Goal: Task Accomplishment & Management: Use online tool/utility

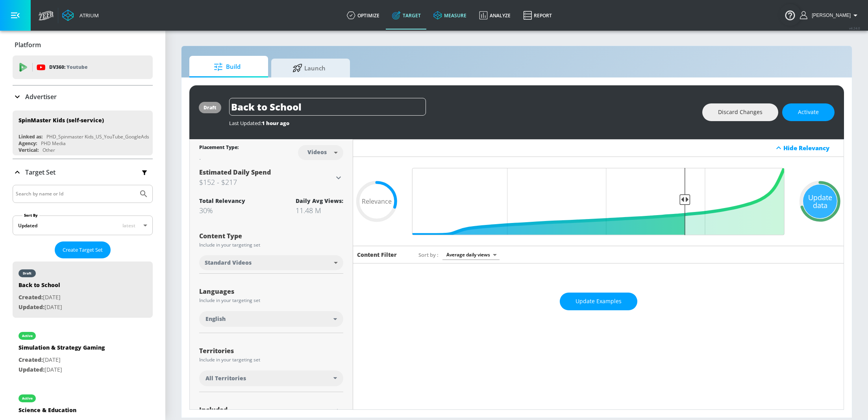
scroll to position [81, 0]
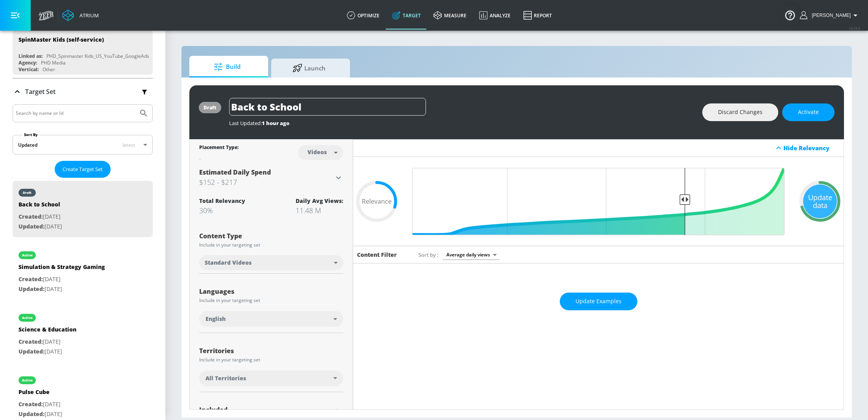
click at [52, 112] on input "Search by name or Id" at bounding box center [75, 113] width 119 height 10
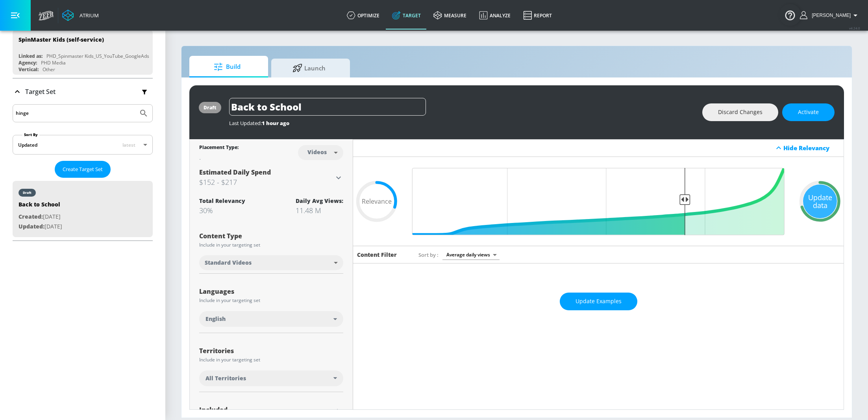
type input "hinge"
click at [135, 105] on button "Submit Search" at bounding box center [143, 113] width 17 height 17
drag, startPoint x: 43, startPoint y: 115, endPoint x: 2, endPoint y: 113, distance: 41.3
click at [2, 114] on div "Platform DV360: Youtube DV360: Youtube Advertiser spinmaster Sort By A-Z asc ​ …" at bounding box center [82, 97] width 165 height 294
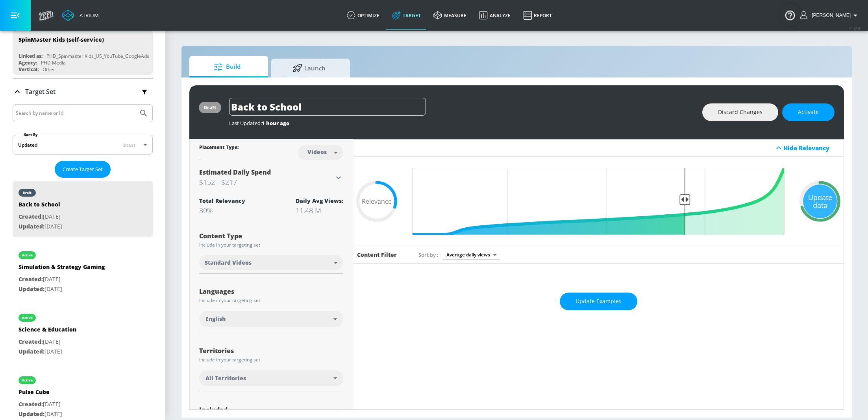
scroll to position [0, 0]
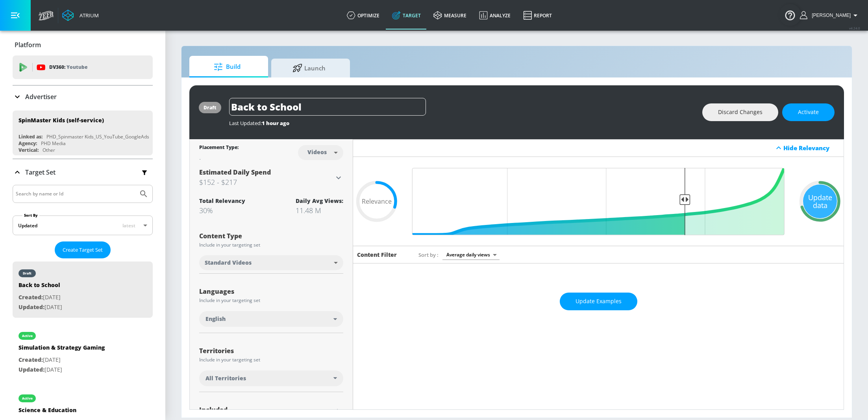
click at [21, 96] on icon at bounding box center [17, 96] width 9 height 9
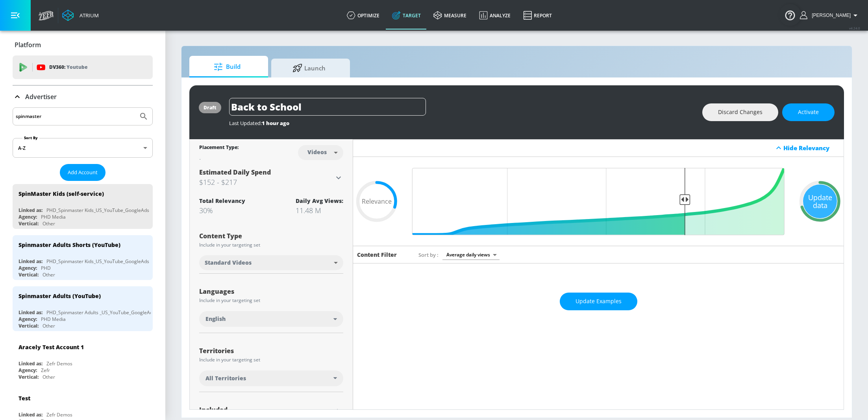
click at [67, 120] on input "spinmaster" at bounding box center [75, 116] width 119 height 10
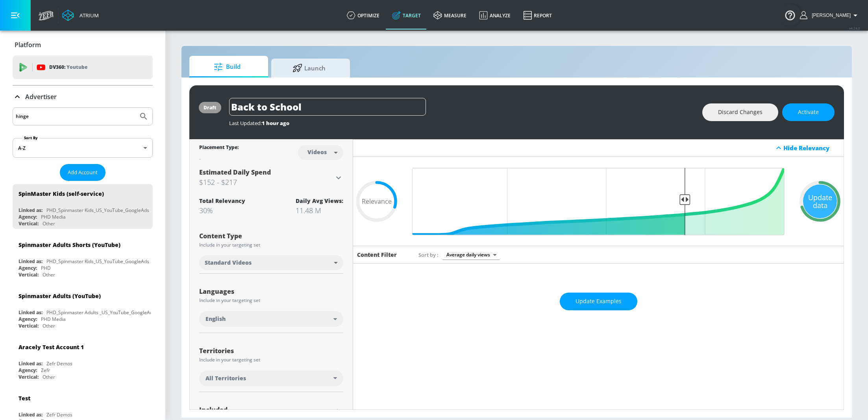
type input "hinge"
click at [135, 108] on button "Submit Search" at bounding box center [143, 116] width 17 height 17
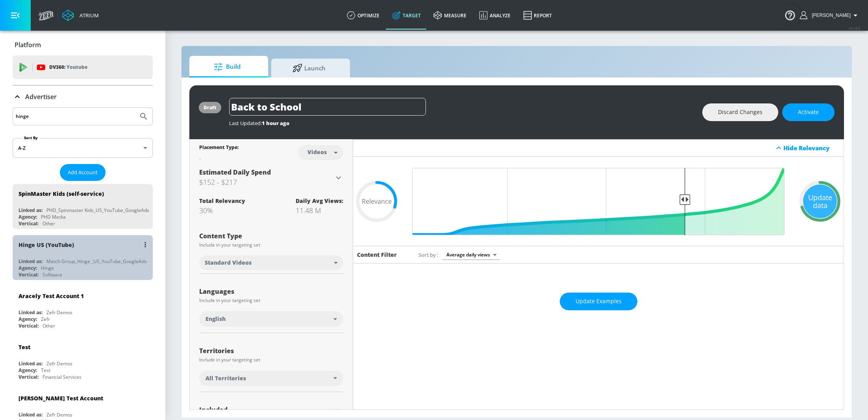
click at [82, 267] on div "Agency: Hinge" at bounding box center [84, 268] width 132 height 7
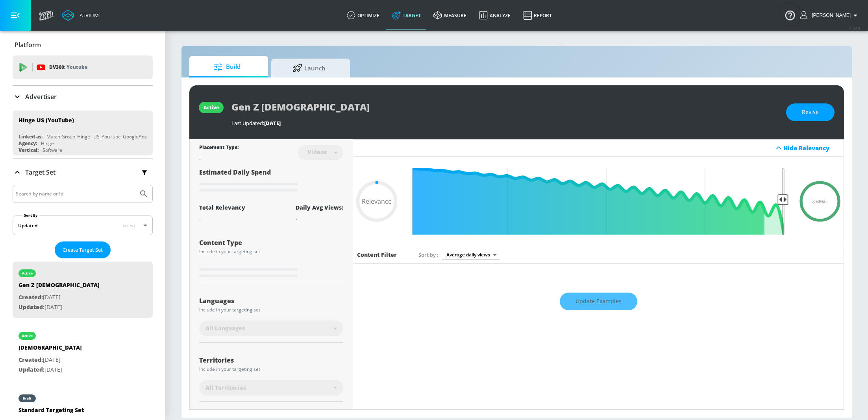
type input "0.62"
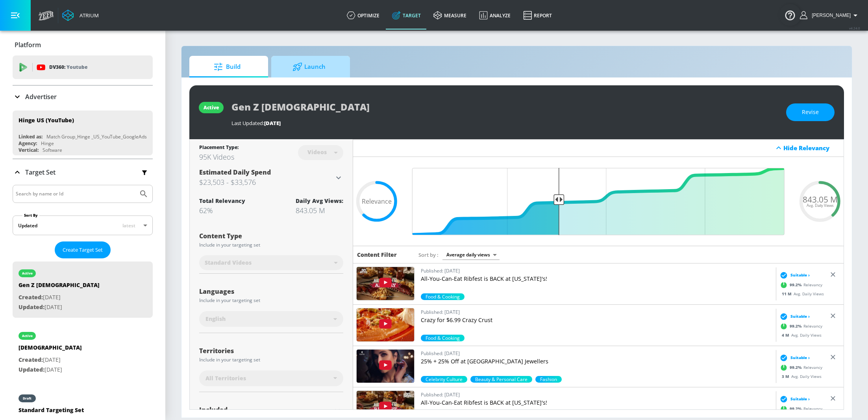
click at [340, 66] on link "Launch" at bounding box center [310, 67] width 79 height 22
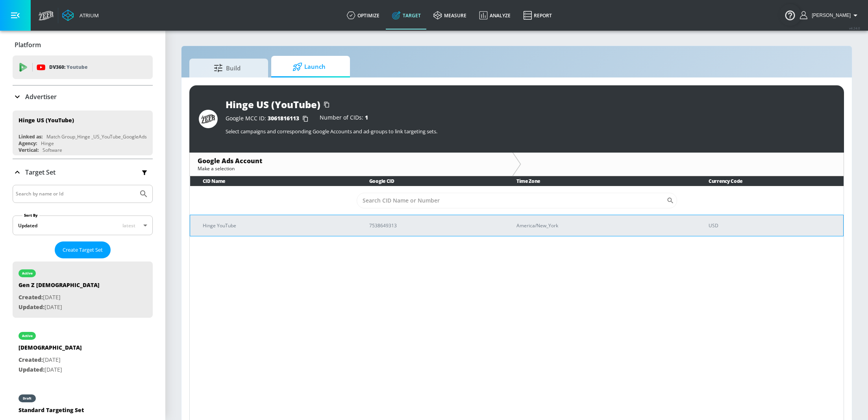
click at [334, 229] on p "Hinge YouTube" at bounding box center [277, 226] width 148 height 8
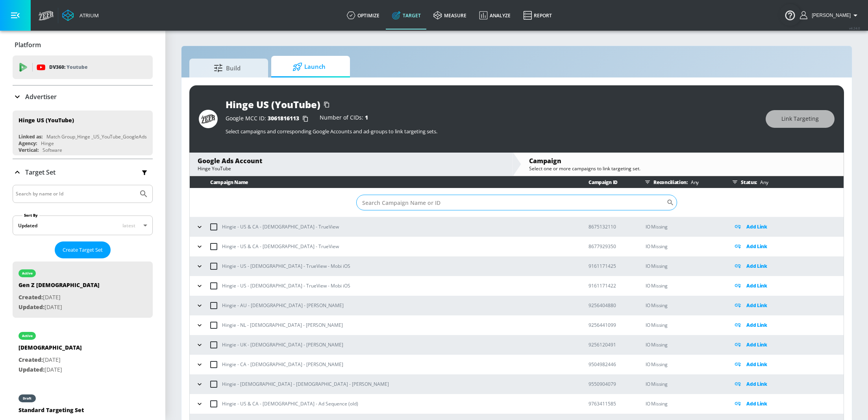
click at [432, 205] on input "Sort By" at bounding box center [511, 203] width 310 height 16
paste input "22901146548"
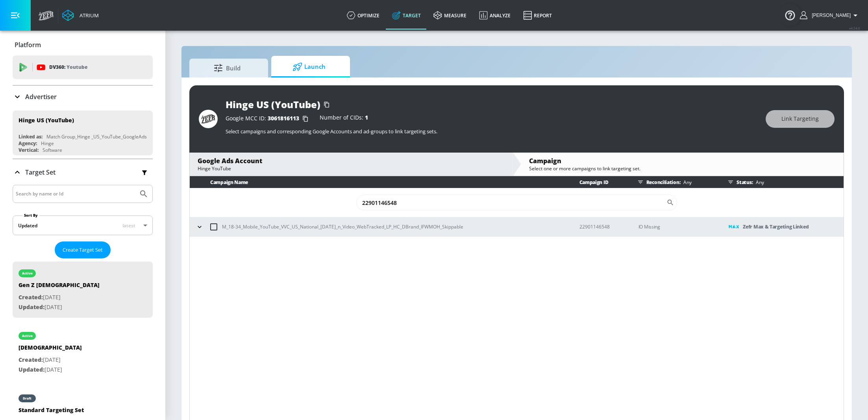
type input "22901146548"
click at [200, 229] on icon "button" at bounding box center [200, 227] width 8 height 8
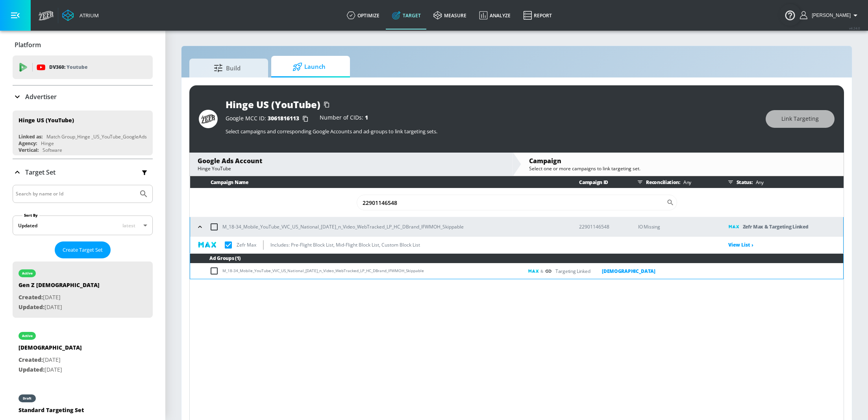
drag, startPoint x: 432, startPoint y: 271, endPoint x: 224, endPoint y: 272, distance: 209.0
click at [224, 272] on td "M_18-34_Mobile_YouTube_VVC_US_National_8.15.25_n_Video_WebTracked_LP_HC_DBrand_…" at bounding box center [356, 271] width 333 height 15
copy td "M_18-34_Mobile_YouTube_VVC_US_National_8.15.25_n_Video_WebTracked_LP_HC_DBrand_…"
checkbox input "true"
click at [409, 202] on input "22901146548" at bounding box center [512, 203] width 310 height 16
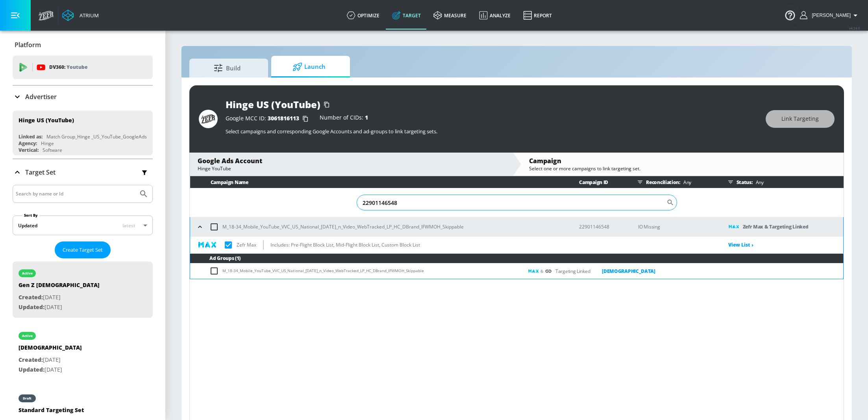
click at [409, 202] on input "22901146548" at bounding box center [512, 203] width 310 height 16
paste input "6689536"
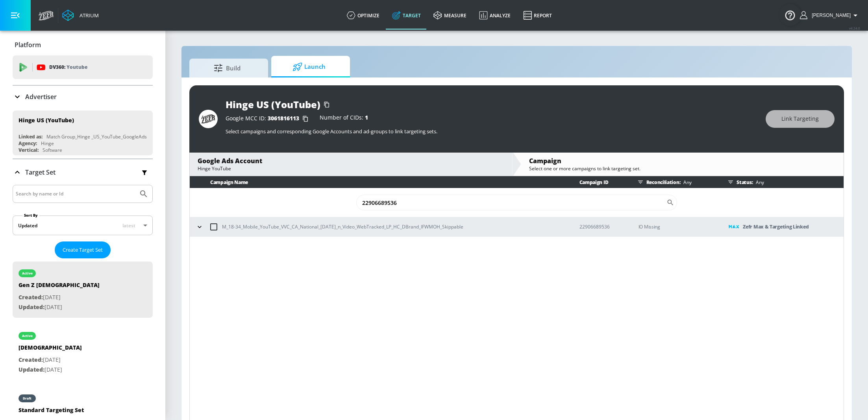
click at [200, 227] on icon "button" at bounding box center [200, 227] width 8 height 8
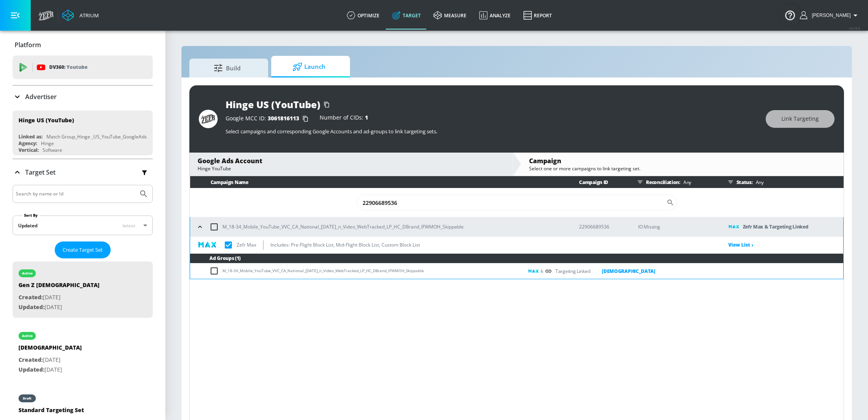
drag, startPoint x: 430, startPoint y: 270, endPoint x: 222, endPoint y: 274, distance: 207.8
click at [222, 274] on td "M_18-34_Mobile_YouTube_VVC_CA_National_8.15.25_n_Video_WebTracked_LP_HC_DBrand_…" at bounding box center [356, 271] width 333 height 15
copy td "M_18-34_Mobile_YouTube_VVC_CA_National_8.15.25_n_Video_WebTracked_LP_HC_DBrand_…"
click at [411, 203] on input "22906689536" at bounding box center [512, 203] width 310 height 16
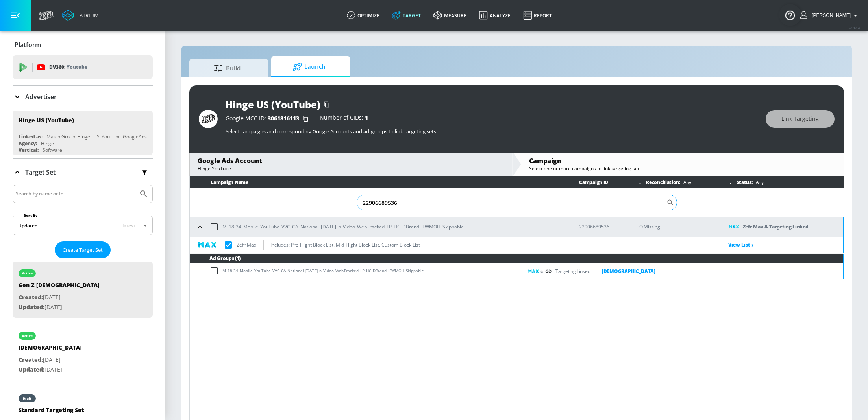
paste input "8616984"
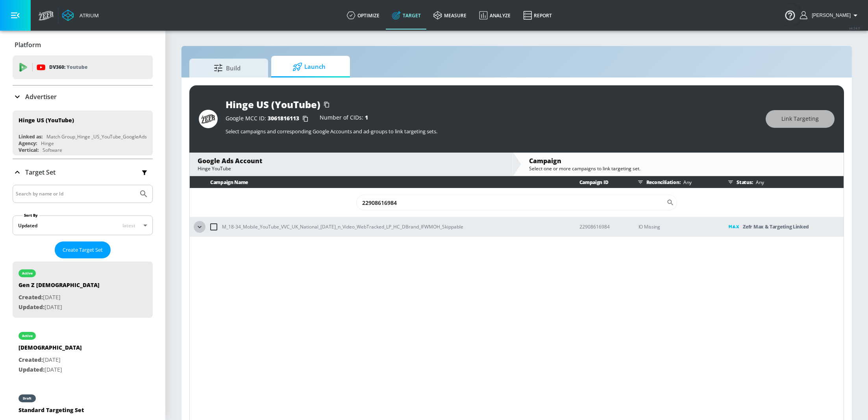
click at [200, 224] on icon "button" at bounding box center [200, 227] width 8 height 8
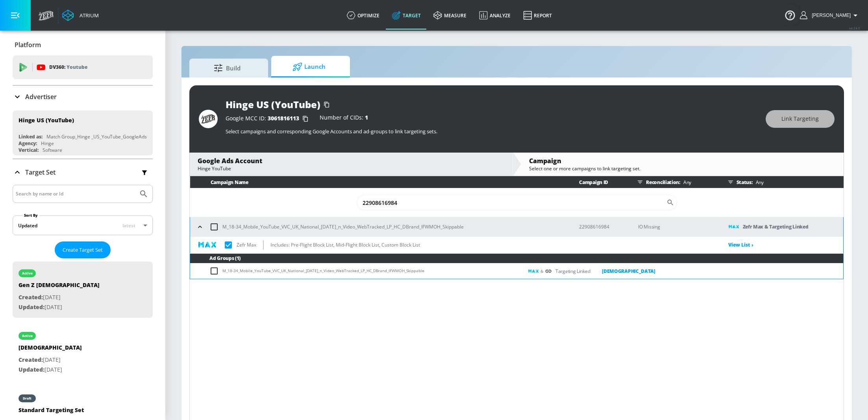
drag, startPoint x: 432, startPoint y: 270, endPoint x: 223, endPoint y: 273, distance: 209.4
click at [223, 273] on td "M_18-34_Mobile_YouTube_VVC_UK_National_8.15.25_n_Video_WebTracked_LP_HC_DBrand_…" at bounding box center [356, 271] width 333 height 15
copy td "M_18-34_Mobile_YouTube_VVC_UK_National_8.15.25_n_Video_WebTracked_LP_HC_DBrand_…"
click at [410, 204] on input "22908616984" at bounding box center [512, 203] width 310 height 16
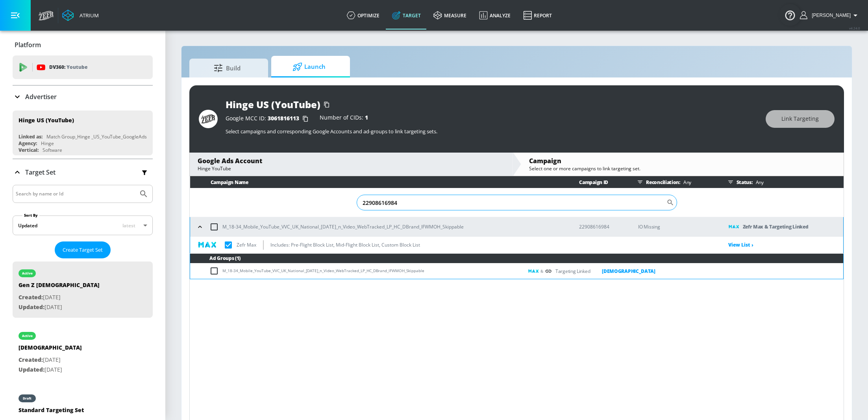
click at [410, 204] on input "22908616984" at bounding box center [512, 203] width 310 height 16
paste input "10859346"
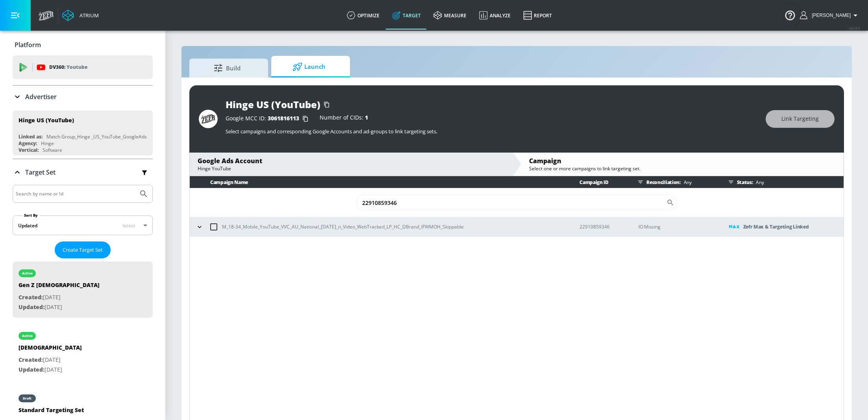
type input "22910859346"
click at [200, 225] on icon "button" at bounding box center [200, 227] width 8 height 8
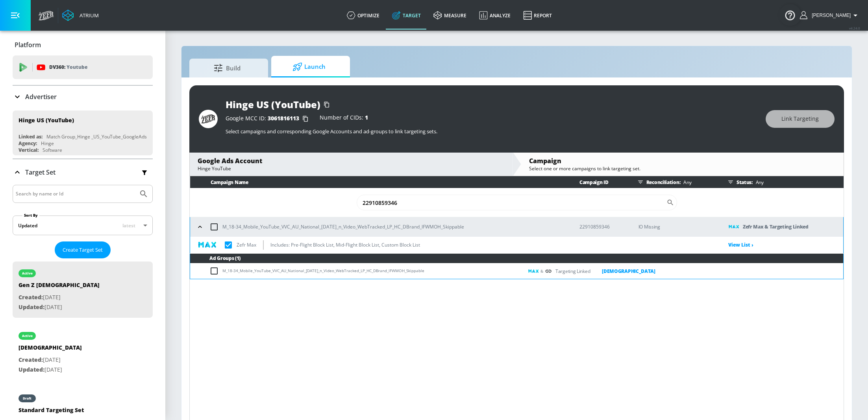
drag, startPoint x: 435, startPoint y: 272, endPoint x: 224, endPoint y: 272, distance: 211.3
click at [224, 272] on td "M_18-34_Mobile_YouTube_VVC_AU_National_8.15.25_n_Video_WebTracked_LP_HC_DBrand_…" at bounding box center [356, 271] width 333 height 15
copy td "M_18-34_Mobile_YouTube_VVC_AU_National_8.15.25_n_Video_WebTracked_LP_HC_DBrand_…"
click at [49, 89] on div "Advertiser" at bounding box center [83, 97] width 140 height 22
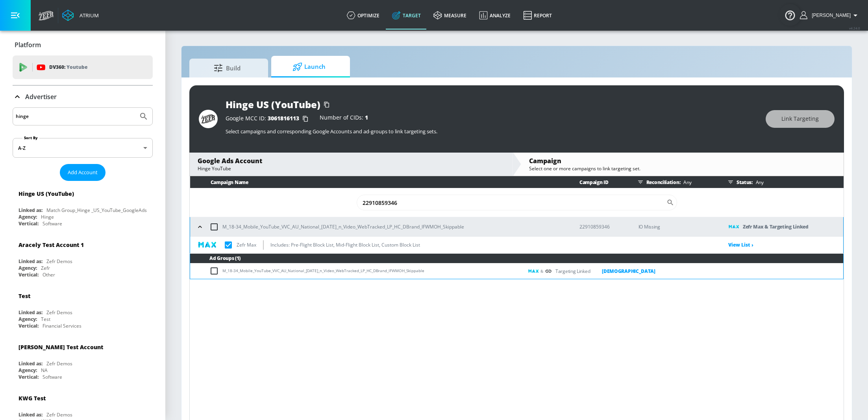
click at [57, 115] on input "hinge" at bounding box center [75, 116] width 119 height 10
type input "spinmaster"
click at [135, 108] on button "Submit Search" at bounding box center [143, 116] width 17 height 17
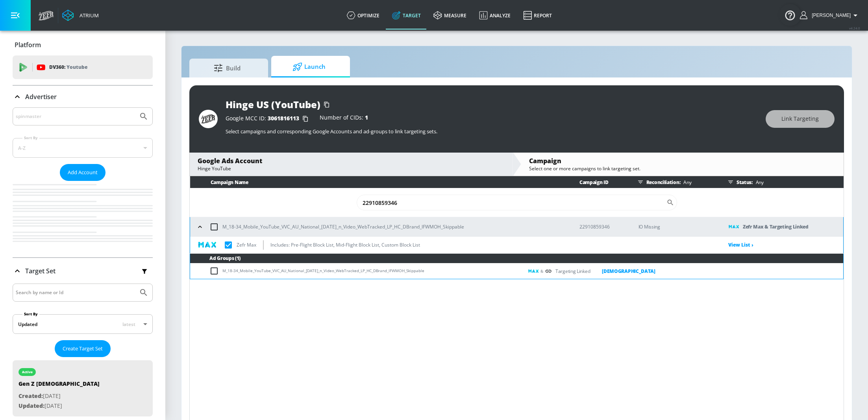
checkbox input "true"
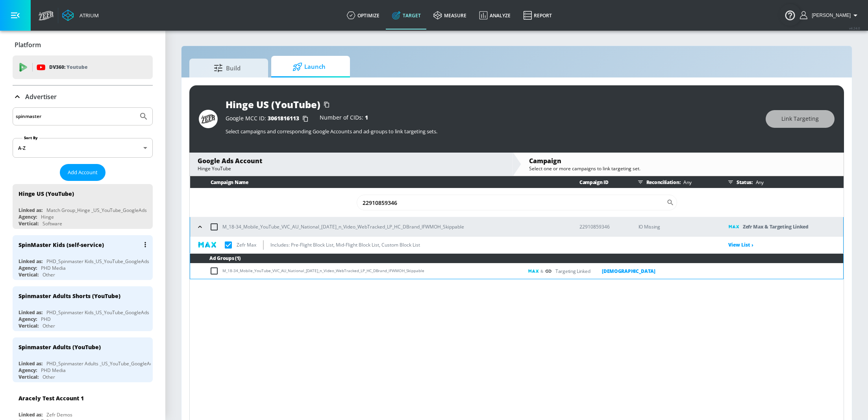
click at [89, 257] on div "SpinMaster Kids (self-service) Linked as: PHD_Spinmaster Kids_US_YouTube_Google…" at bounding box center [83, 257] width 140 height 45
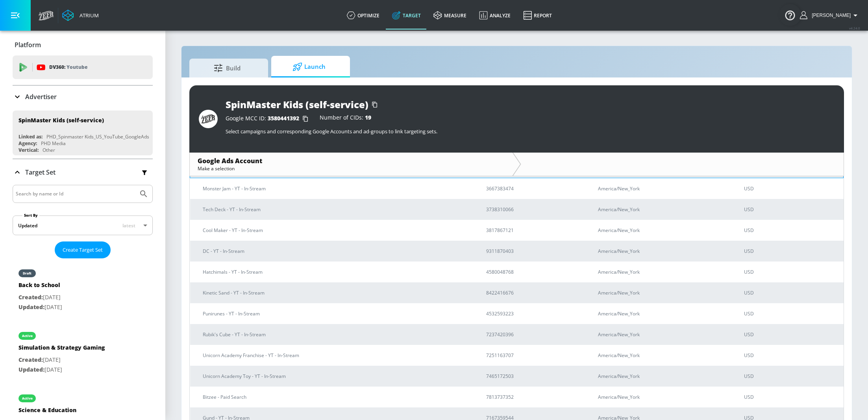
scroll to position [188, 0]
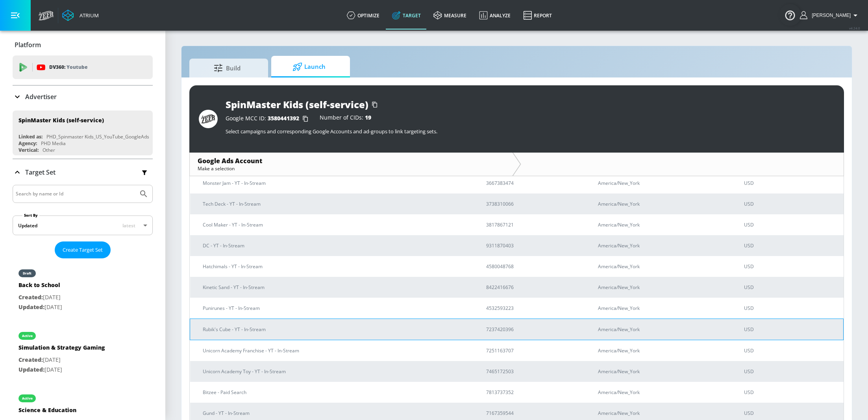
click at [267, 330] on p "Rubik's Cube - YT - In-Stream" at bounding box center [335, 329] width 264 height 8
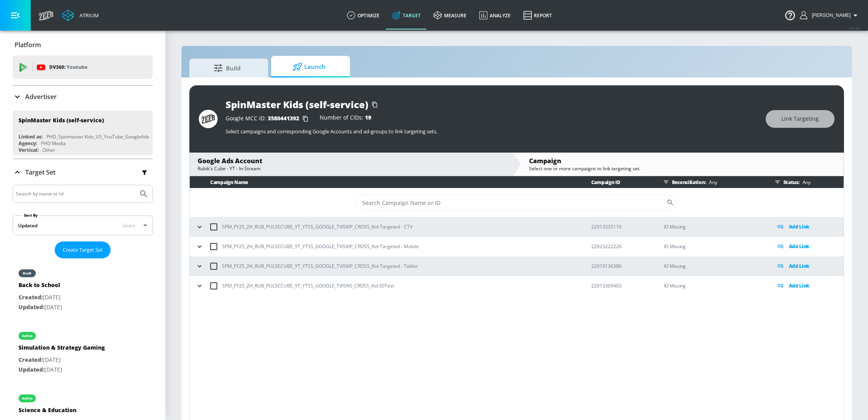
click at [201, 228] on icon "button" at bounding box center [200, 227] width 8 height 8
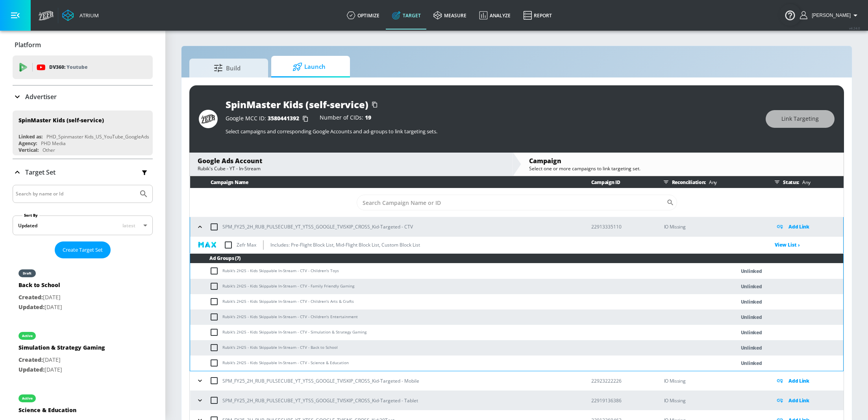
click at [202, 381] on icon "button" at bounding box center [200, 381] width 8 height 8
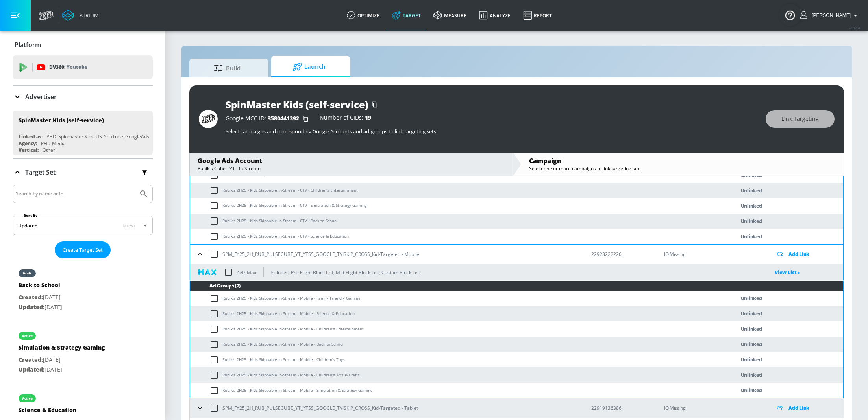
scroll to position [141, 0]
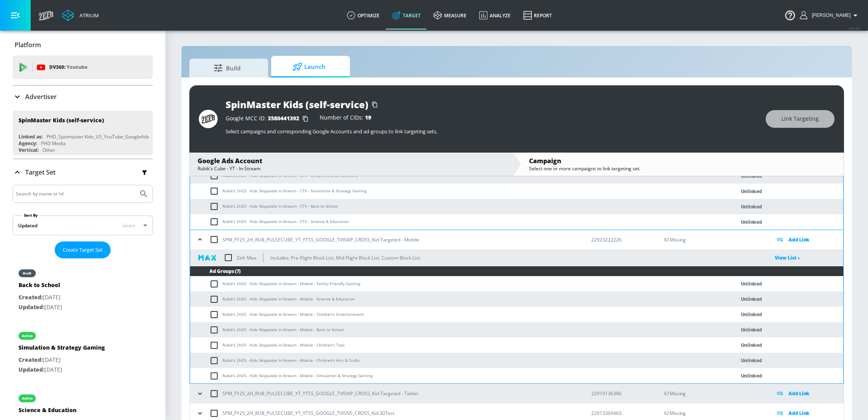
click at [199, 393] on icon "button" at bounding box center [200, 394] width 8 height 8
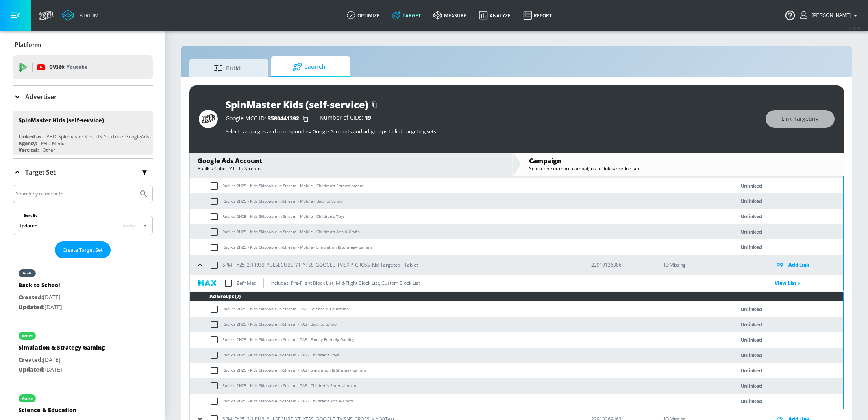
scroll to position [276, 0]
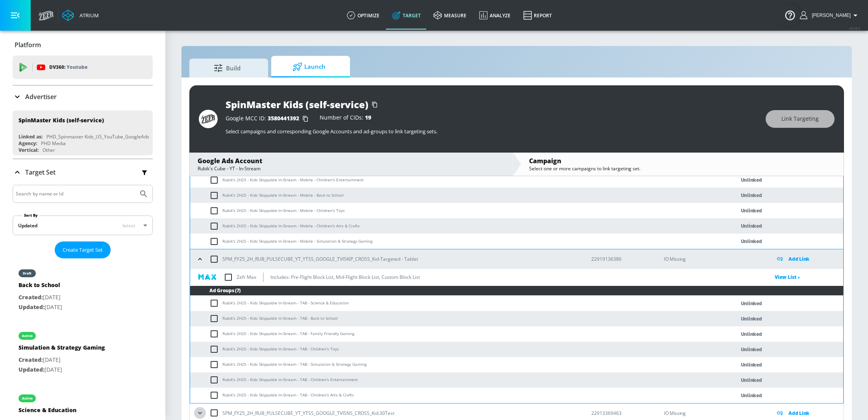
click at [200, 413] on icon "button" at bounding box center [200, 413] width 8 height 8
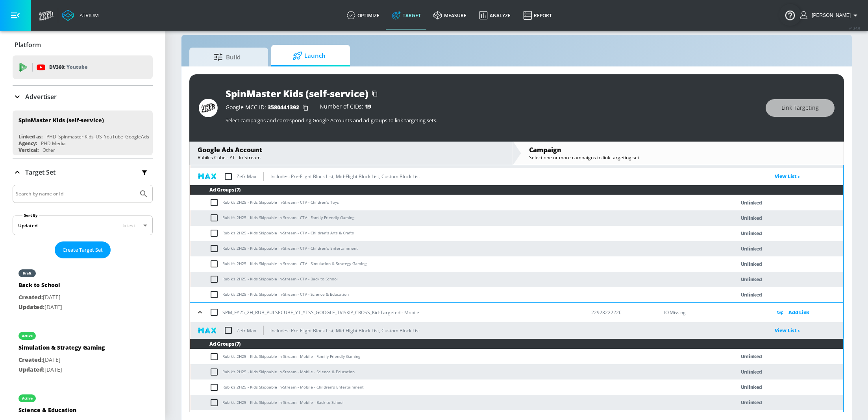
scroll to position [57, 0]
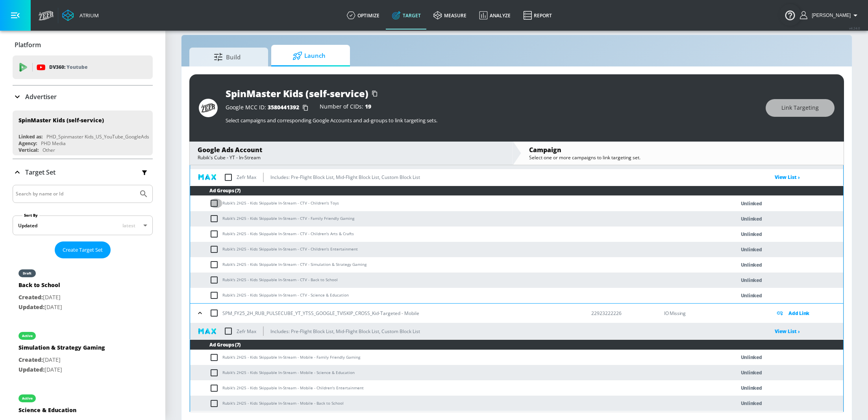
click at [213, 204] on input "checkbox" at bounding box center [215, 203] width 13 height 9
checkbox input "true"
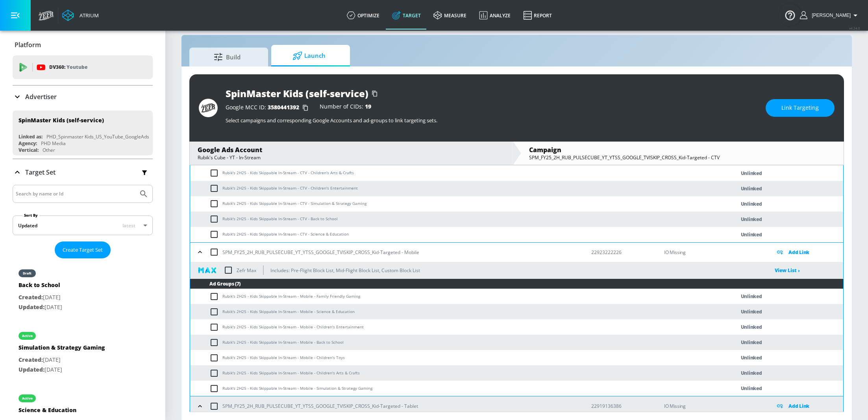
scroll to position [130, 0]
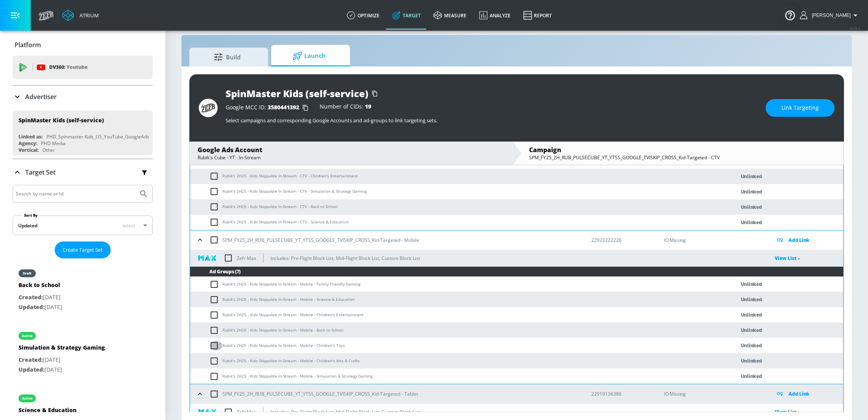
click at [213, 346] on input "checkbox" at bounding box center [215, 345] width 13 height 9
checkbox input "true"
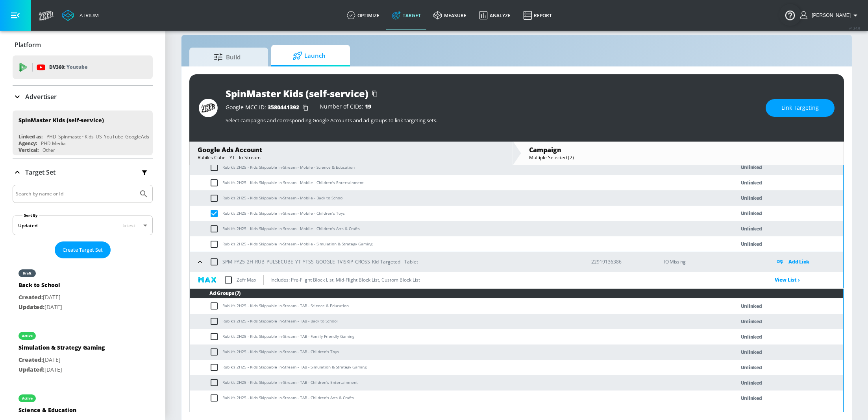
scroll to position [266, 0]
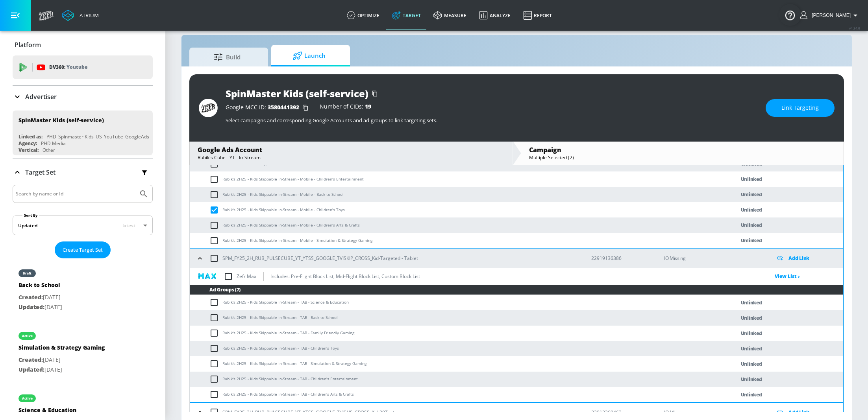
click at [213, 346] on input "checkbox" at bounding box center [215, 348] width 13 height 9
checkbox input "true"
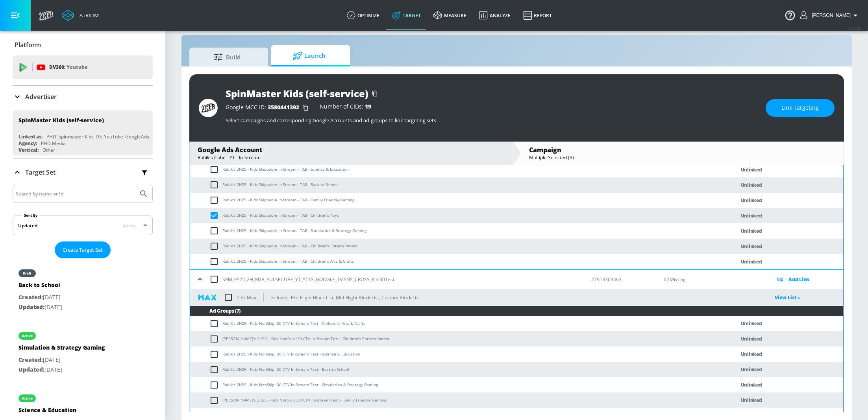
scroll to position [410, 0]
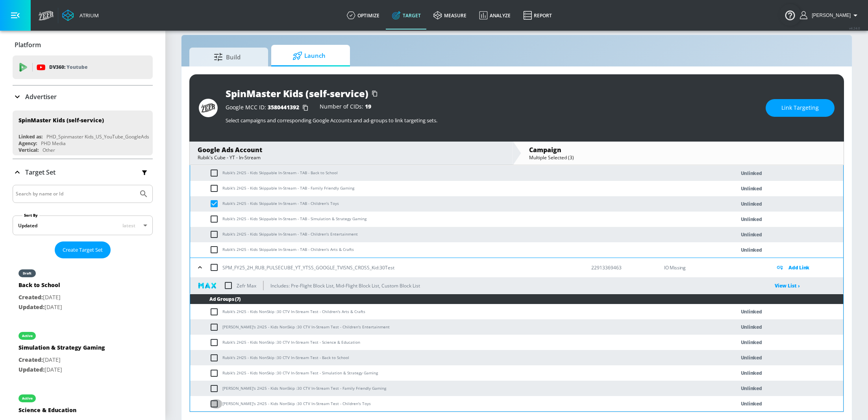
click at [214, 403] on input "checkbox" at bounding box center [215, 403] width 13 height 9
checkbox input "true"
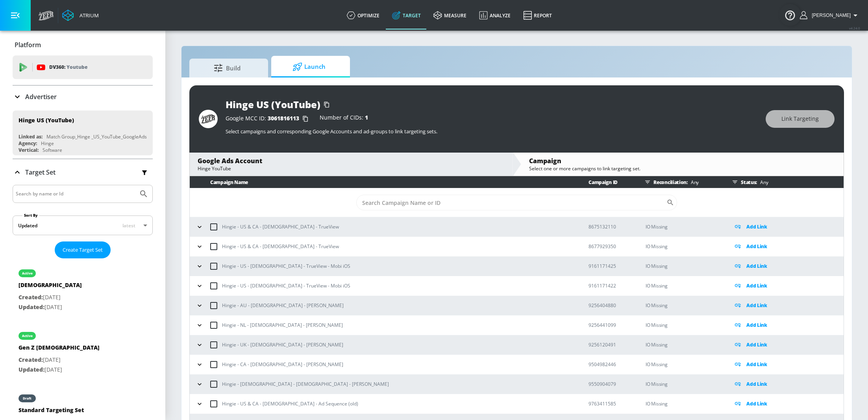
click at [43, 96] on p "Advertiser" at bounding box center [40, 96] width 31 height 9
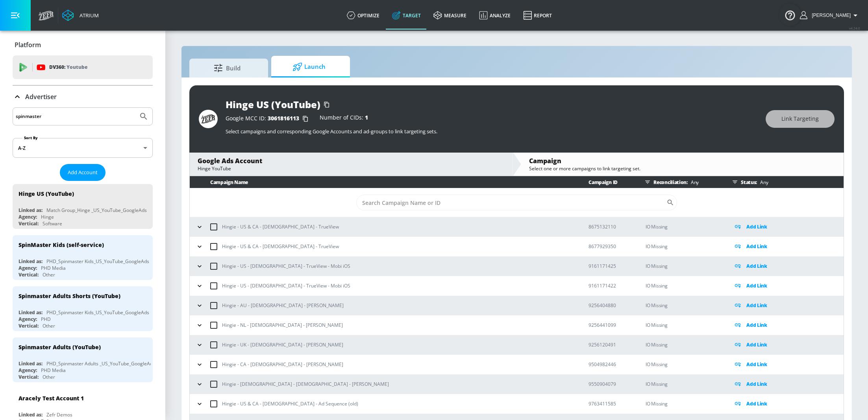
click at [82, 119] on input "spinmaster" at bounding box center [75, 116] width 119 height 10
click at [76, 248] on div "SpinMaster Kids (self-service)" at bounding box center [84, 244] width 132 height 19
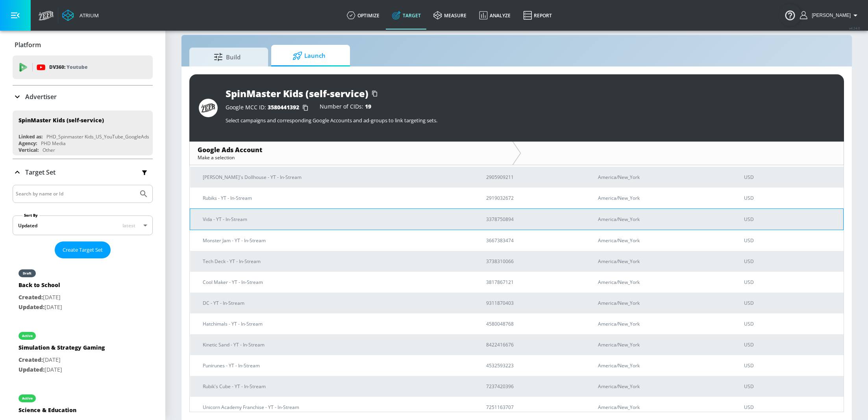
scroll to position [188, 0]
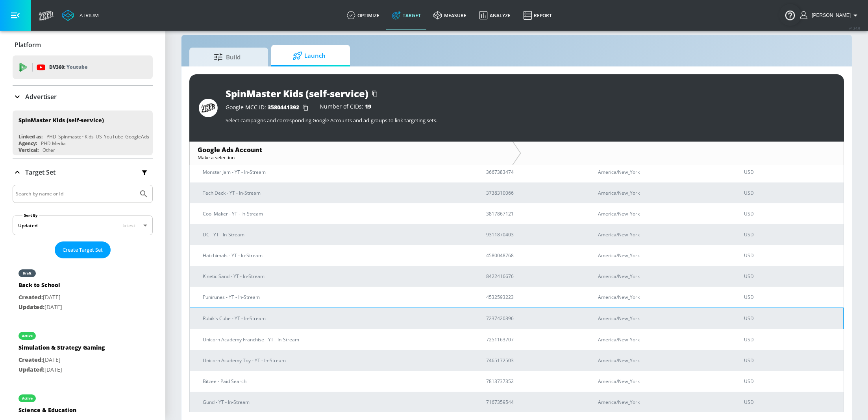
click at [304, 312] on td "Rubik's Cube - YT - In-Stream" at bounding box center [331, 318] width 283 height 21
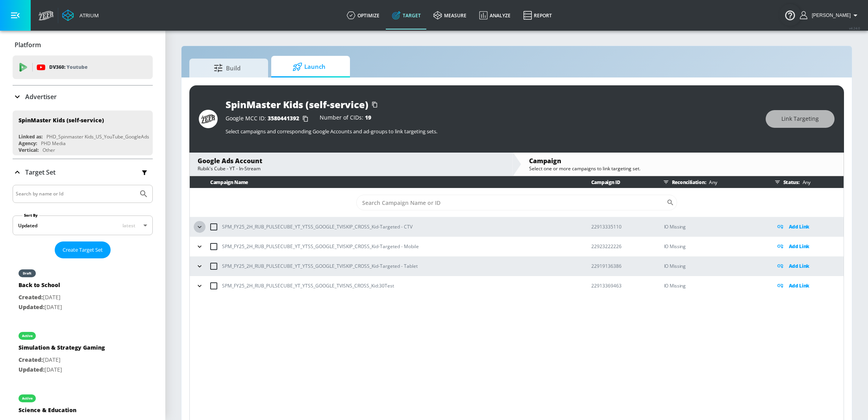
click at [197, 227] on icon "button" at bounding box center [200, 227] width 8 height 8
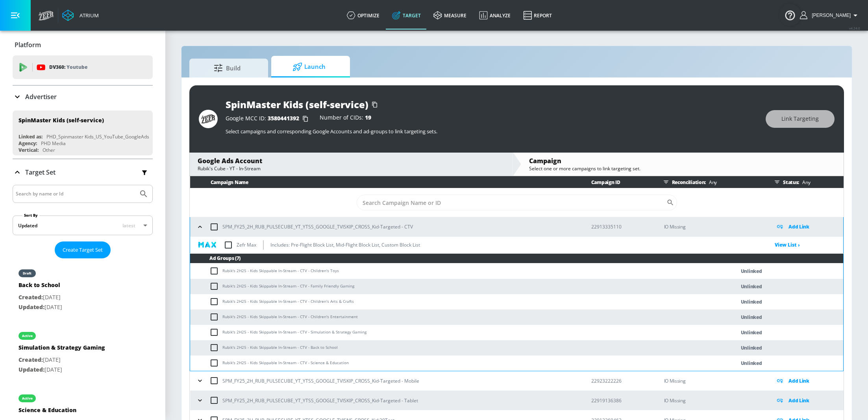
scroll to position [7, 0]
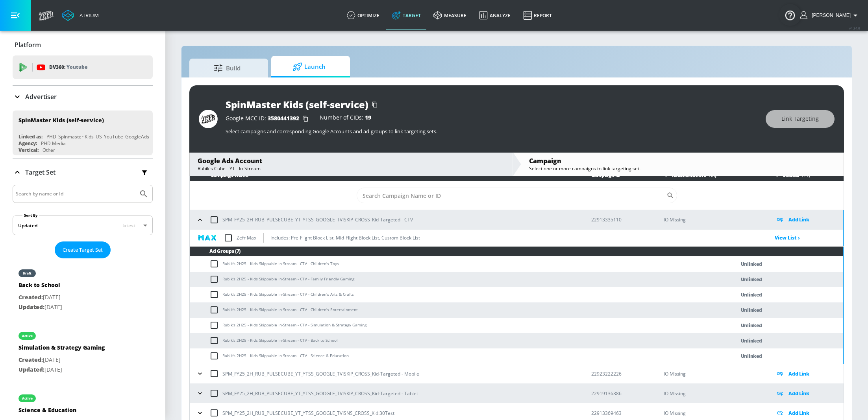
click at [200, 375] on icon "button" at bounding box center [200, 374] width 4 height 2
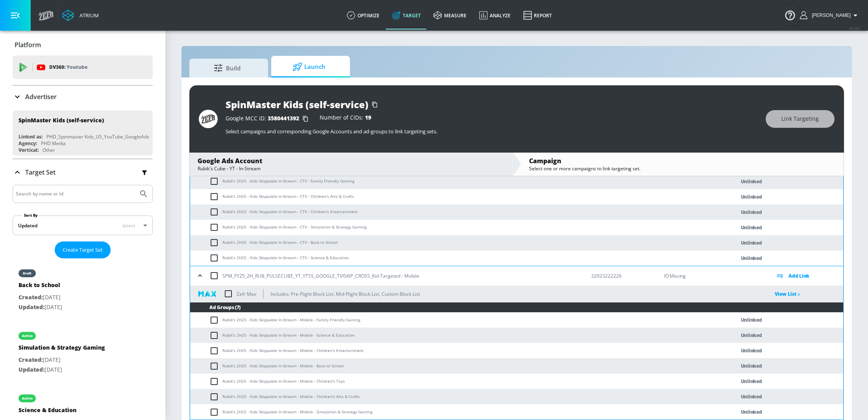
scroll to position [141, 0]
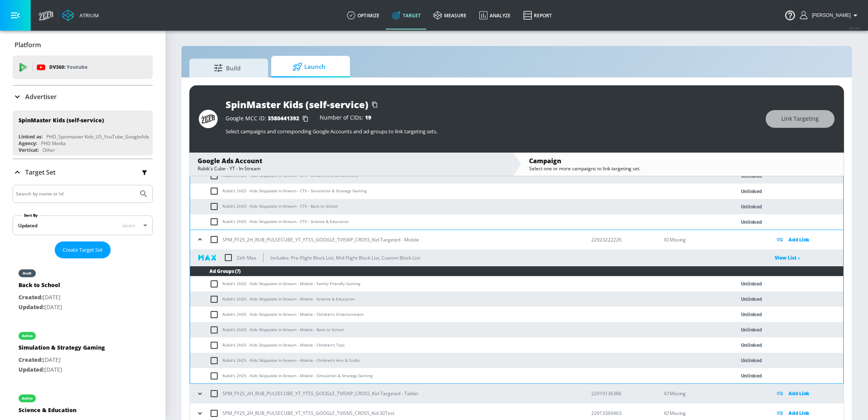
click at [198, 394] on icon "button" at bounding box center [200, 394] width 8 height 8
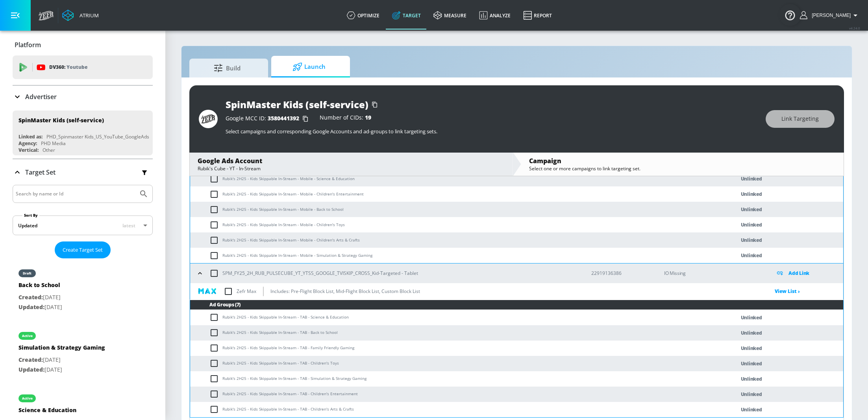
scroll to position [276, 0]
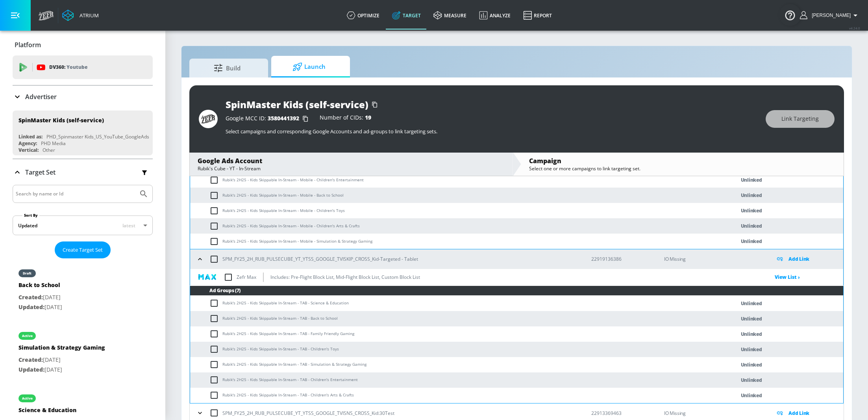
click at [199, 415] on icon "button" at bounding box center [200, 413] width 8 height 8
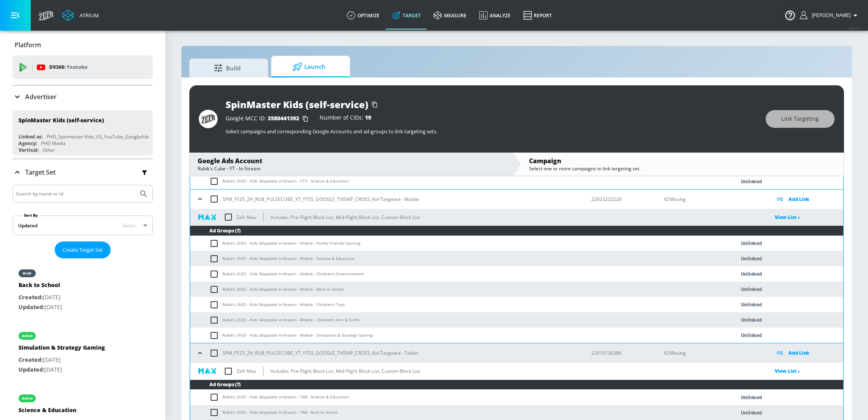
scroll to position [0, 0]
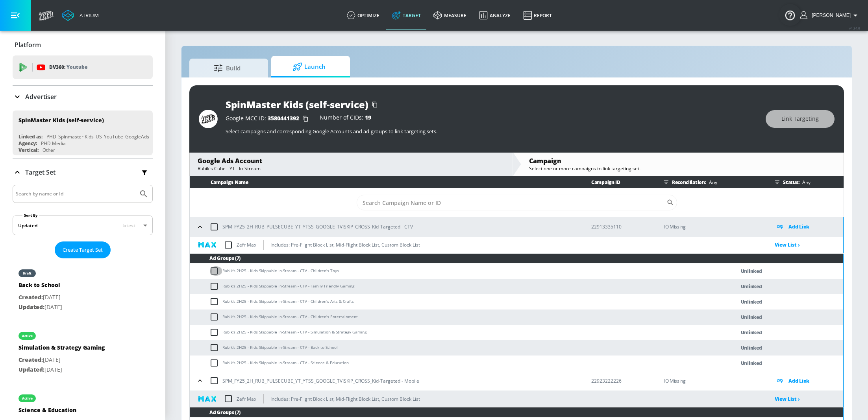
click at [214, 271] on input "checkbox" at bounding box center [215, 270] width 13 height 9
checkbox input "true"
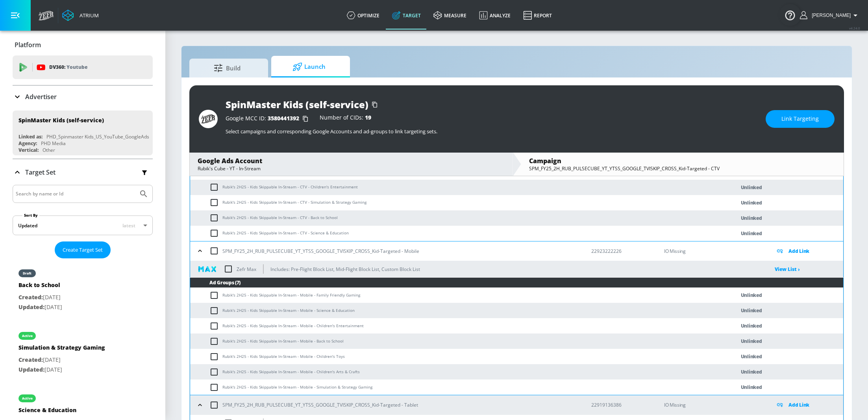
scroll to position [133, 0]
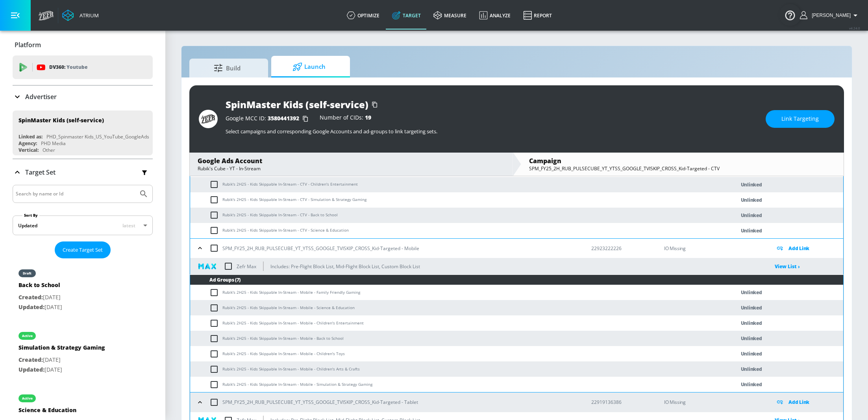
click at [212, 355] on input "checkbox" at bounding box center [215, 353] width 13 height 9
checkbox input "true"
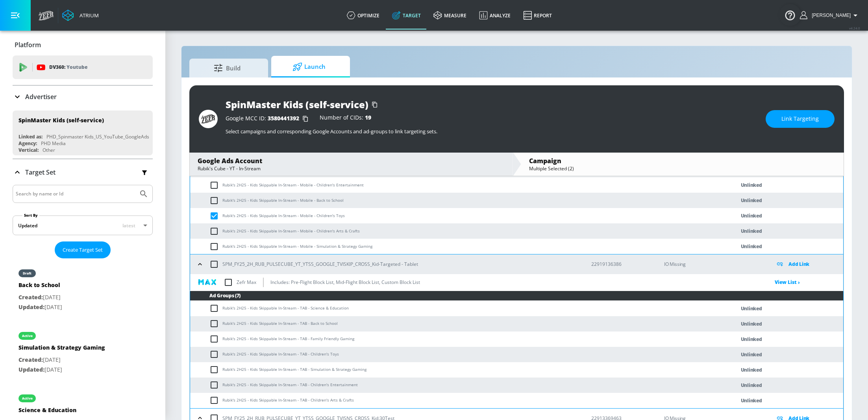
scroll to position [274, 0]
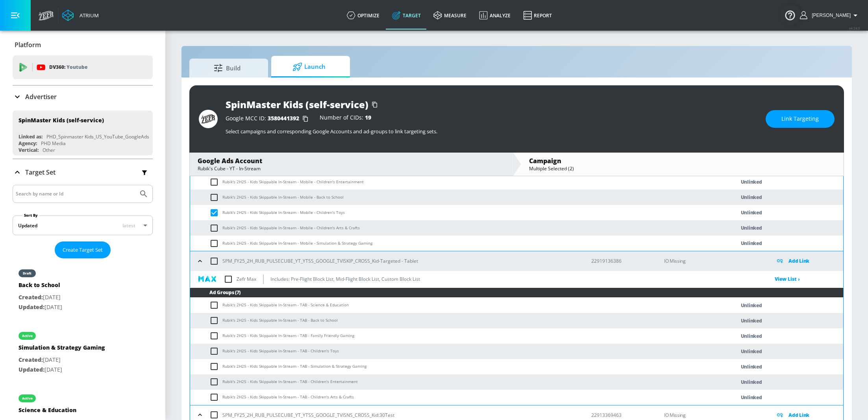
click at [214, 353] on input "checkbox" at bounding box center [215, 351] width 13 height 9
checkbox input "true"
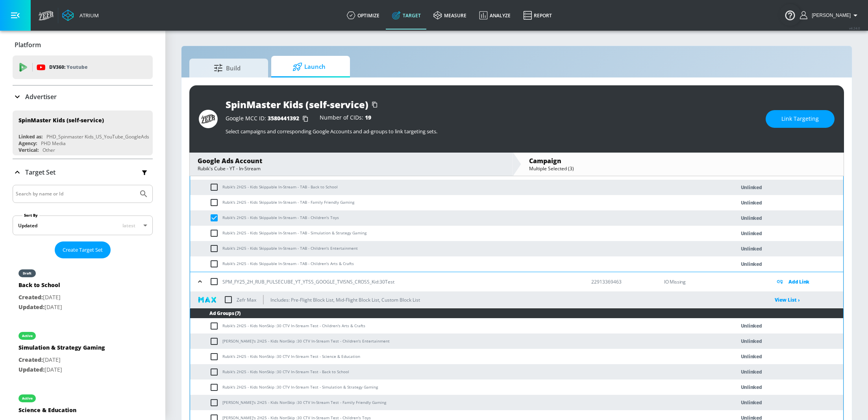
scroll to position [410, 0]
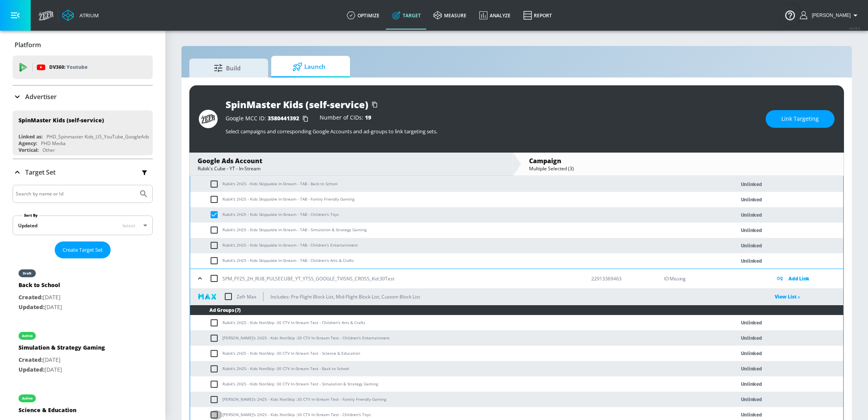
click at [214, 414] on input "checkbox" at bounding box center [215, 414] width 13 height 9
checkbox input "true"
click at [801, 121] on span "Link Targeting" at bounding box center [799, 119] width 37 height 10
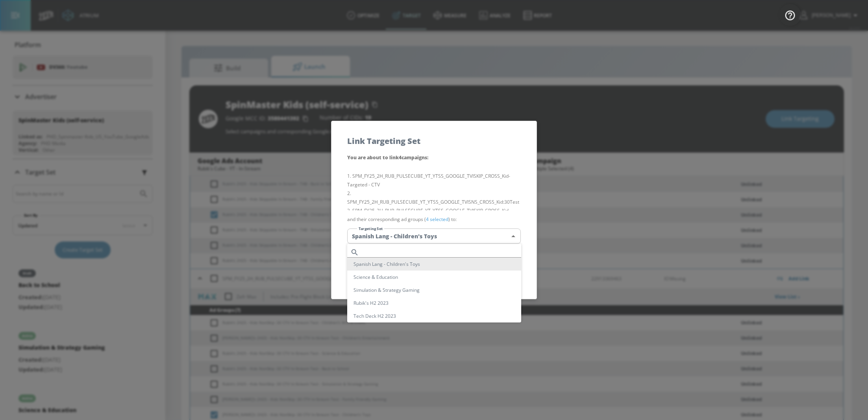
click at [464, 242] on body "Atrium optimize Target measure Analyze Report optimize Target measure Analyze R…" at bounding box center [434, 216] width 868 height 432
click at [458, 287] on li "Children's Toys (Videos)" at bounding box center [434, 288] width 174 height 13
type input "07384ddf-6083-4030-b837-35577c8ebd84"
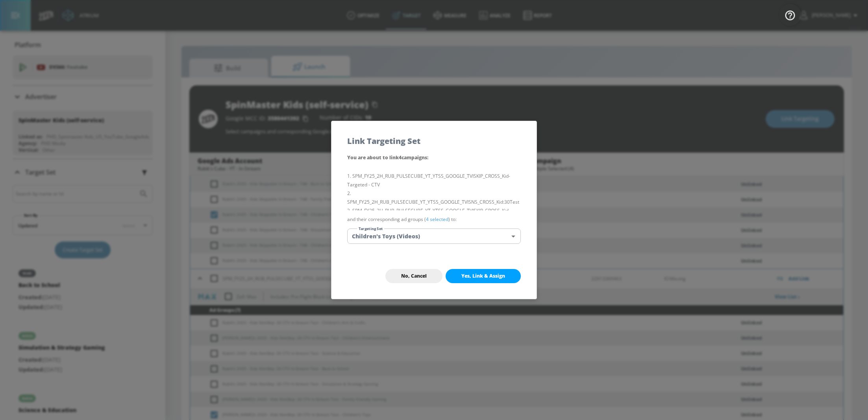
click at [483, 276] on span "Yes, Link & Assign" at bounding box center [483, 276] width 44 height 6
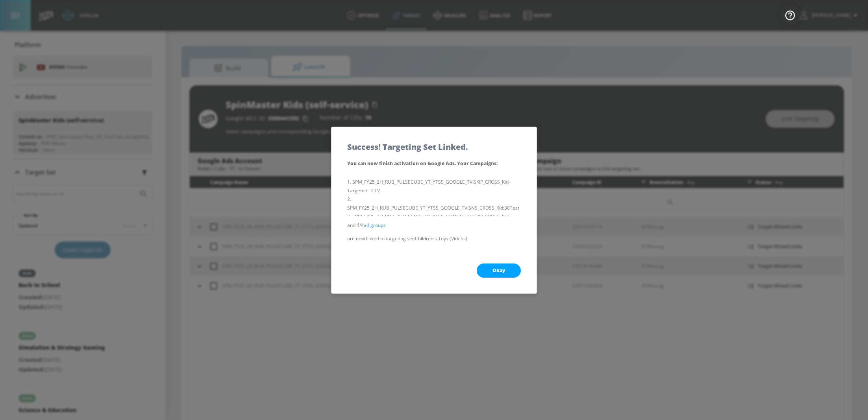
scroll to position [0, 0]
click at [504, 270] on span "Okay" at bounding box center [498, 271] width 13 height 6
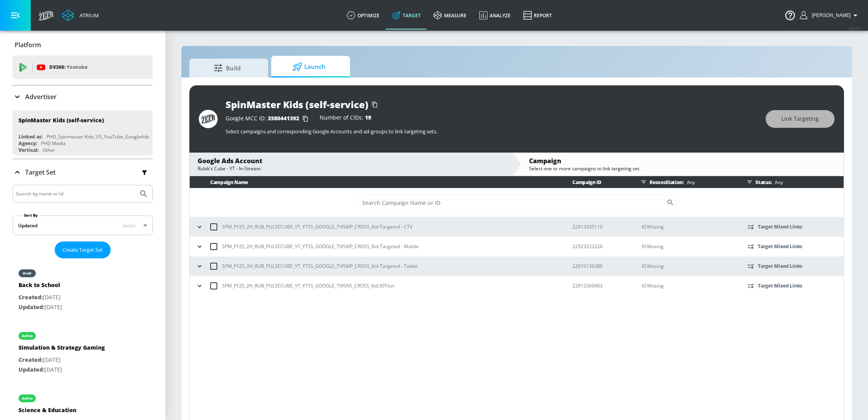
click at [200, 226] on icon "button" at bounding box center [200, 227] width 8 height 8
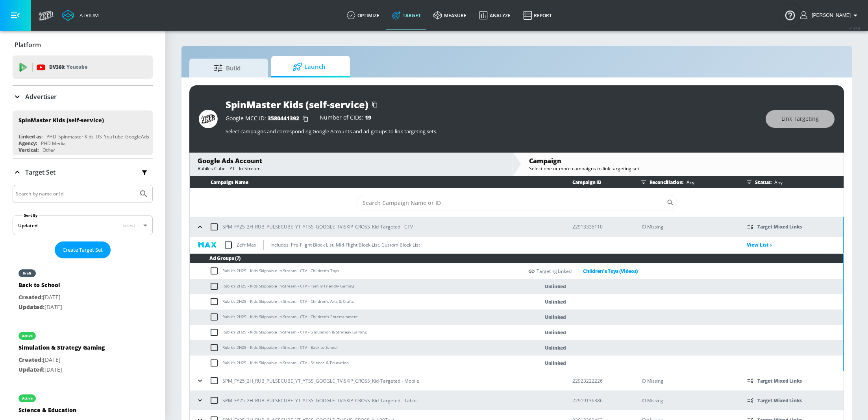
click at [202, 381] on icon "button" at bounding box center [200, 381] width 8 height 8
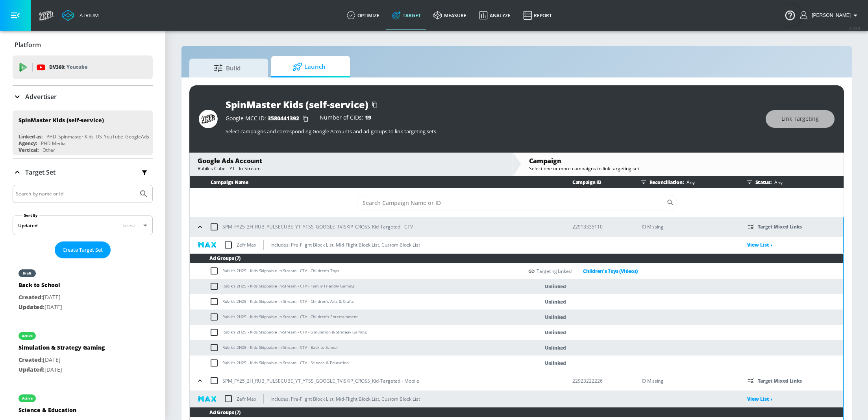
scroll to position [141, 0]
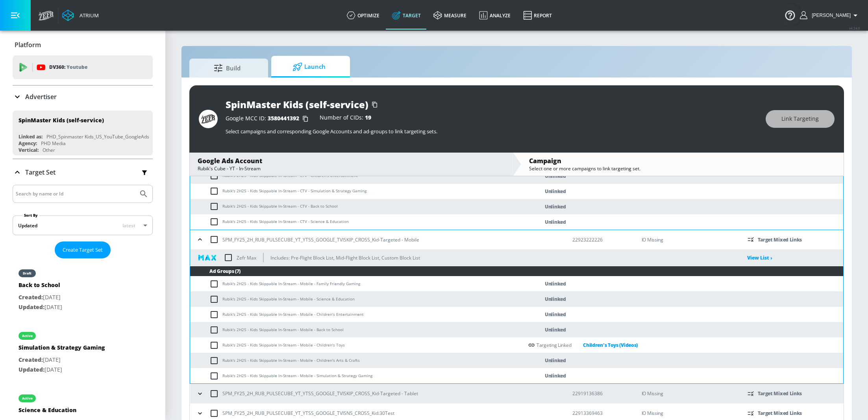
click at [200, 397] on icon "button" at bounding box center [200, 394] width 8 height 8
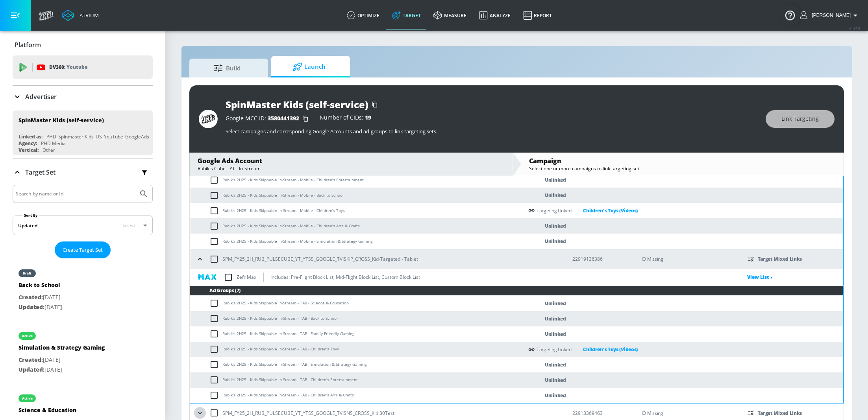
click at [202, 414] on icon "button" at bounding box center [200, 413] width 8 height 8
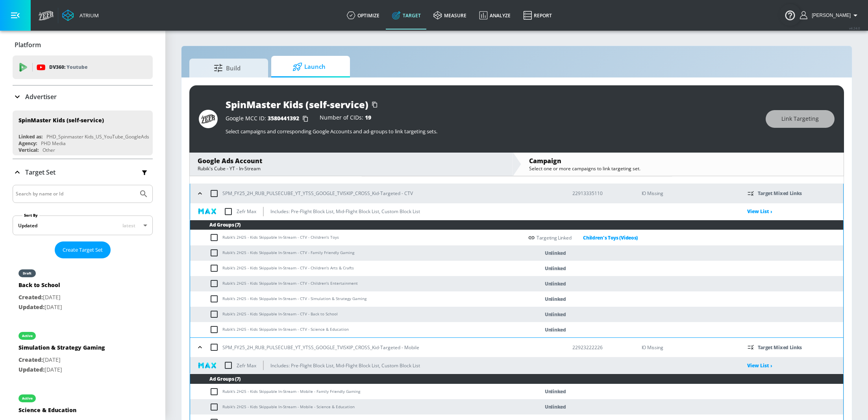
scroll to position [36, 0]
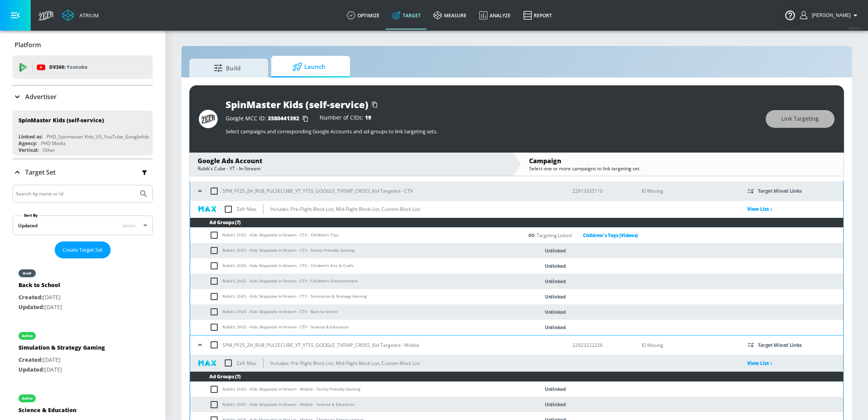
click at [219, 254] on input "checkbox" at bounding box center [215, 250] width 13 height 9
checkbox input "true"
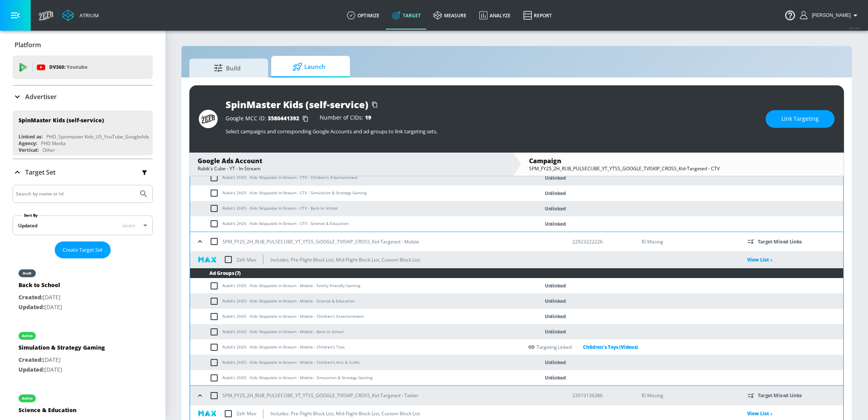
scroll to position [143, 0]
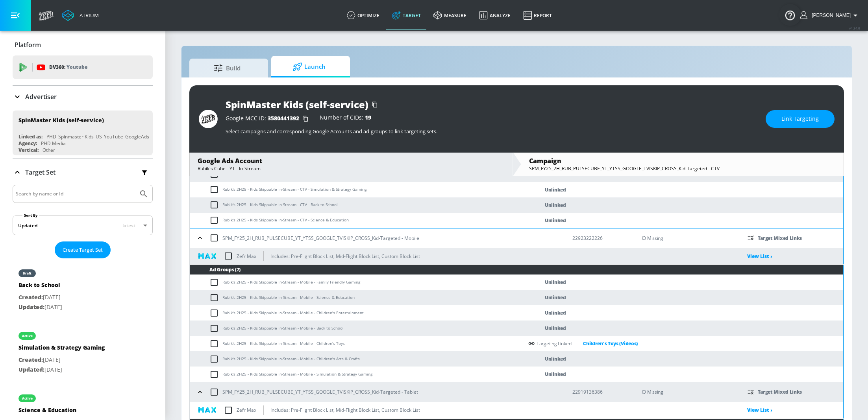
click at [215, 285] on input "checkbox" at bounding box center [215, 282] width 13 height 9
checkbox input "true"
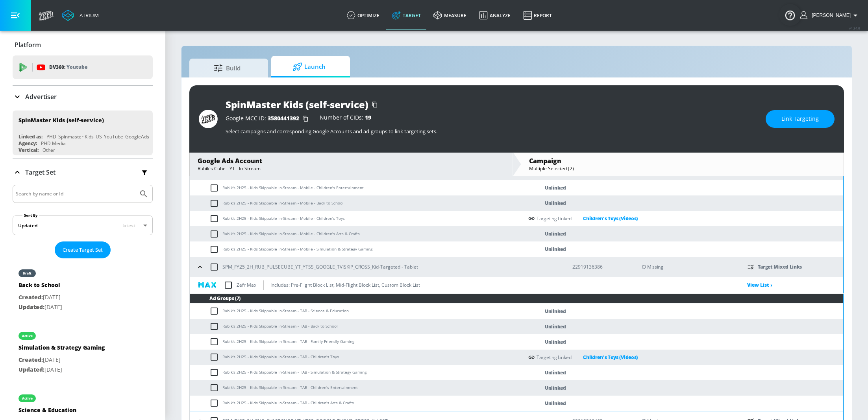
scroll to position [267, 0]
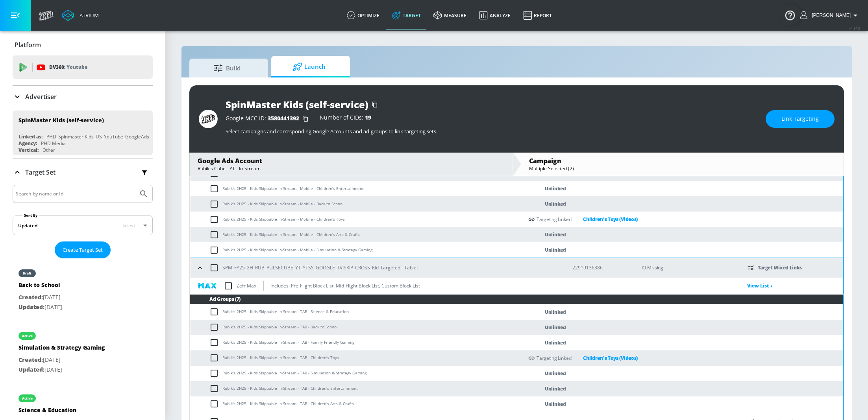
click at [215, 343] on input "checkbox" at bounding box center [215, 342] width 13 height 9
checkbox input "true"
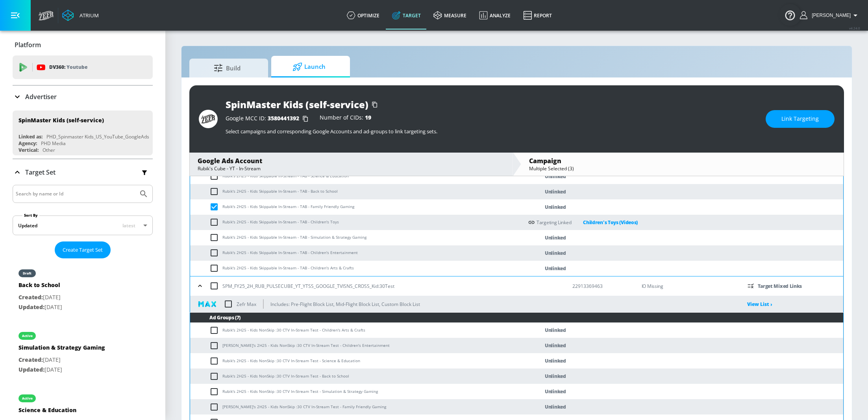
scroll to position [406, 0]
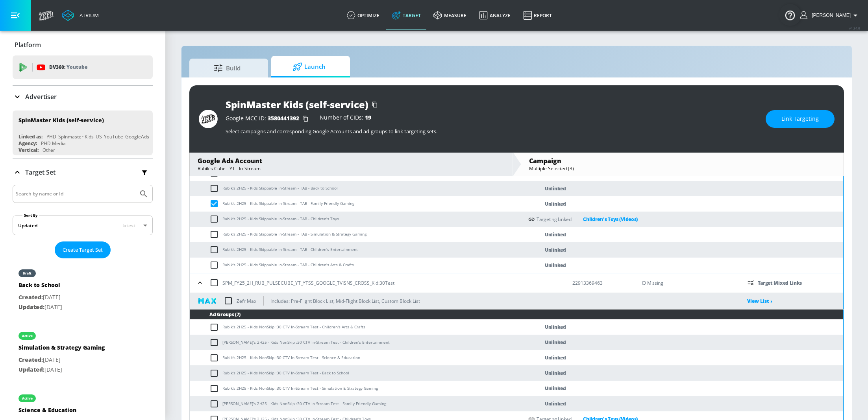
click at [214, 405] on input "checkbox" at bounding box center [215, 403] width 13 height 9
checkbox input "true"
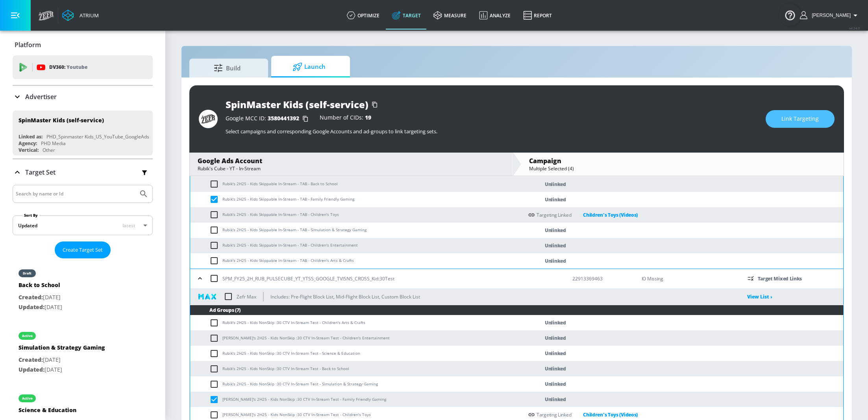
click at [802, 122] on span "Link Targeting" at bounding box center [799, 119] width 37 height 10
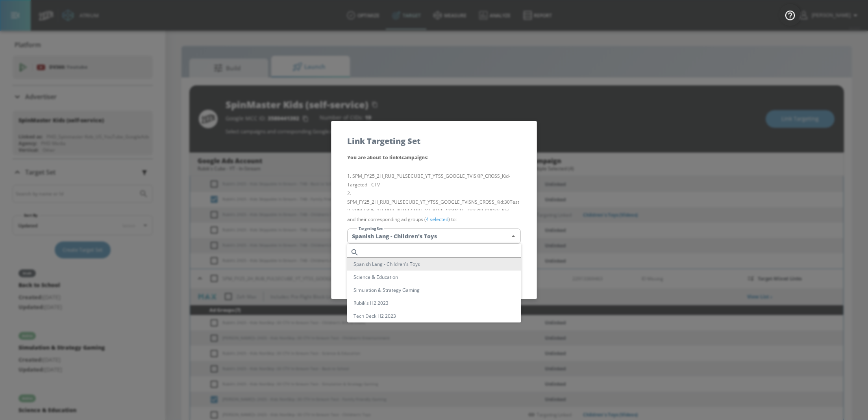
click at [436, 240] on body "Atrium optimize Target measure Analyze Report optimize Target measure Analyze R…" at bounding box center [434, 216] width 868 height 432
click at [438, 268] on li "Family Gaming (Videos)" at bounding box center [434, 268] width 174 height 13
type input "832ab1ee-3a72-49b2-87a7-13f388eda6c7"
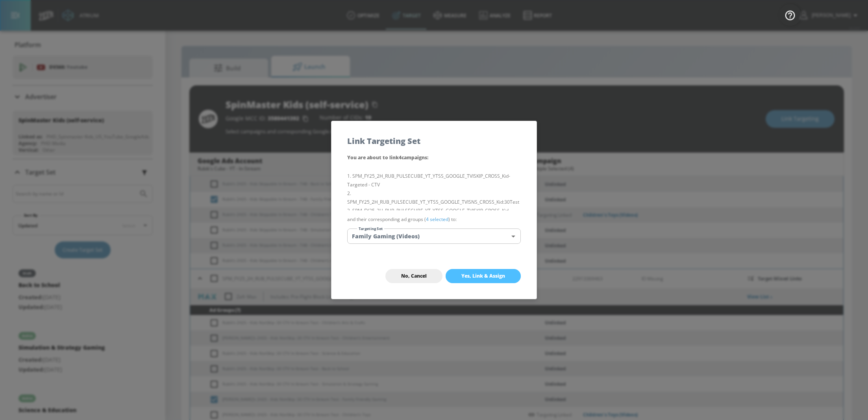
click at [480, 275] on span "Yes, Link & Assign" at bounding box center [483, 276] width 44 height 6
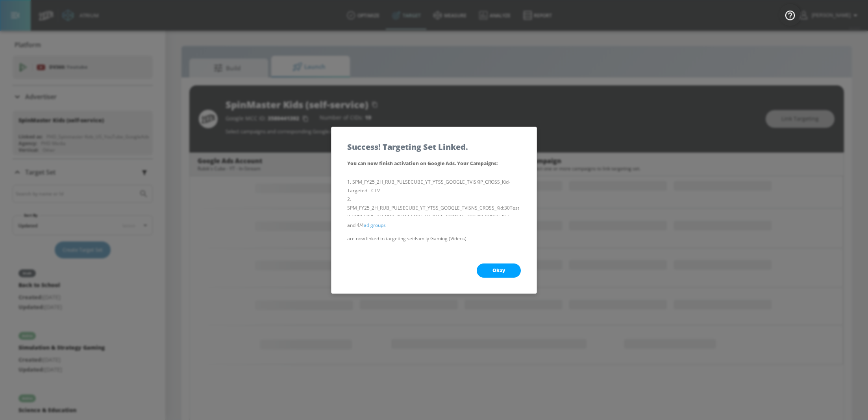
scroll to position [115, 0]
click at [495, 272] on span "Okay" at bounding box center [498, 271] width 13 height 6
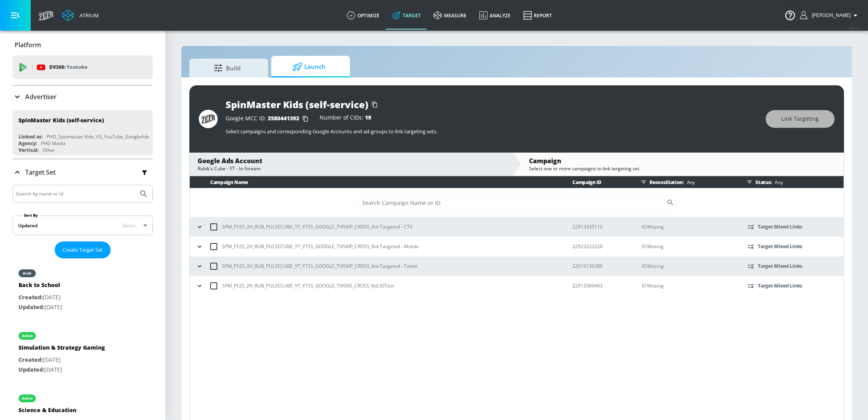
scroll to position [0, 0]
click at [198, 229] on icon "button" at bounding box center [200, 227] width 8 height 8
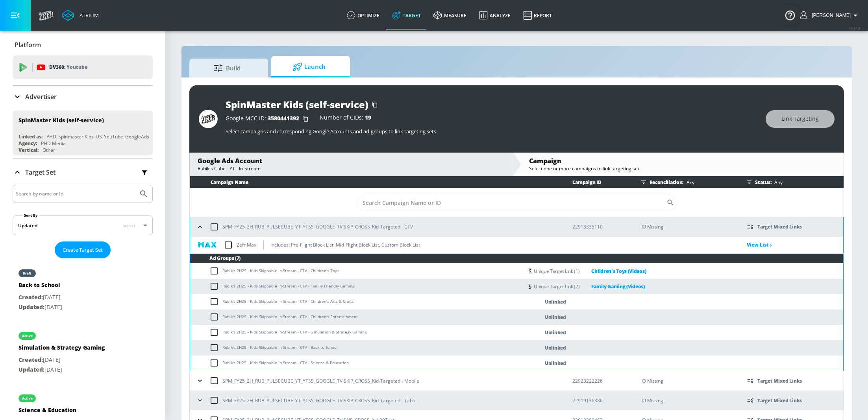
click at [201, 382] on icon "button" at bounding box center [200, 381] width 8 height 8
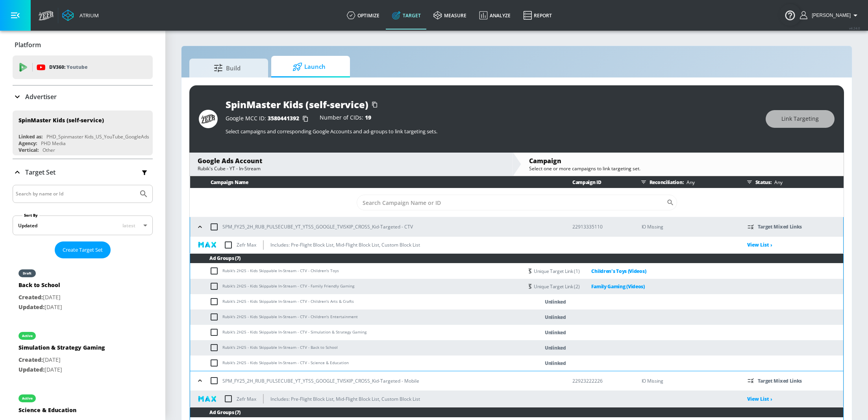
scroll to position [141, 0]
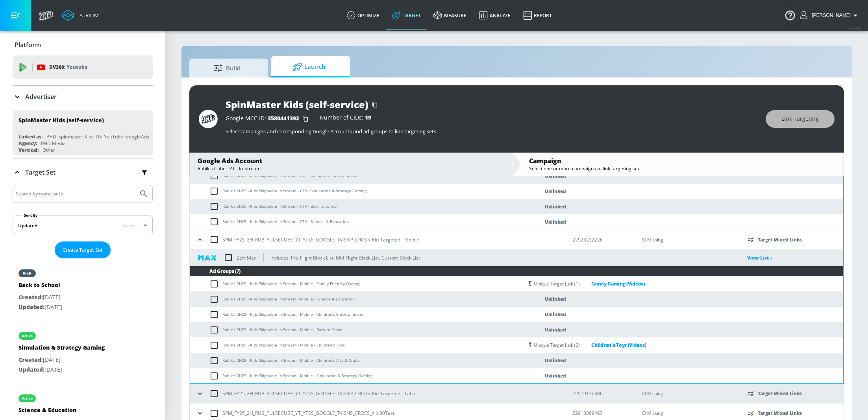
click at [201, 397] on icon "button" at bounding box center [200, 394] width 8 height 8
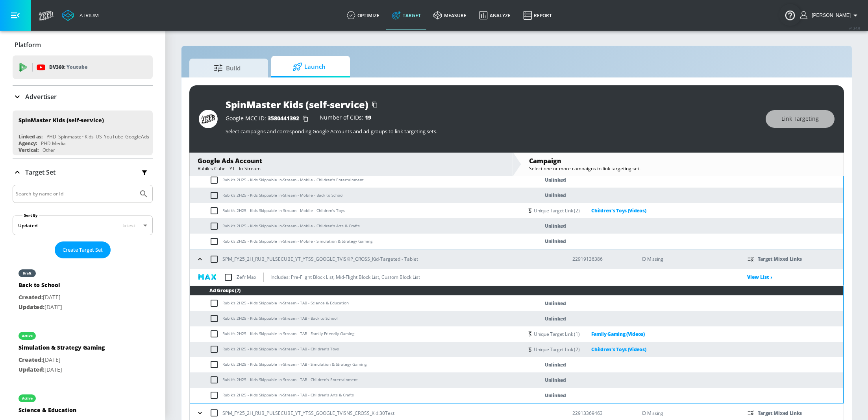
click at [199, 413] on icon "button" at bounding box center [200, 413] width 4 height 2
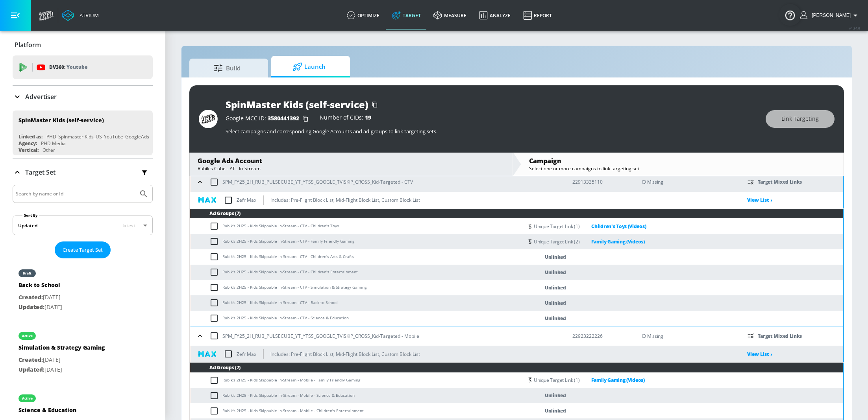
scroll to position [40, 0]
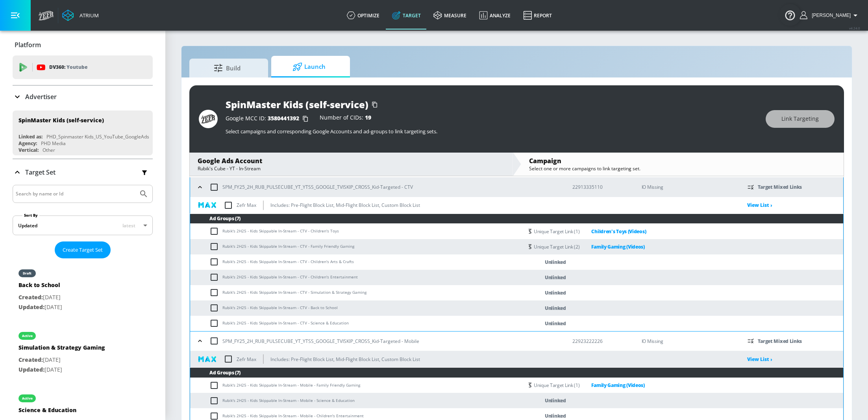
click at [216, 262] on input "checkbox" at bounding box center [215, 261] width 13 height 9
checkbox input "true"
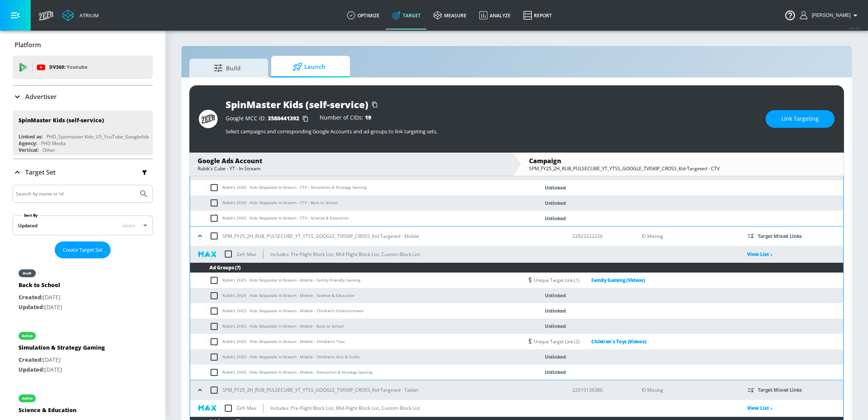
scroll to position [146, 0]
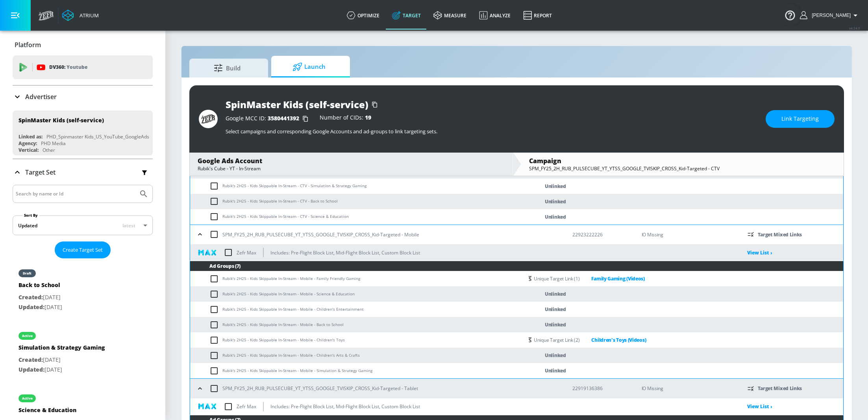
click at [214, 354] on input "checkbox" at bounding box center [215, 355] width 13 height 9
checkbox input "true"
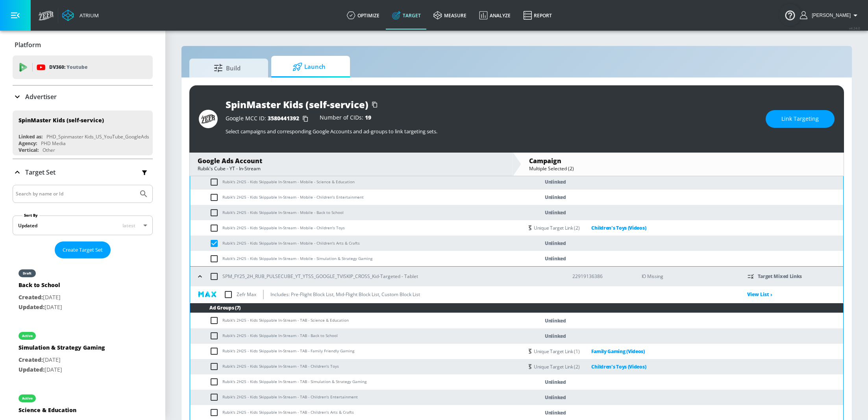
scroll to position [260, 0]
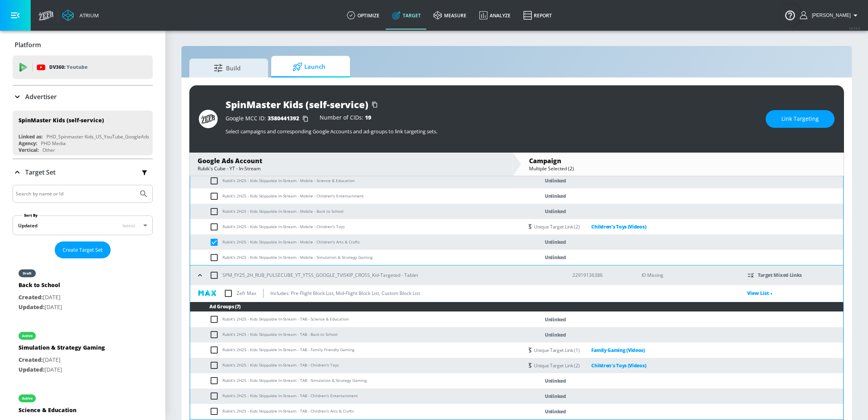
click at [214, 412] on input "checkbox" at bounding box center [215, 411] width 13 height 9
checkbox input "true"
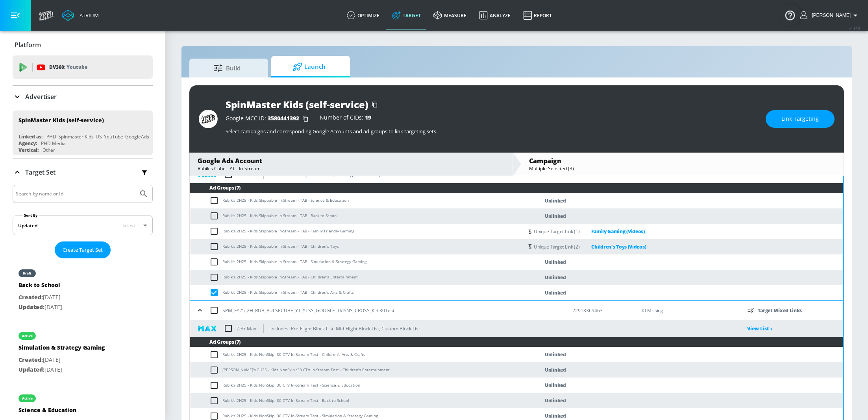
scroll to position [400, 0]
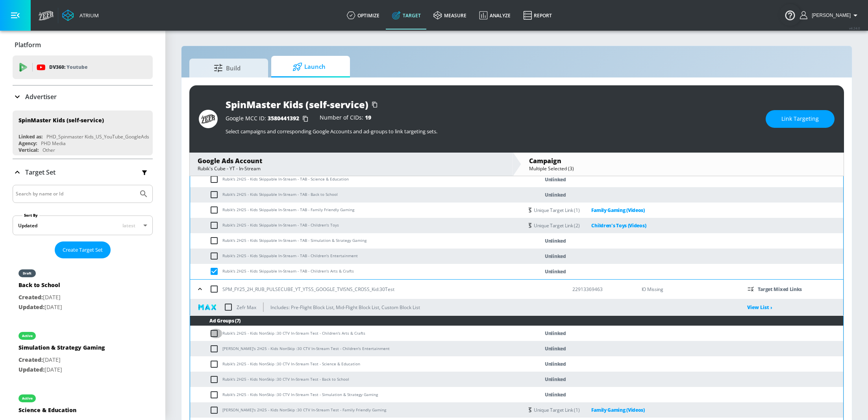
click at [214, 333] on input "checkbox" at bounding box center [215, 333] width 13 height 9
checkbox input "true"
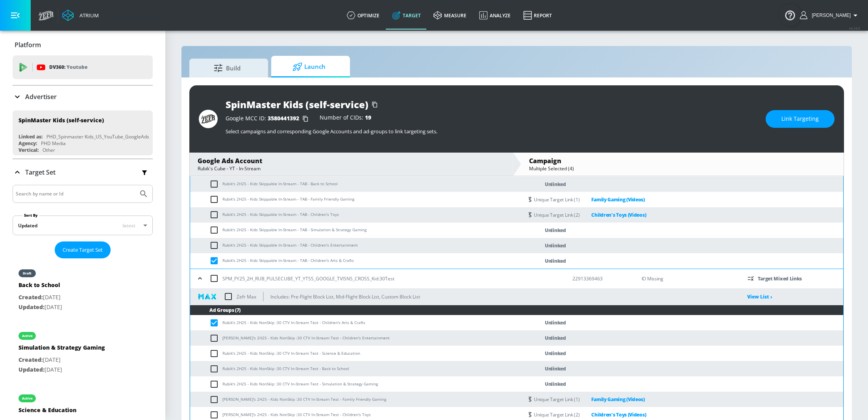
click at [794, 119] on span "Link Targeting" at bounding box center [799, 119] width 37 height 10
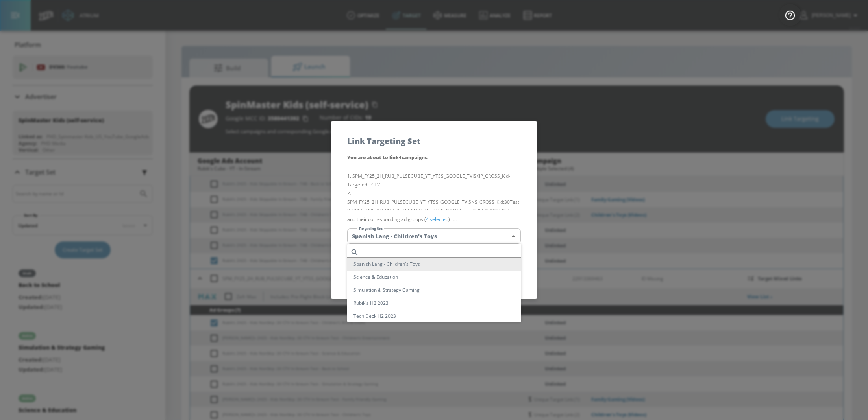
click at [477, 238] on body "Atrium optimize Target measure Analyze Report optimize Target measure Analyze R…" at bounding box center [434, 216] width 868 height 432
click at [427, 286] on li "Children's Arts & Crafts (Videos)" at bounding box center [434, 286] width 174 height 13
type input "d88e912e-35ca-492a-9df4-da25e4e83cb1"
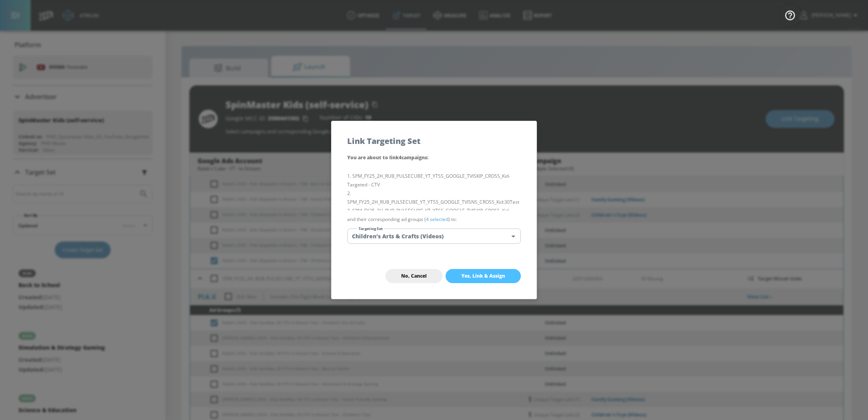
click at [481, 275] on span "Yes, Link & Assign" at bounding box center [483, 276] width 44 height 6
checkbox input "false"
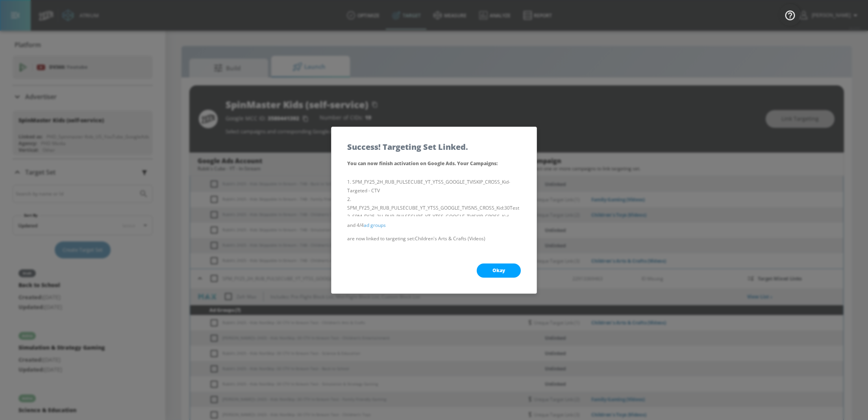
click at [501, 274] on button "Okay" at bounding box center [499, 271] width 44 height 14
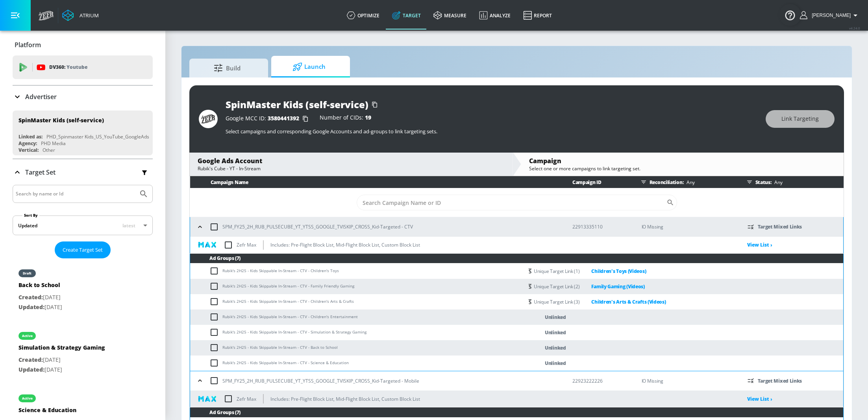
scroll to position [0, 0]
click at [214, 318] on input "checkbox" at bounding box center [215, 316] width 13 height 9
checkbox input "true"
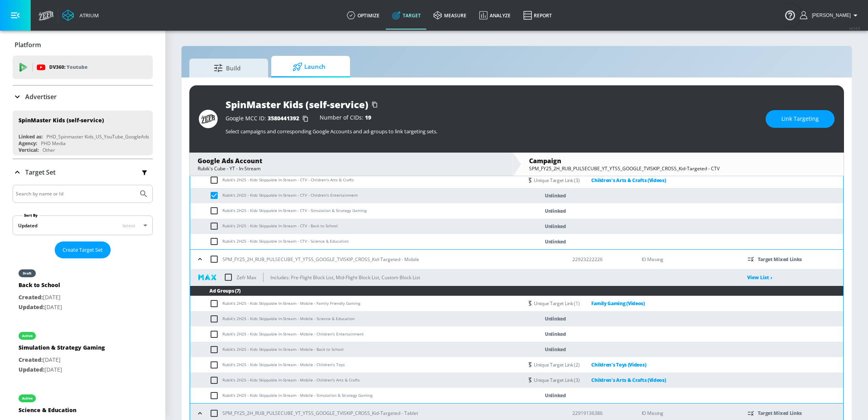
scroll to position [123, 0]
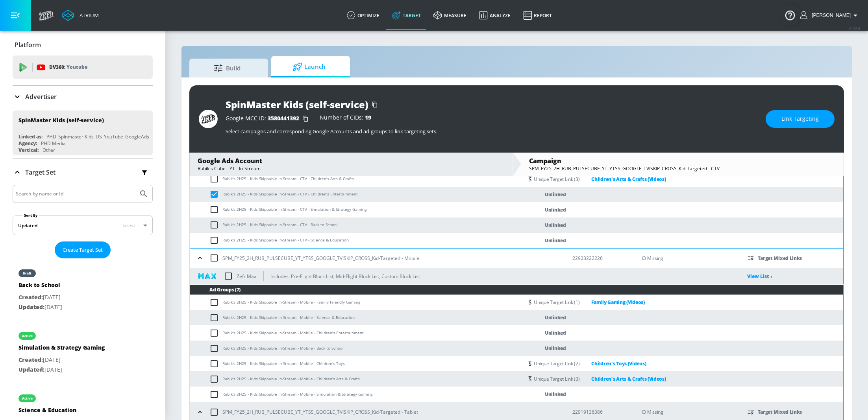
click at [216, 331] on input "checkbox" at bounding box center [215, 333] width 13 height 9
checkbox input "true"
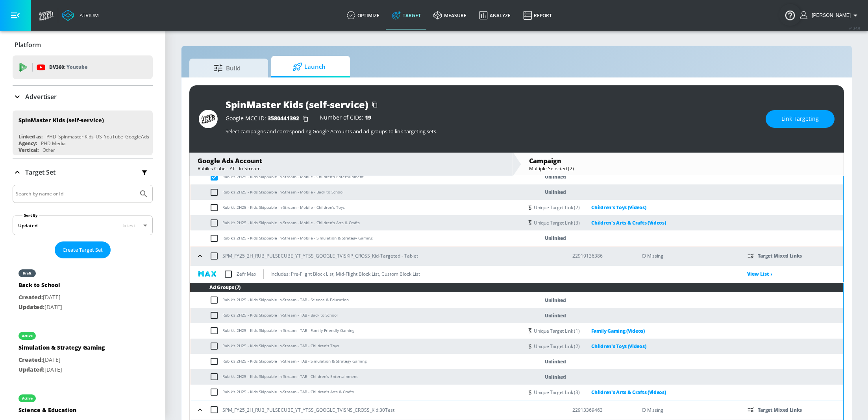
scroll to position [290, 0]
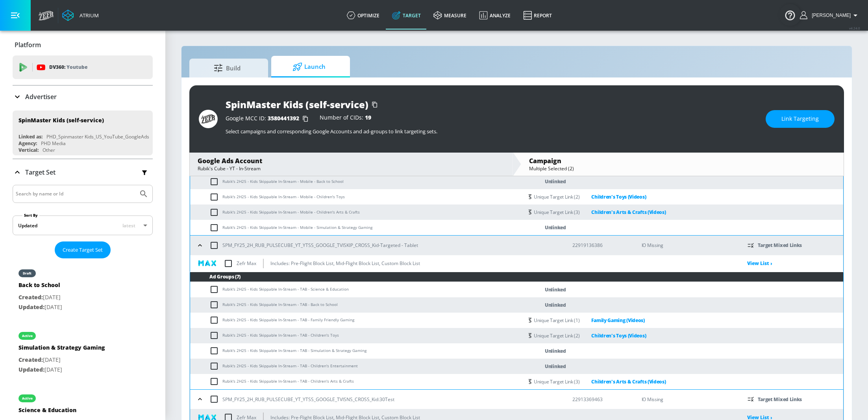
click at [214, 366] on input "checkbox" at bounding box center [215, 366] width 13 height 9
checkbox input "true"
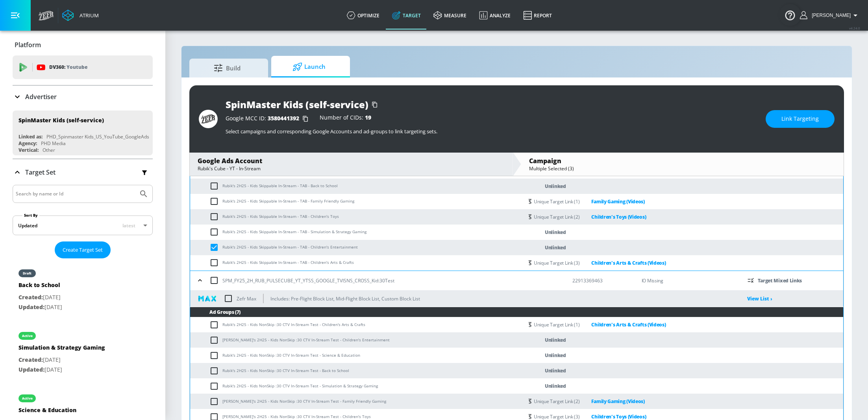
scroll to position [410, 0]
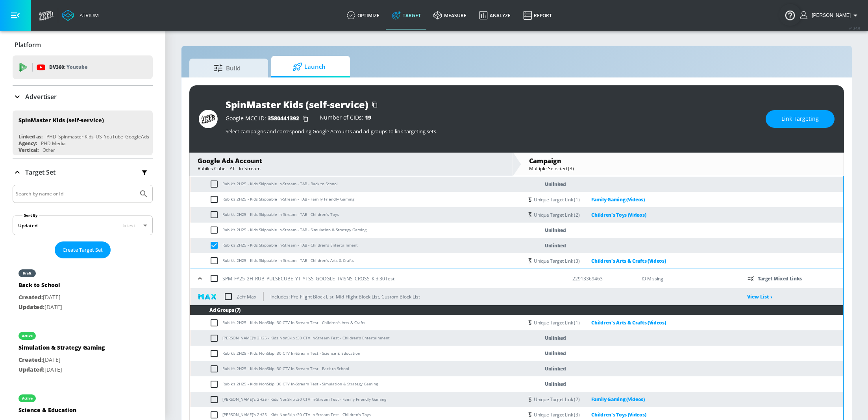
click at [215, 342] on input "checkbox" at bounding box center [215, 338] width 13 height 9
checkbox input "true"
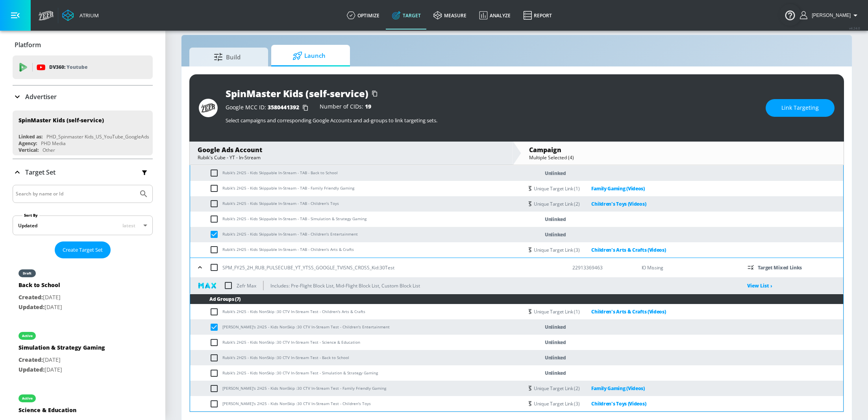
click at [816, 107] on span "Link Targeting" at bounding box center [799, 108] width 37 height 10
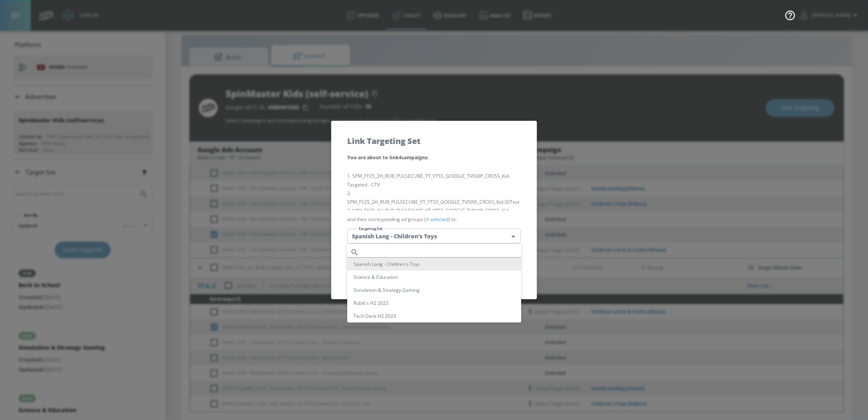
click at [469, 238] on body "Atrium optimize Target measure Analyze Report optimize Target measure Analyze R…" at bounding box center [434, 205] width 868 height 432
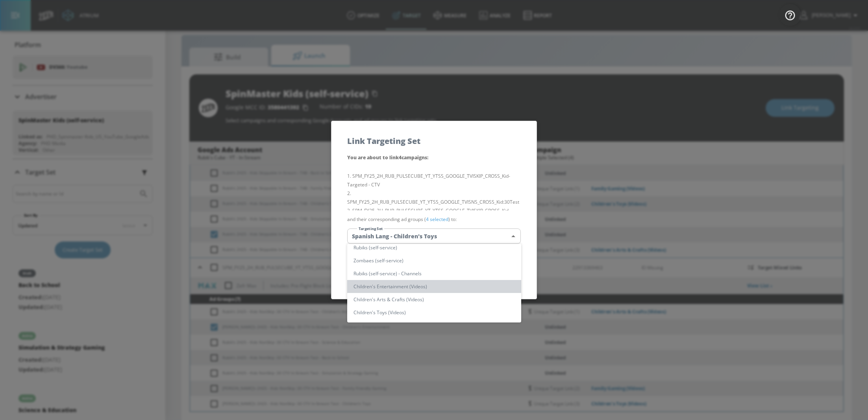
click at [446, 287] on li "Children's Entertainment (Videos)" at bounding box center [434, 286] width 174 height 13
type input "a3b3ea95-bd9c-440d-a902-22cebafa5939"
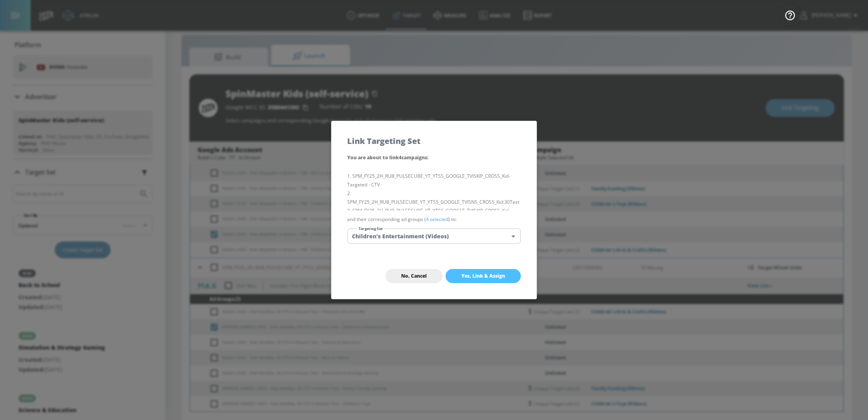
click at [485, 274] on span "Yes, Link & Assign" at bounding box center [483, 276] width 44 height 6
checkbox input "false"
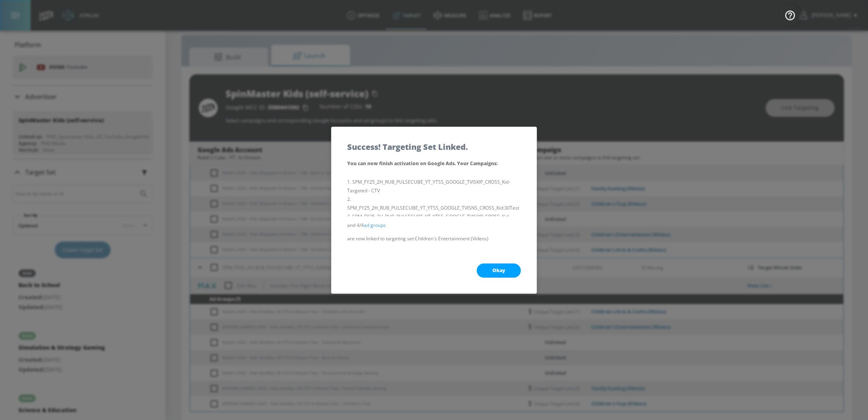
click at [500, 271] on span "Okay" at bounding box center [498, 271] width 13 height 6
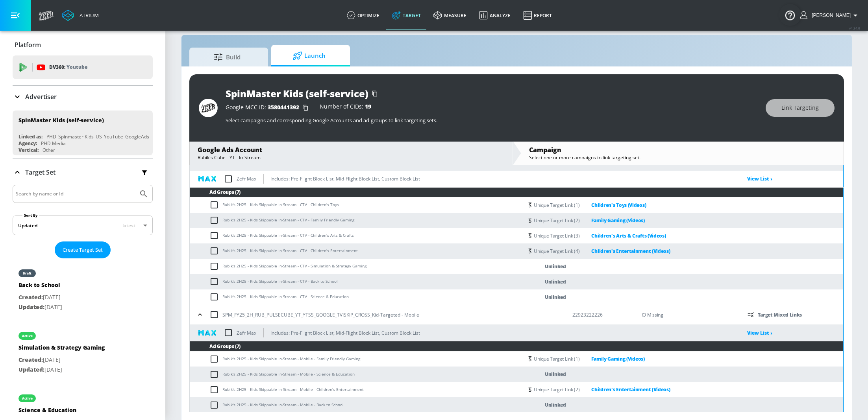
scroll to position [0, 0]
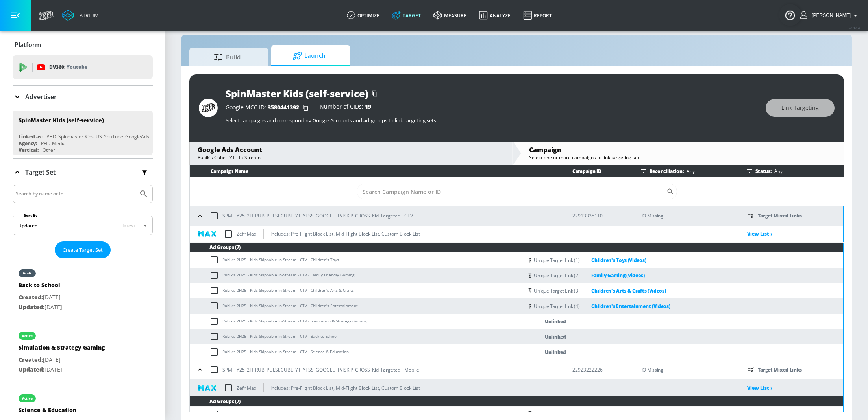
click at [29, 172] on p "Target Set" at bounding box center [40, 172] width 30 height 9
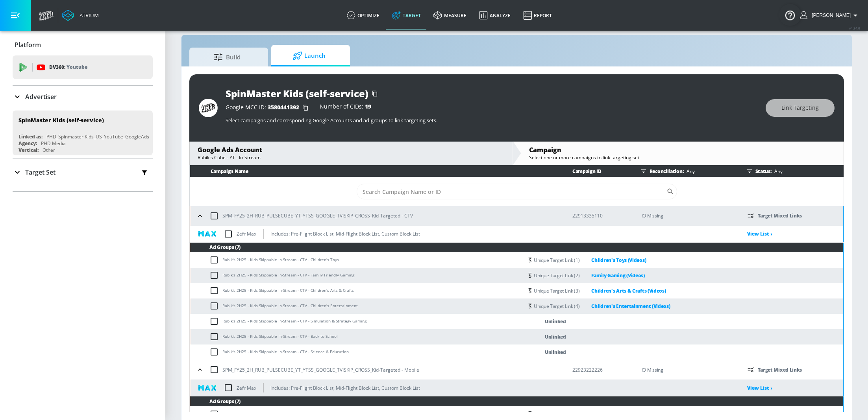
click at [29, 172] on p "Target Set" at bounding box center [40, 172] width 30 height 9
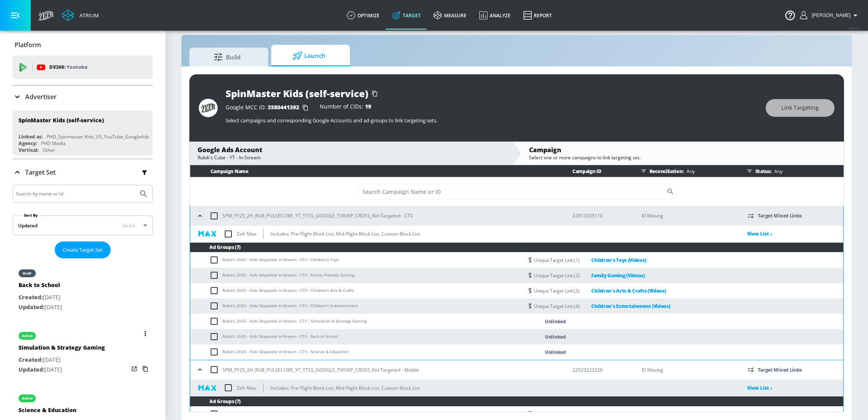
click at [82, 355] on p "Created: [DATE]" at bounding box center [61, 360] width 86 height 10
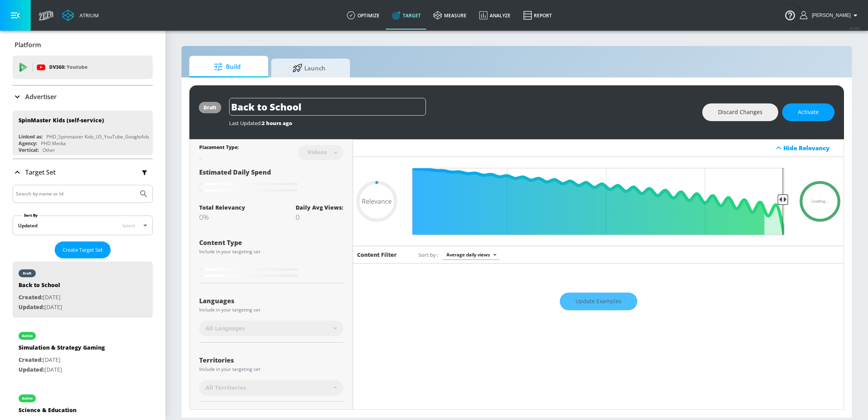
type input "0.05"
click at [78, 355] on p "Created: [DATE]" at bounding box center [61, 360] width 86 height 10
type input "Simulation & Strategy Gaming"
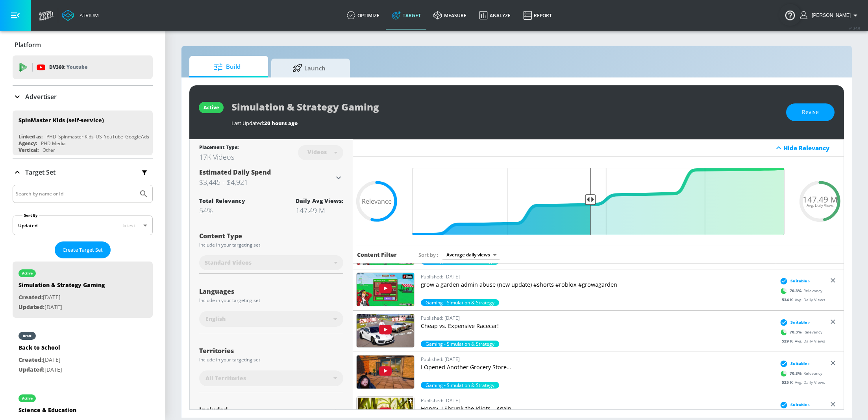
scroll to position [142, 0]
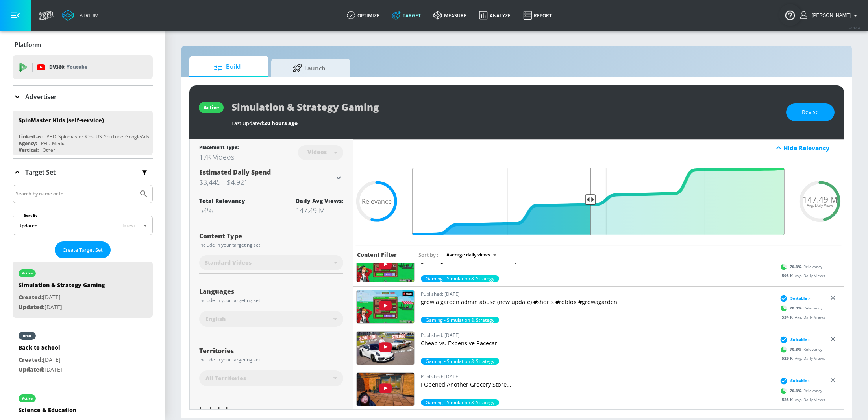
drag, startPoint x: 589, startPoint y: 199, endPoint x: 576, endPoint y: 200, distance: 13.4
click at [576, 200] on input "Final Threshold" at bounding box center [598, 201] width 380 height 67
click at [813, 112] on span "Revise" at bounding box center [810, 112] width 17 height 10
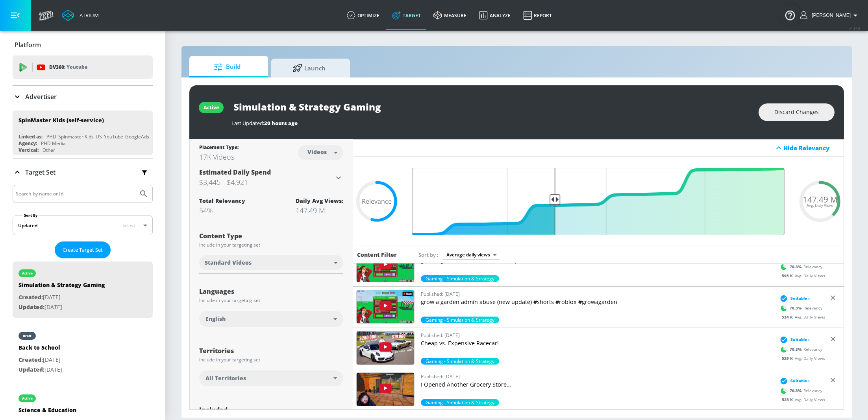
drag, startPoint x: 590, startPoint y: 200, endPoint x: 556, endPoint y: 199, distance: 33.9
click at [556, 199] on input "Final Threshold" at bounding box center [598, 201] width 380 height 67
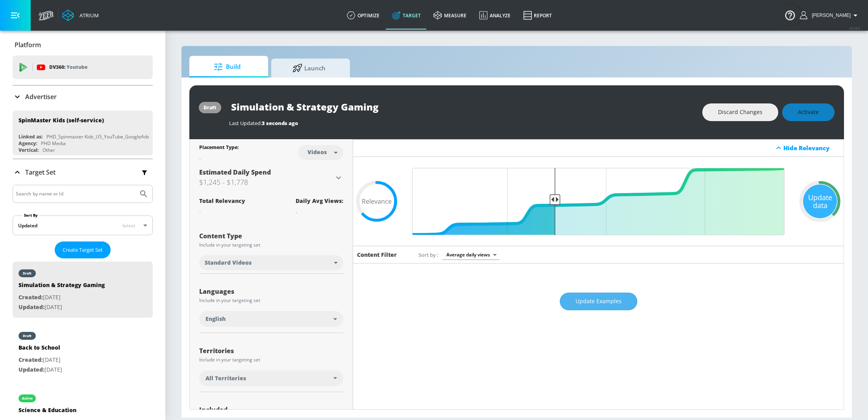
click at [598, 306] on button "Update Examples" at bounding box center [599, 302] width 78 height 18
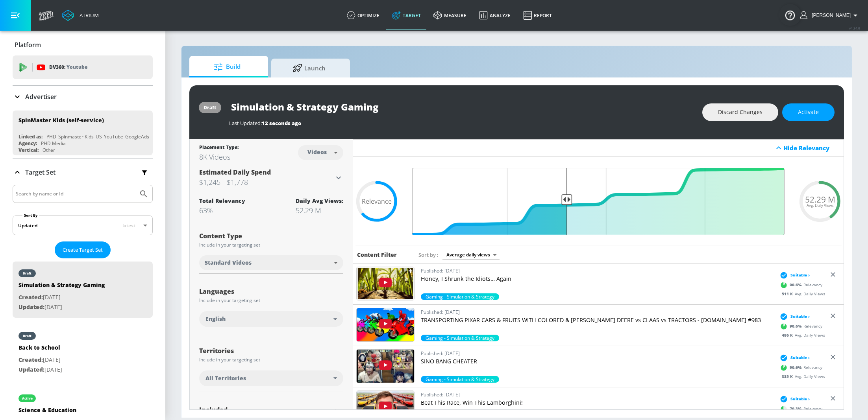
drag, startPoint x: 554, startPoint y: 199, endPoint x: 569, endPoint y: 200, distance: 15.0
click at [569, 200] on input "Final Threshold" at bounding box center [598, 201] width 380 height 67
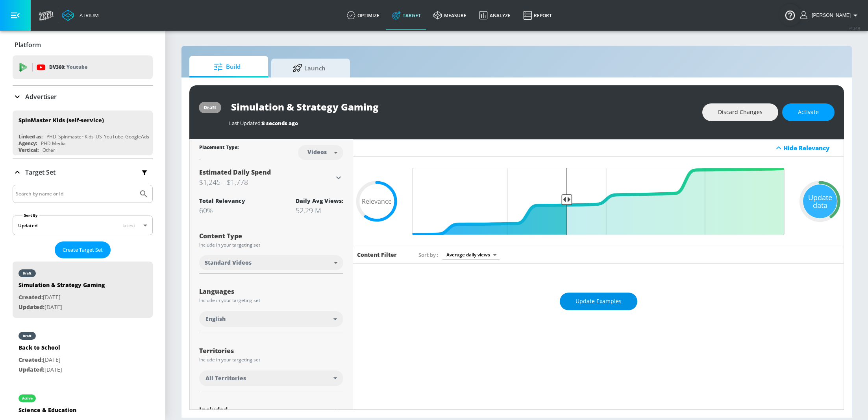
click at [602, 305] on span "Update Examples" at bounding box center [598, 302] width 46 height 10
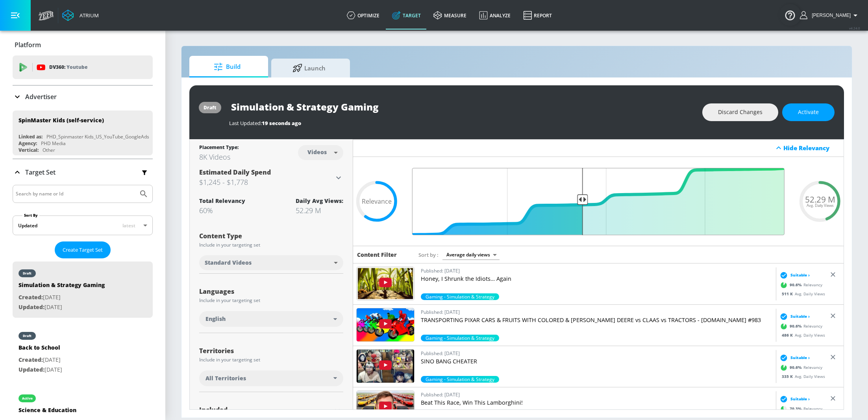
drag, startPoint x: 565, startPoint y: 199, endPoint x: 582, endPoint y: 201, distance: 16.7
click at [582, 201] on input "Final Threshold" at bounding box center [598, 201] width 380 height 67
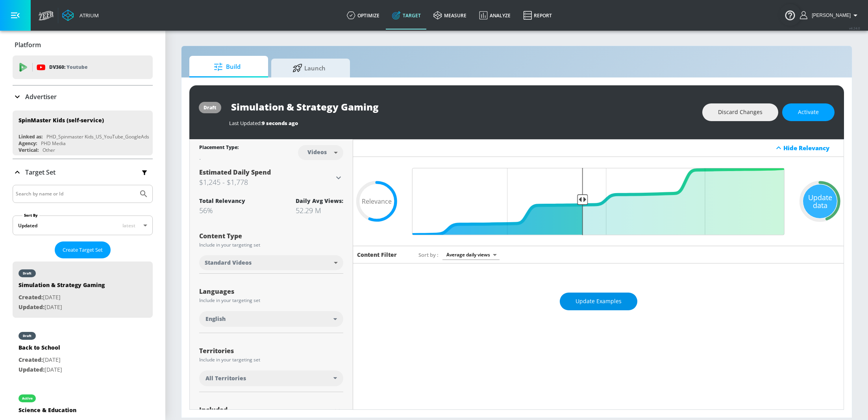
click at [612, 304] on span "Update Examples" at bounding box center [598, 302] width 46 height 10
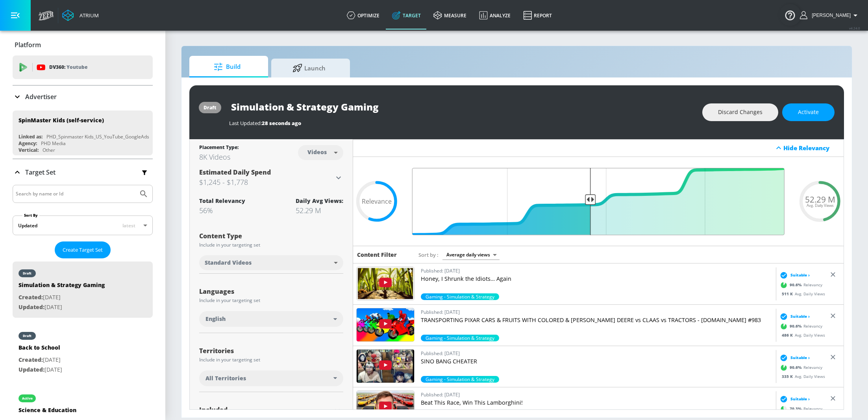
drag, startPoint x: 581, startPoint y: 199, endPoint x: 589, endPoint y: 198, distance: 8.3
click at [589, 198] on input "Final Threshold" at bounding box center [598, 201] width 380 height 67
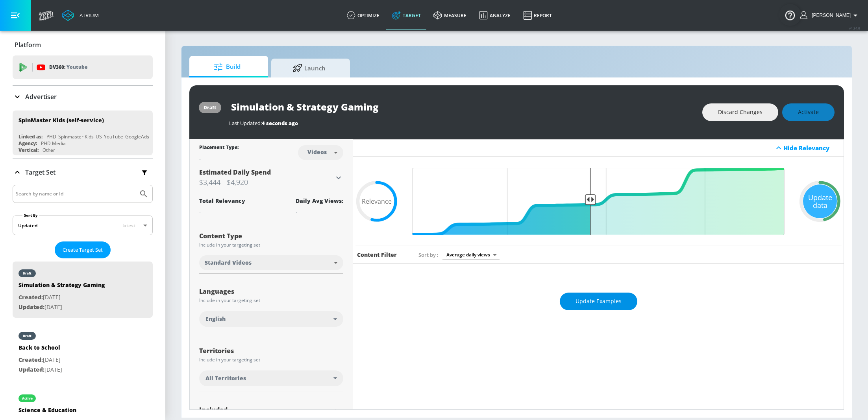
click at [605, 297] on span "Update Examples" at bounding box center [598, 302] width 46 height 10
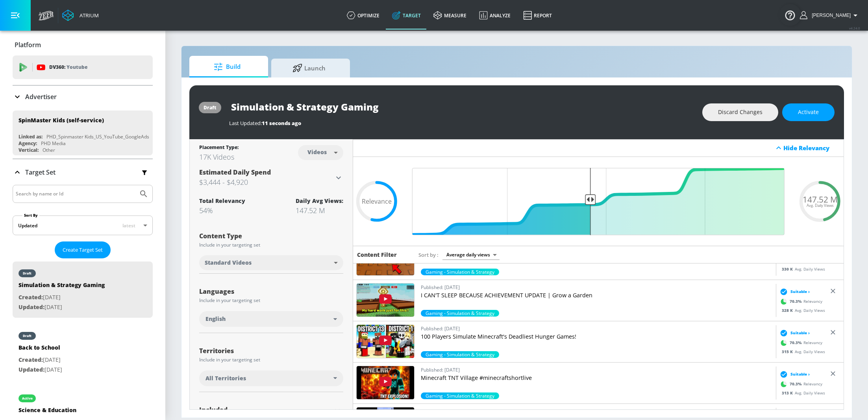
scroll to position [978, 0]
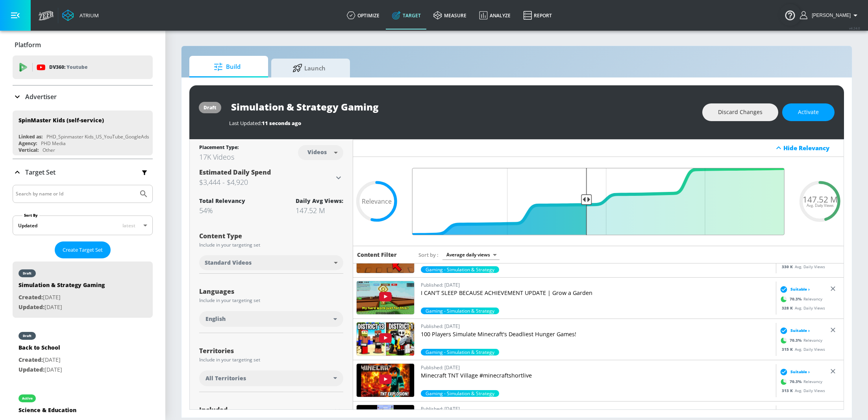
click at [587, 200] on input "Final Threshold" at bounding box center [598, 201] width 380 height 67
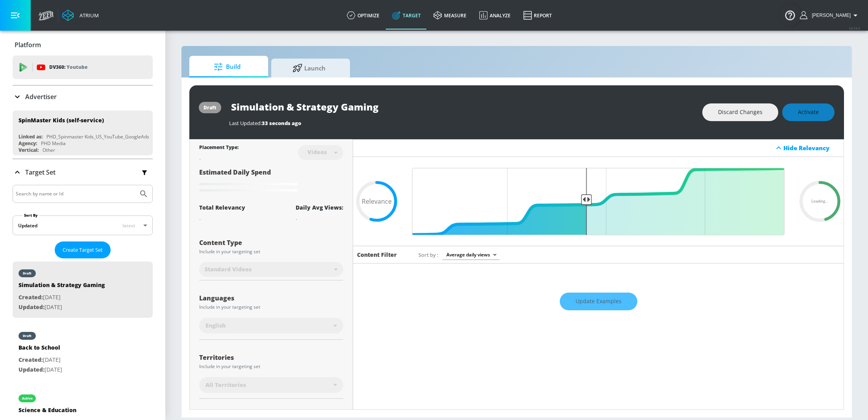
click at [606, 301] on div "Update Examples" at bounding box center [598, 302] width 490 height 28
click at [605, 309] on div "Update Examples" at bounding box center [598, 302] width 490 height 28
click at [599, 308] on div "Update Examples" at bounding box center [598, 302] width 490 height 28
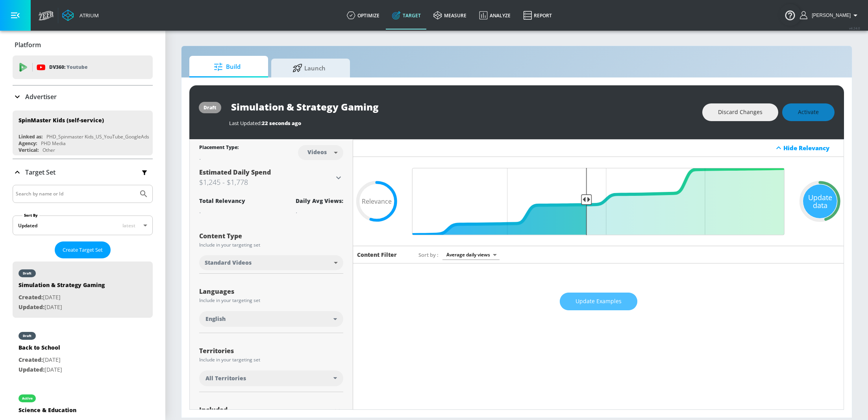
click at [599, 308] on button "Update Examples" at bounding box center [599, 302] width 78 height 18
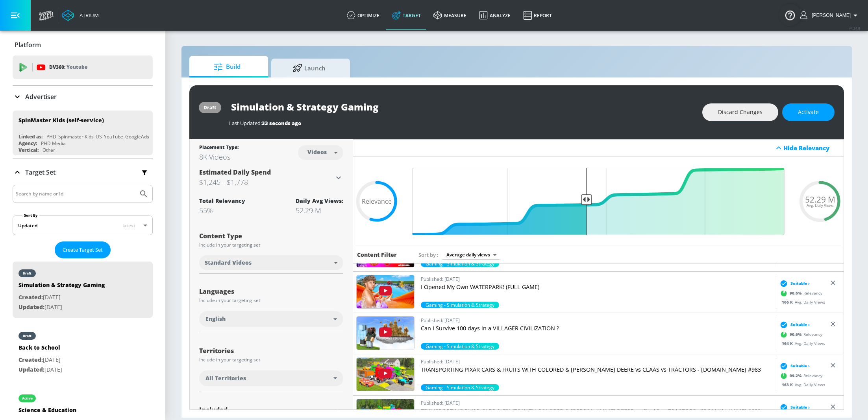
scroll to position [917, 0]
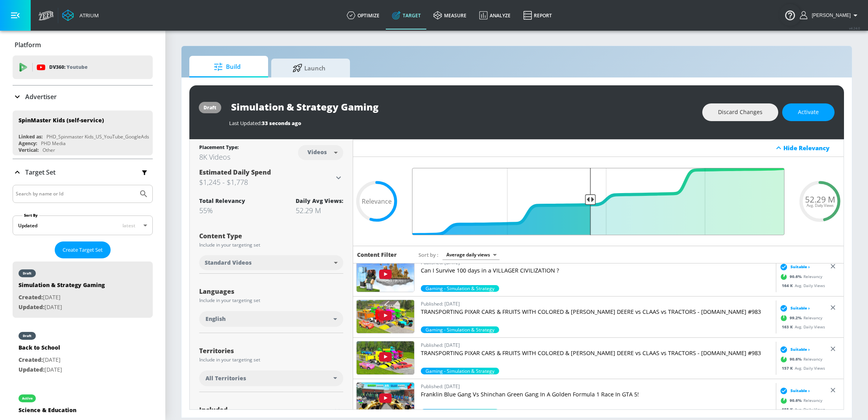
drag, startPoint x: 586, startPoint y: 198, endPoint x: 591, endPoint y: 198, distance: 4.7
type input "0.54"
click at [591, 198] on input "Final Threshold" at bounding box center [598, 201] width 380 height 67
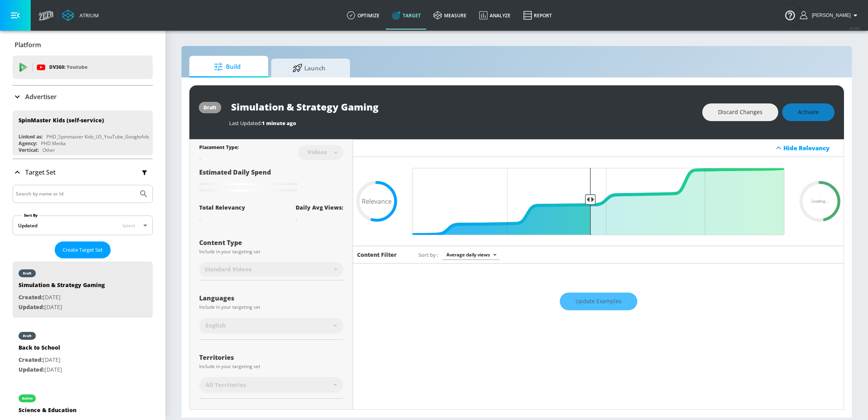
click at [605, 301] on div "Update Examples" at bounding box center [598, 302] width 490 height 28
click at [601, 300] on div "Update Examples" at bounding box center [598, 302] width 490 height 28
click at [608, 300] on div "Update Examples" at bounding box center [598, 302] width 490 height 28
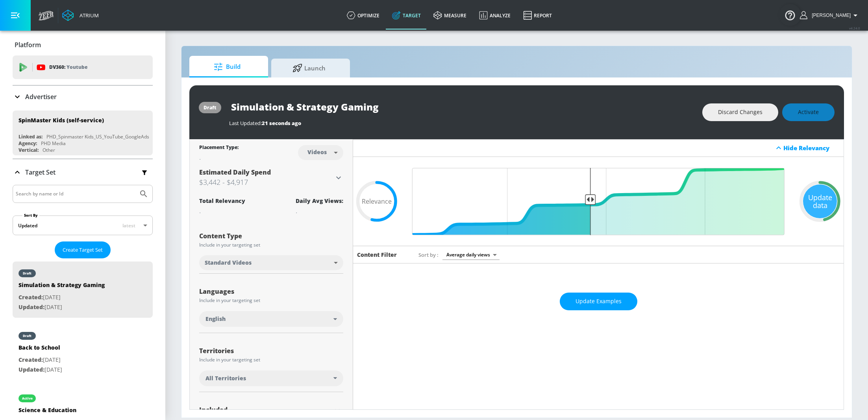
click at [608, 300] on span "Update Examples" at bounding box center [598, 302] width 46 height 10
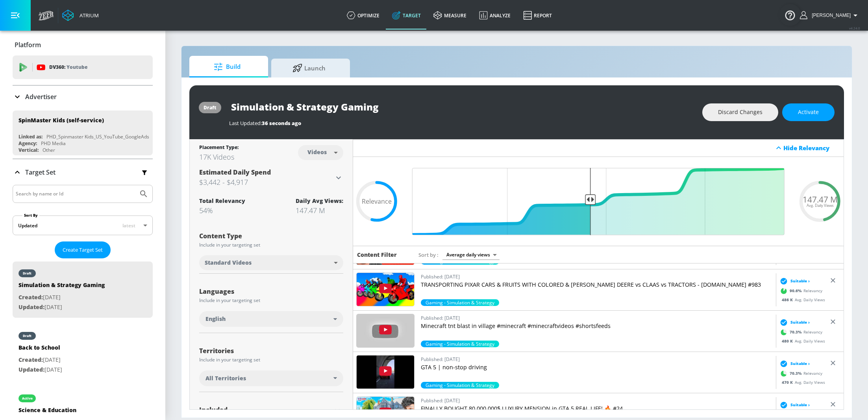
scroll to position [410, 0]
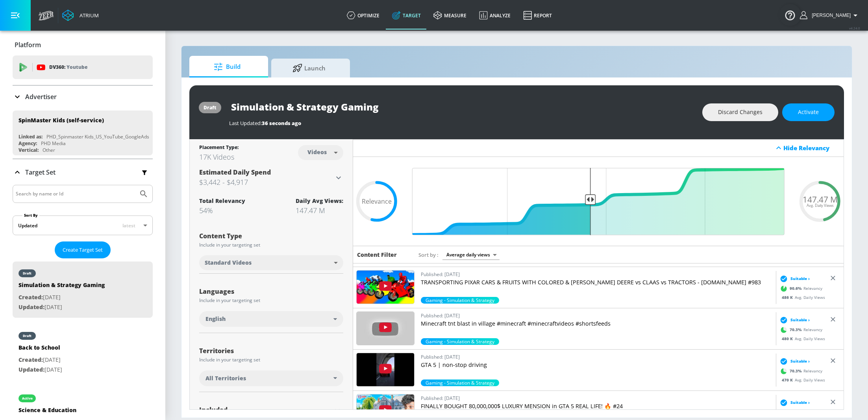
click at [496, 128] on div "draft Simulation & Strategy Gaming Last Updated: 36 seconds ago Discard Changes…" at bounding box center [516, 112] width 654 height 54
click at [801, 120] on button "Activate" at bounding box center [808, 112] width 52 height 18
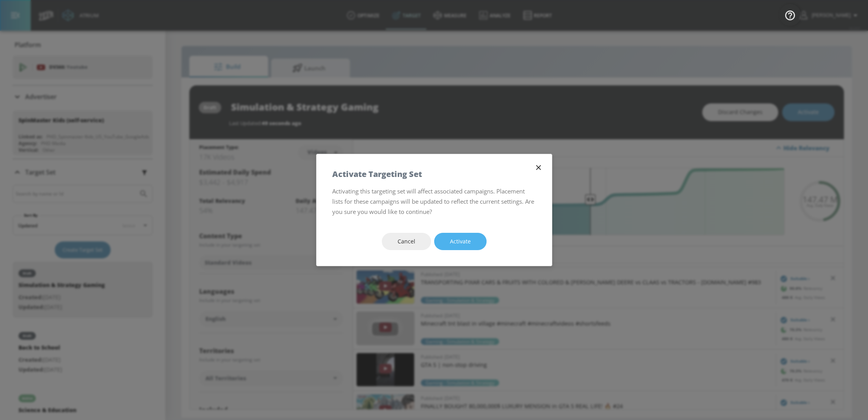
click at [472, 241] on button "Activate" at bounding box center [460, 242] width 52 height 18
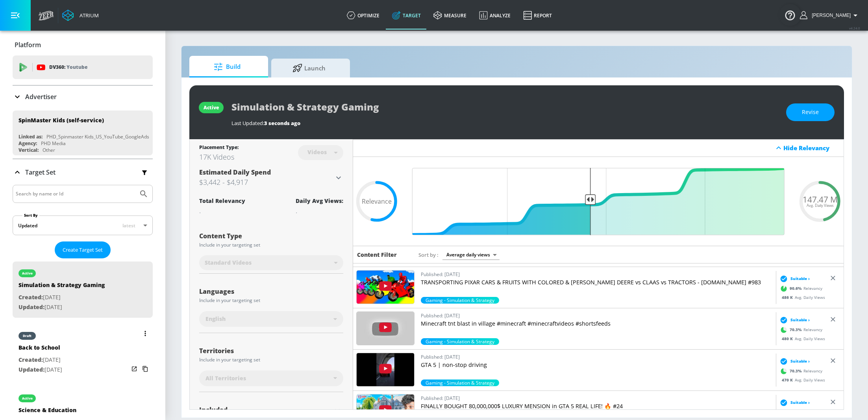
click at [92, 355] on div "draft Back to School Created: Aug. 20, 2025 Updated: Aug. 21, 2025" at bounding box center [83, 352] width 140 height 56
type input "Back to School"
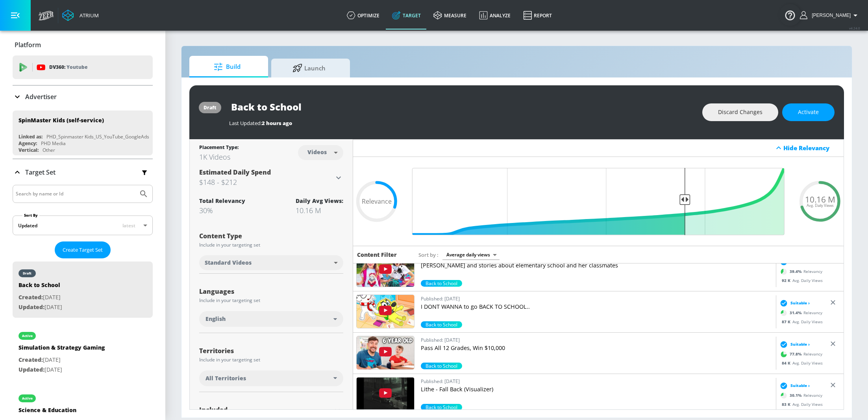
scroll to position [634, 0]
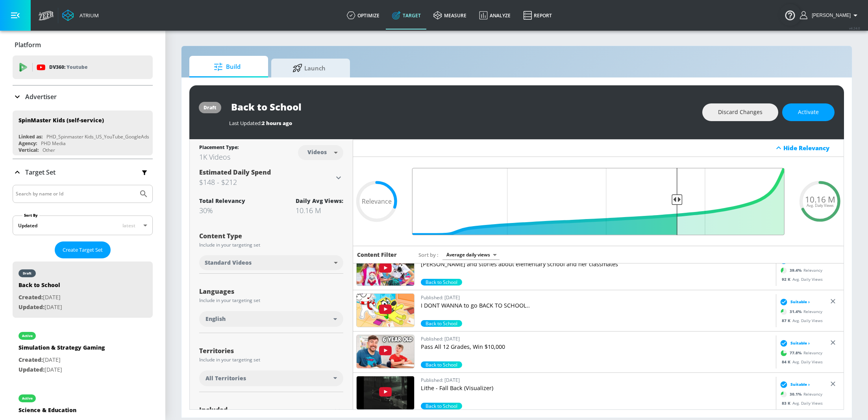
drag, startPoint x: 684, startPoint y: 198, endPoint x: 676, endPoint y: 198, distance: 7.9
click at [676, 198] on input "Final Threshold" at bounding box center [598, 201] width 380 height 67
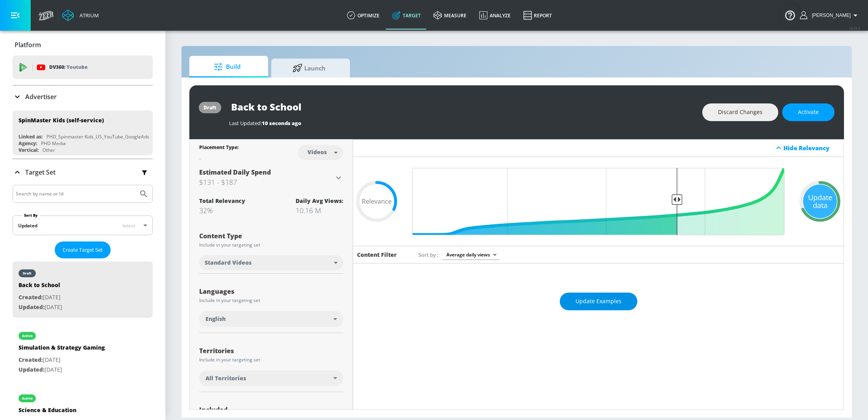
click at [608, 297] on span "Update Examples" at bounding box center [598, 302] width 46 height 10
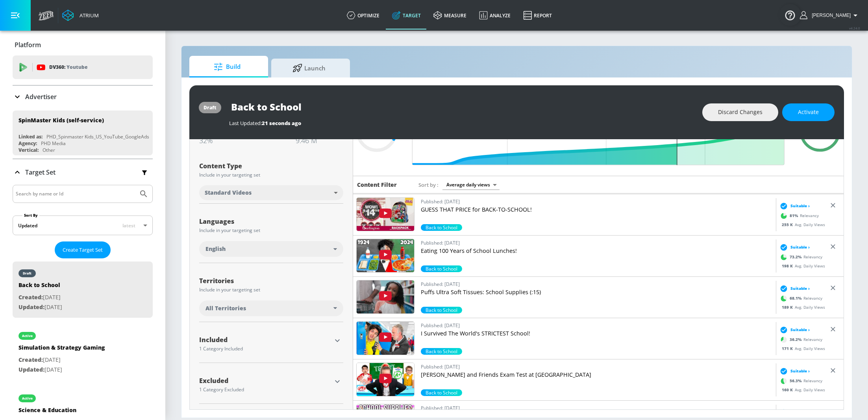
scroll to position [70, 0]
click at [339, 342] on icon "button" at bounding box center [337, 340] width 9 height 9
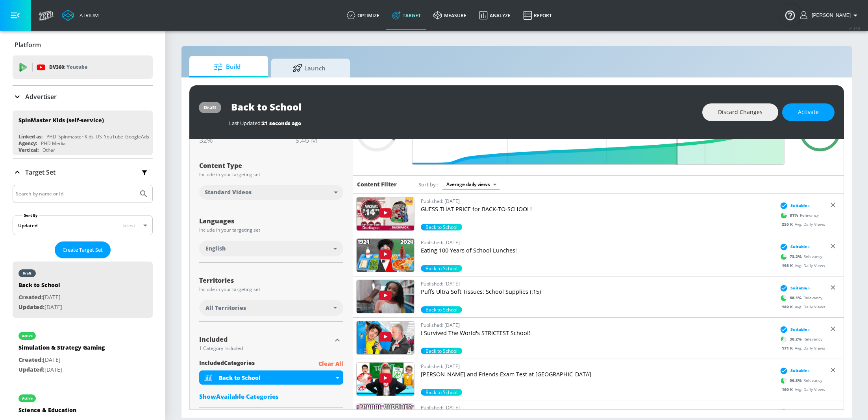
scroll to position [116, 0]
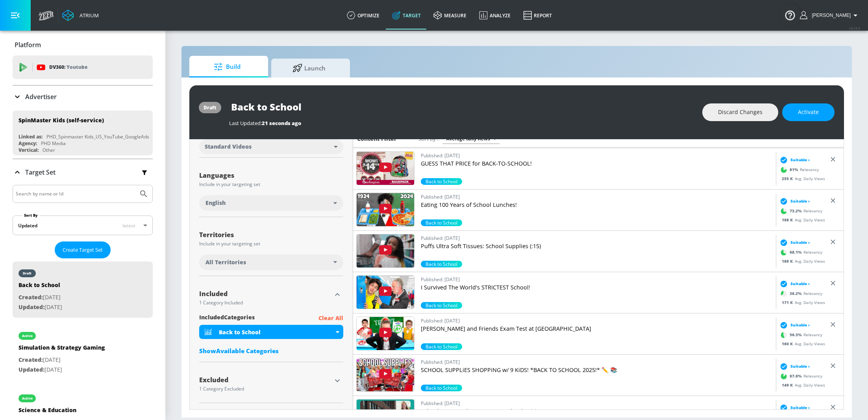
click at [256, 350] on div "Show Available Categories" at bounding box center [271, 351] width 144 height 8
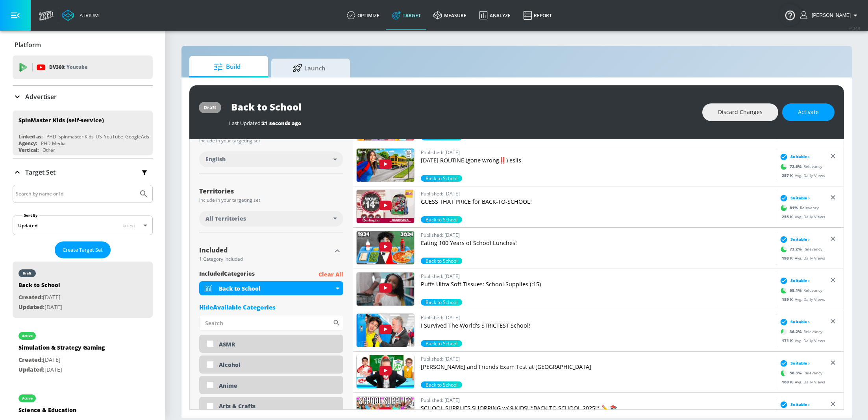
scroll to position [0, 0]
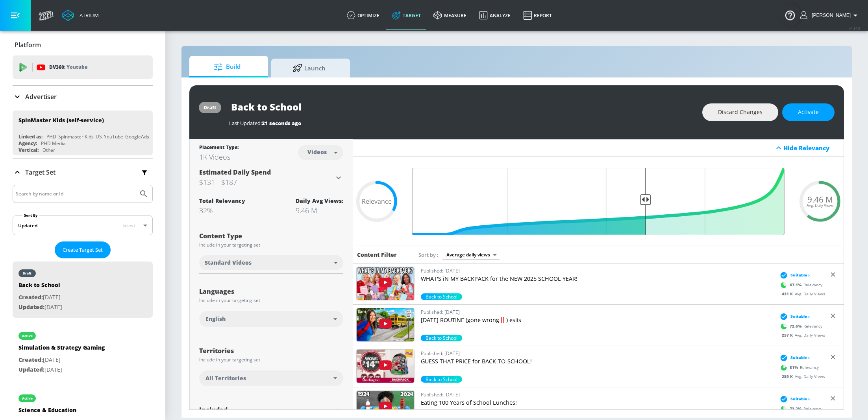
drag, startPoint x: 674, startPoint y: 198, endPoint x: 646, endPoint y: 200, distance: 28.0
click at [646, 201] on input "Final Threshold" at bounding box center [598, 201] width 380 height 67
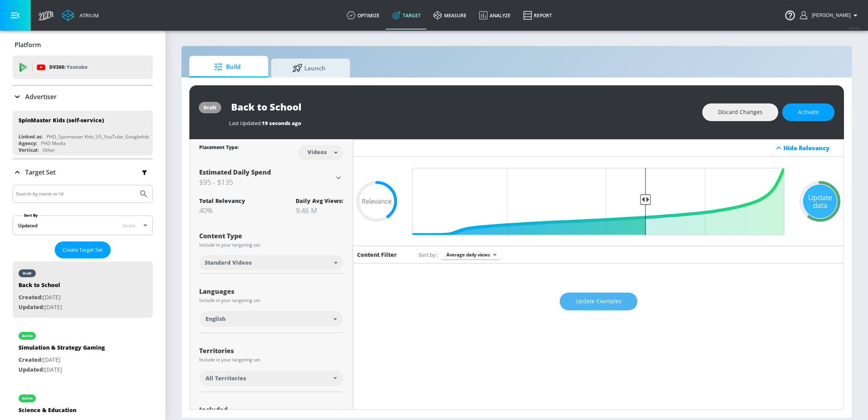
click at [601, 298] on span "Update Examples" at bounding box center [598, 302] width 46 height 10
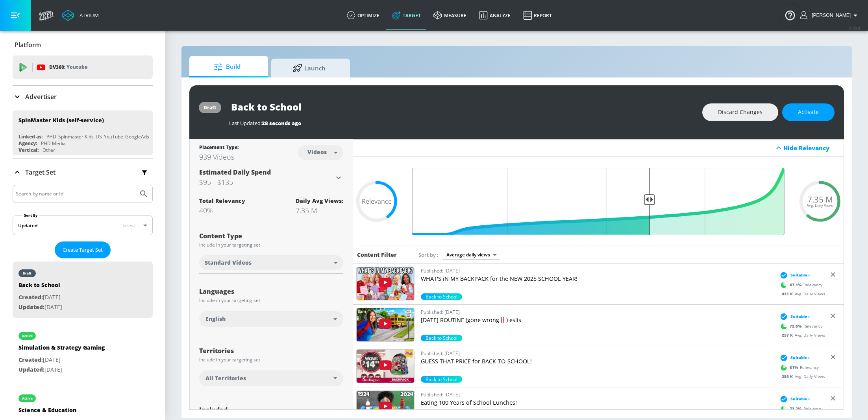
drag, startPoint x: 644, startPoint y: 198, endPoint x: 649, endPoint y: 198, distance: 4.7
click at [649, 198] on input "Final Threshold" at bounding box center [598, 201] width 380 height 67
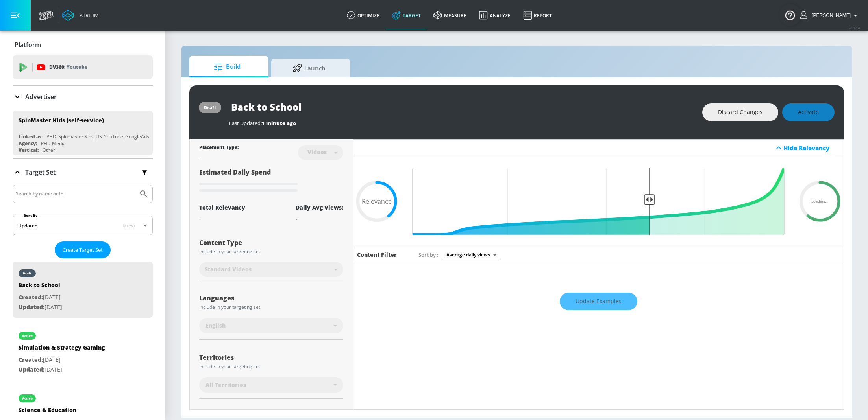
click at [607, 301] on div "Update Examples" at bounding box center [598, 302] width 490 height 28
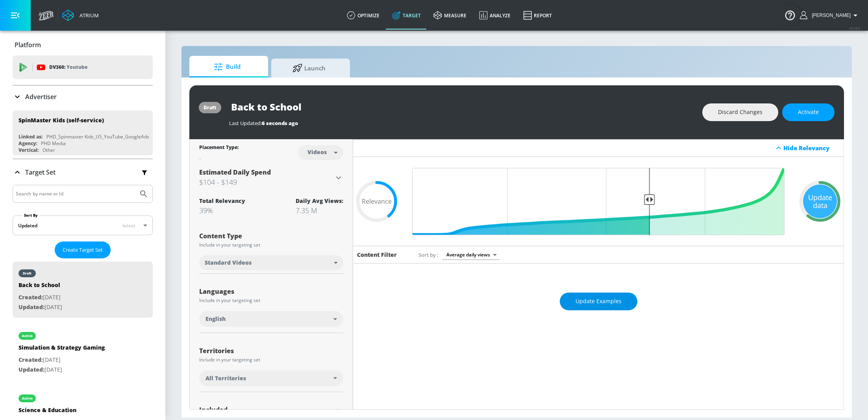
click at [584, 305] on span "Update Examples" at bounding box center [598, 302] width 46 height 10
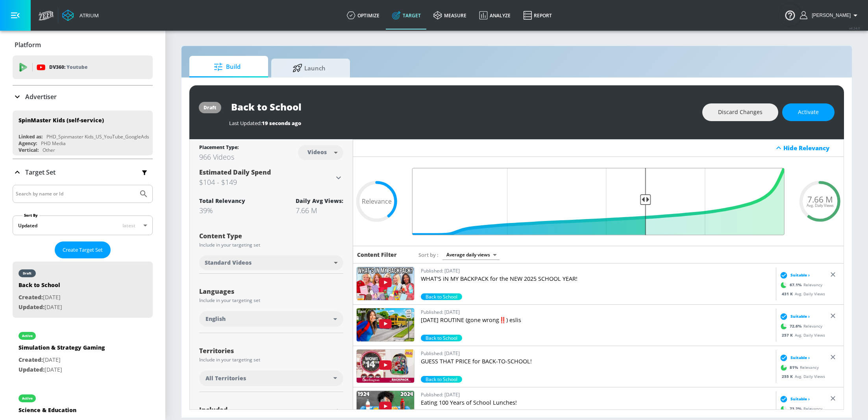
type input "0.4"
click at [647, 200] on input "Final Threshold" at bounding box center [598, 201] width 380 height 67
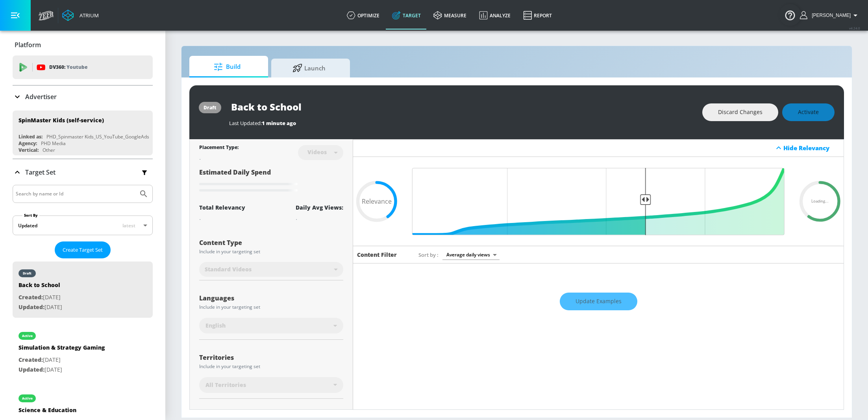
click at [606, 300] on div "Update Examples" at bounding box center [598, 302] width 490 height 28
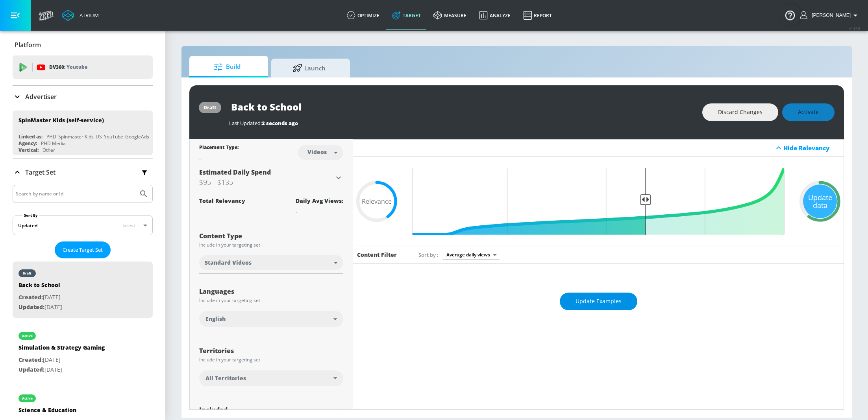
click at [606, 302] on span "Update Examples" at bounding box center [598, 302] width 46 height 10
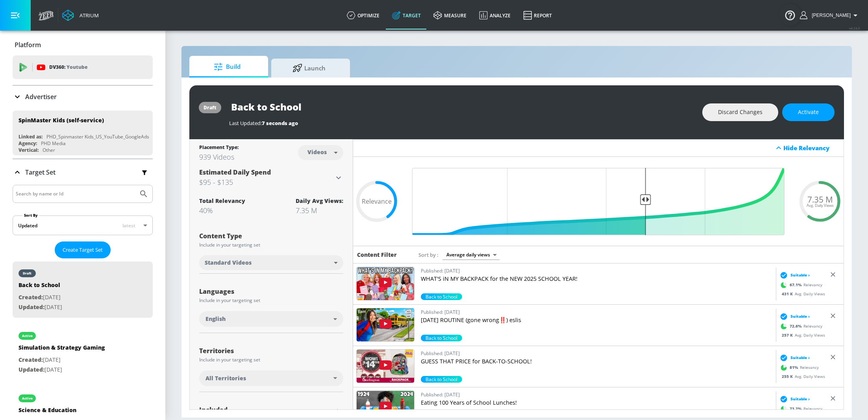
scroll to position [13, 0]
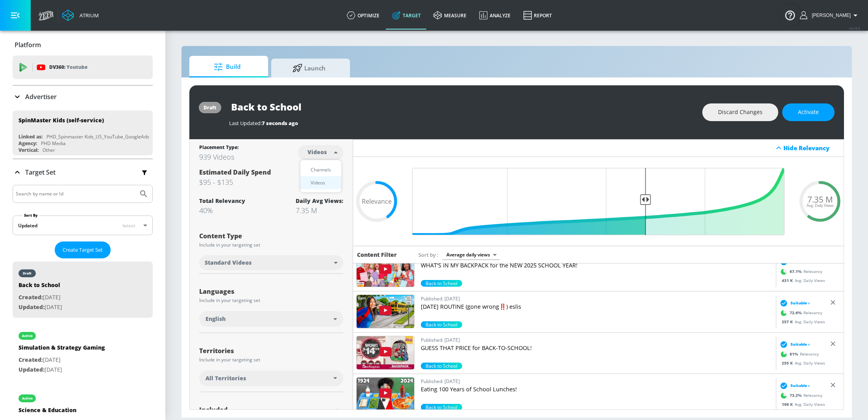
click at [329, 151] on body "Atrium optimize Target measure Analyze Report optimize Target measure Analyze R…" at bounding box center [434, 210] width 868 height 420
click at [329, 166] on div "Channels" at bounding box center [321, 170] width 28 height 8
type input "channels"
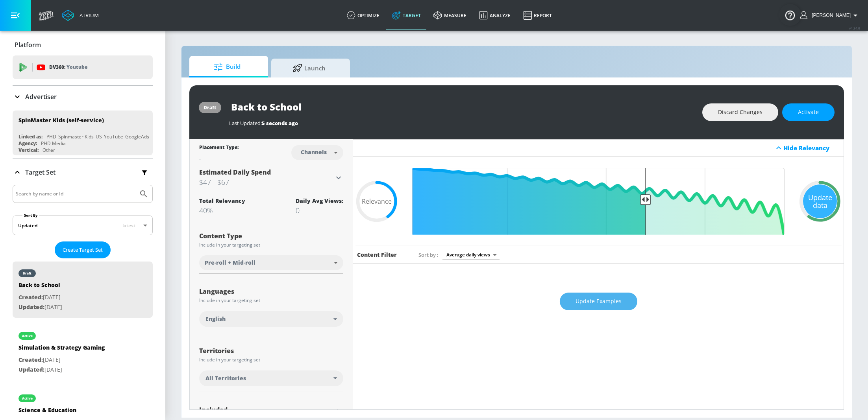
click at [597, 302] on span "Update Examples" at bounding box center [598, 302] width 46 height 10
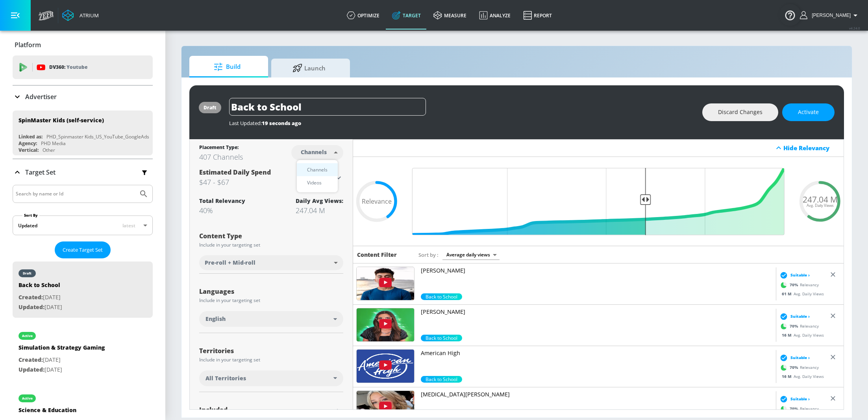
click at [307, 154] on body "Atrium optimize Target measure Analyze Report optimize Target measure Analyze R…" at bounding box center [434, 210] width 868 height 420
click at [316, 182] on div "Videos" at bounding box center [314, 183] width 22 height 8
type input "videos"
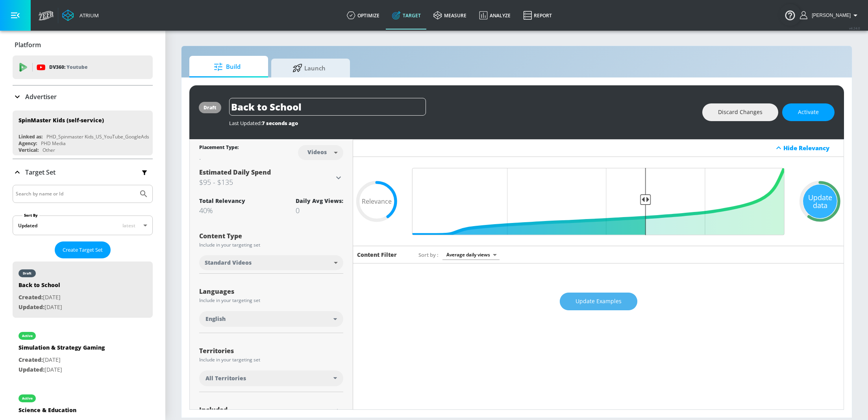
click at [603, 304] on span "Update Examples" at bounding box center [598, 302] width 46 height 10
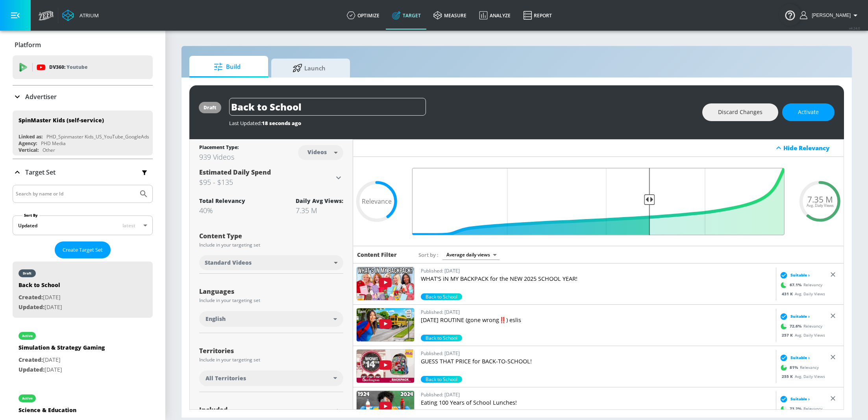
drag, startPoint x: 645, startPoint y: 197, endPoint x: 650, endPoint y: 197, distance: 5.5
click at [650, 197] on input "Final Threshold" at bounding box center [598, 201] width 380 height 67
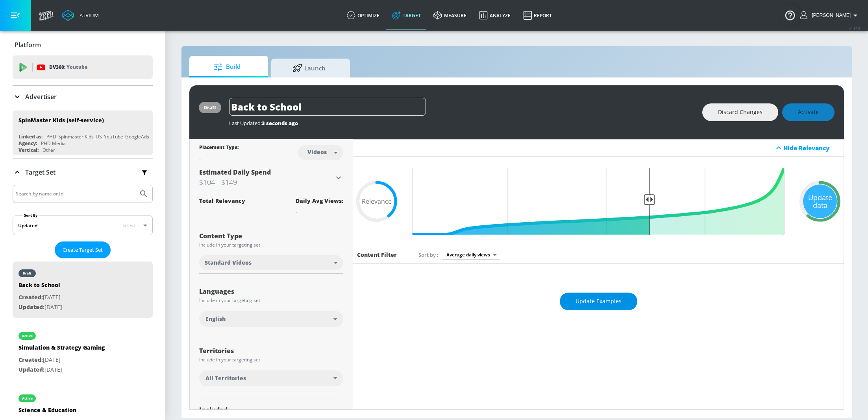
click at [601, 298] on span "Update Examples" at bounding box center [598, 302] width 46 height 10
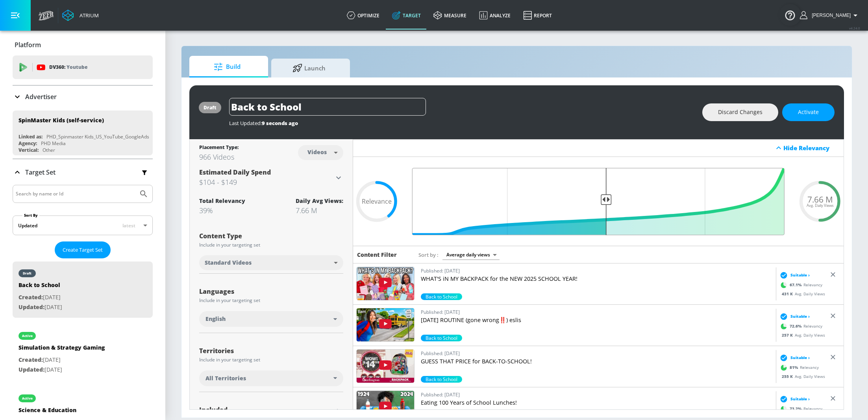
drag, startPoint x: 650, startPoint y: 199, endPoint x: 604, endPoint y: 199, distance: 45.7
click at [604, 199] on input "Final Threshold" at bounding box center [598, 201] width 380 height 67
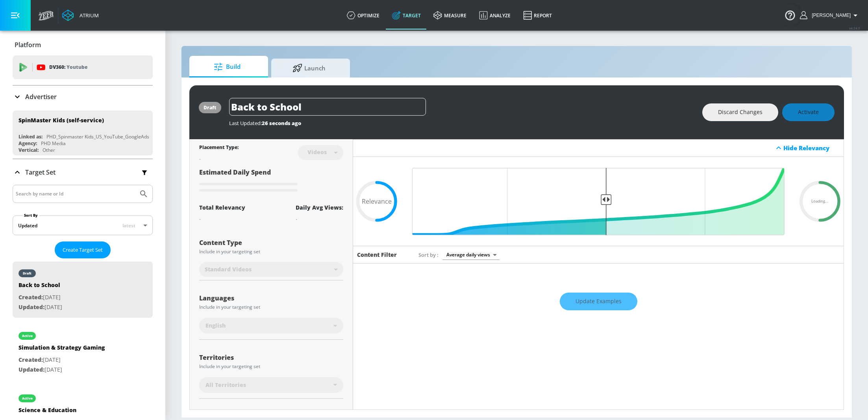
click at [603, 303] on div "Update Examples" at bounding box center [598, 302] width 490 height 28
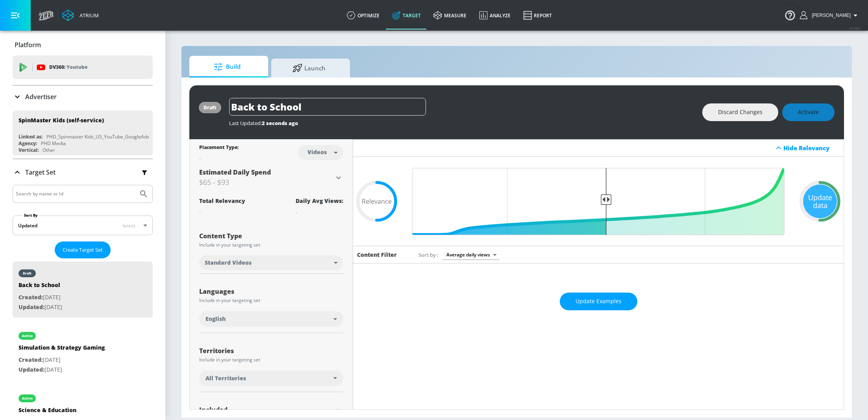
click at [603, 303] on span "Update Examples" at bounding box center [598, 302] width 46 height 10
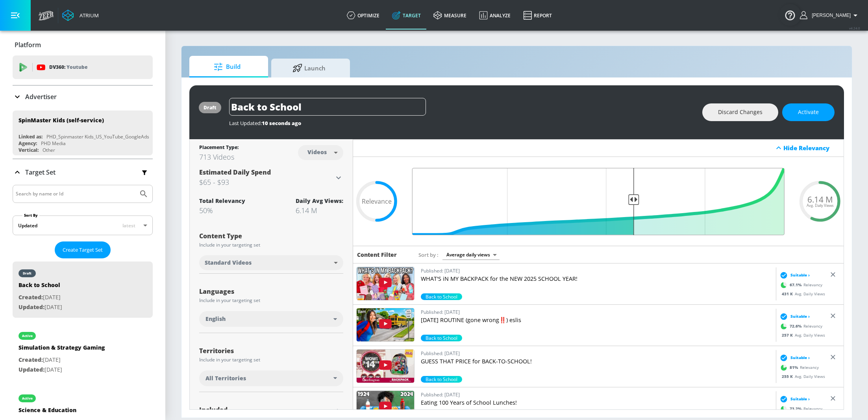
drag, startPoint x: 606, startPoint y: 196, endPoint x: 632, endPoint y: 198, distance: 26.8
click at [634, 198] on input "Final Threshold" at bounding box center [598, 201] width 380 height 67
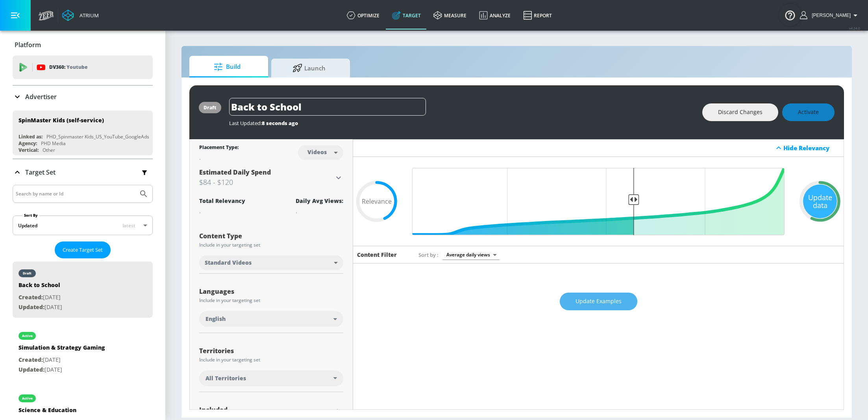
click at [602, 303] on span "Update Examples" at bounding box center [598, 302] width 46 height 10
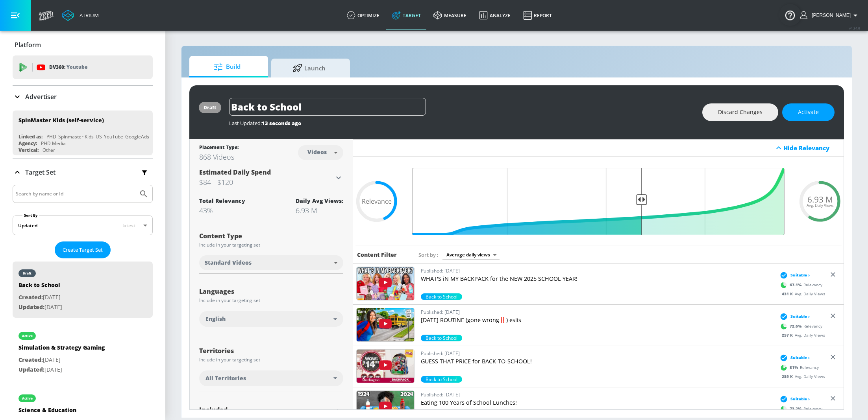
drag, startPoint x: 633, startPoint y: 199, endPoint x: 641, endPoint y: 199, distance: 7.9
click at [641, 199] on input "Final Threshold" at bounding box center [598, 201] width 380 height 67
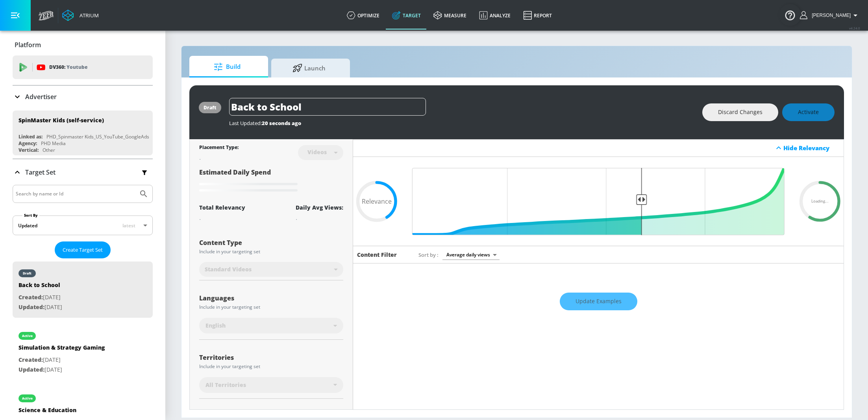
click at [597, 301] on div "Update Examples" at bounding box center [598, 302] width 490 height 28
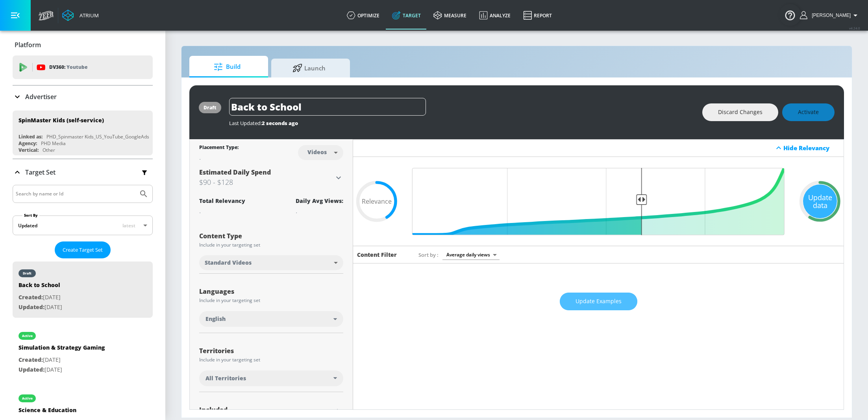
click at [596, 301] on span "Update Examples" at bounding box center [598, 302] width 46 height 10
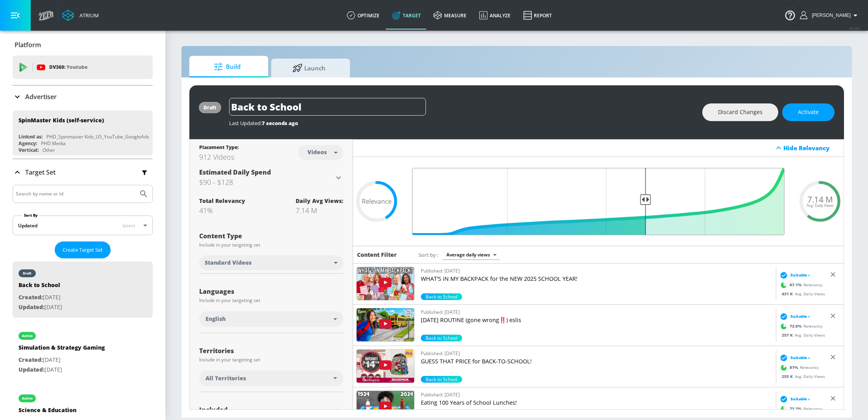
type input "0.4"
click at [644, 198] on input "Final Threshold" at bounding box center [598, 201] width 380 height 67
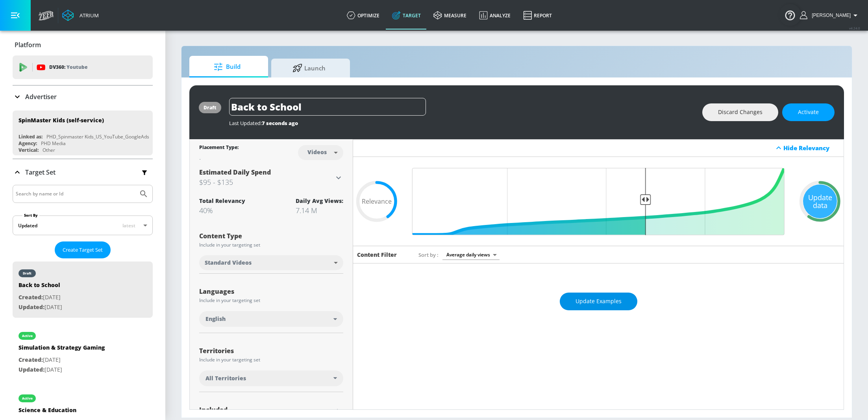
click at [613, 296] on button "Update Examples" at bounding box center [599, 302] width 78 height 18
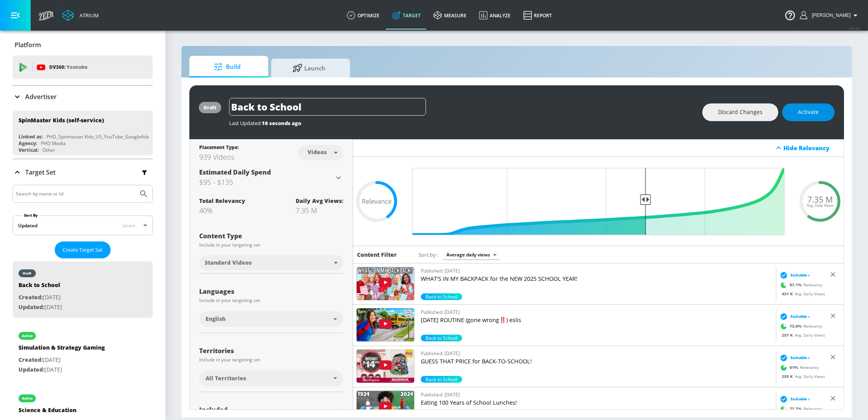
click at [811, 112] on span "Activate" at bounding box center [808, 112] width 21 height 10
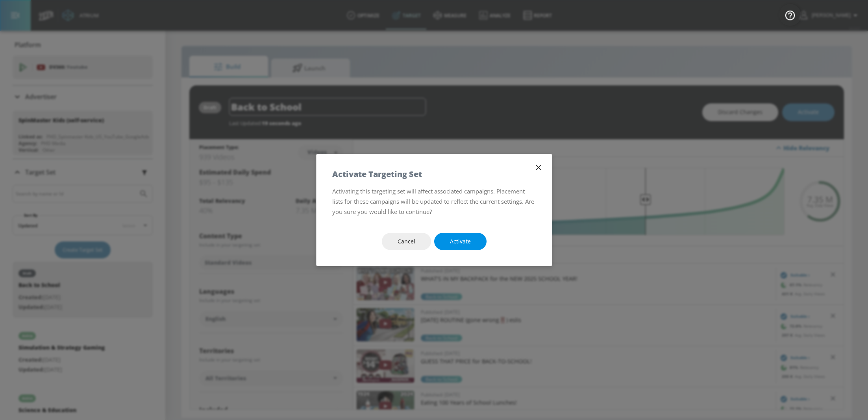
click at [463, 244] on span "Activate" at bounding box center [460, 242] width 21 height 10
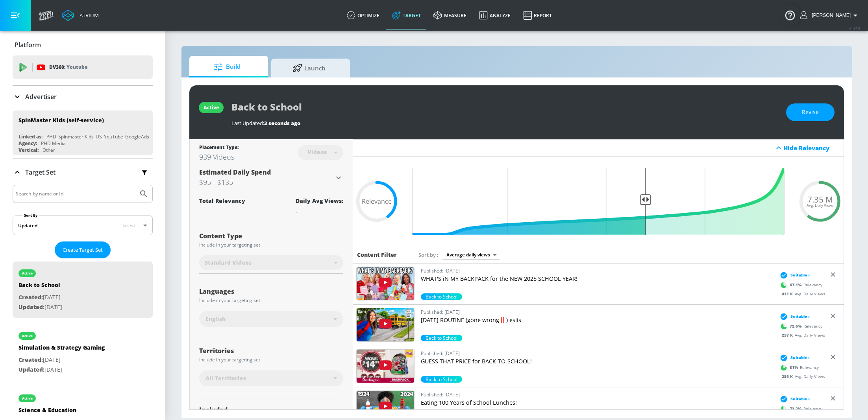
click at [46, 95] on p "Advertiser" at bounding box center [40, 96] width 31 height 9
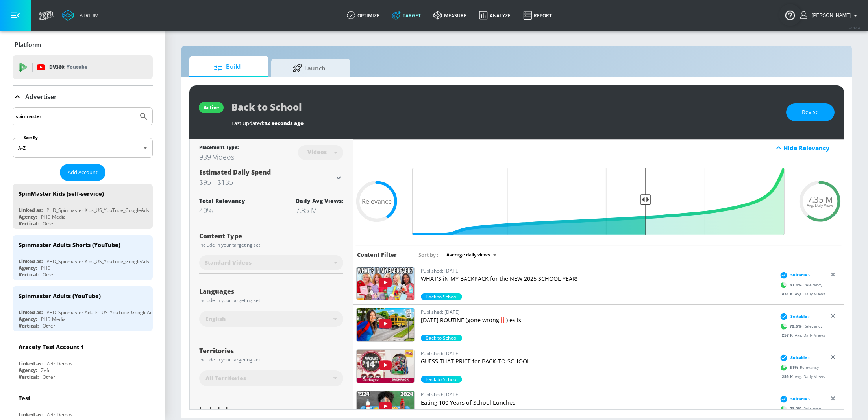
click at [62, 119] on input "spinmaster" at bounding box center [75, 116] width 119 height 10
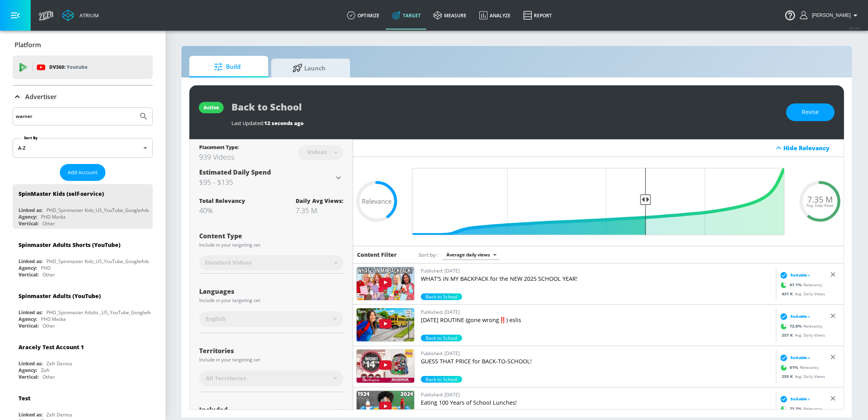
type input "warner"
click at [135, 108] on button "Submit Search" at bounding box center [143, 116] width 17 height 17
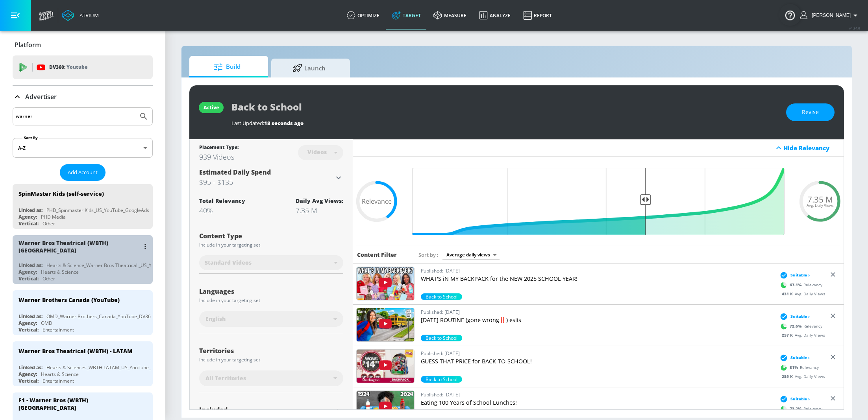
click at [79, 275] on div "Vertical: Other" at bounding box center [84, 278] width 132 height 7
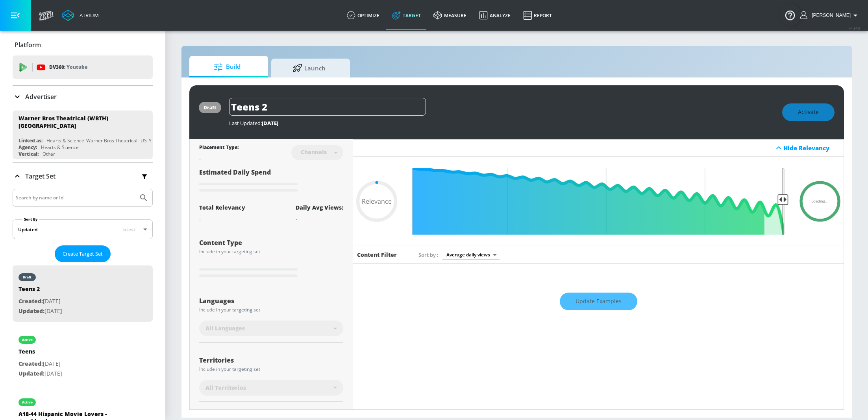
type input "0.6"
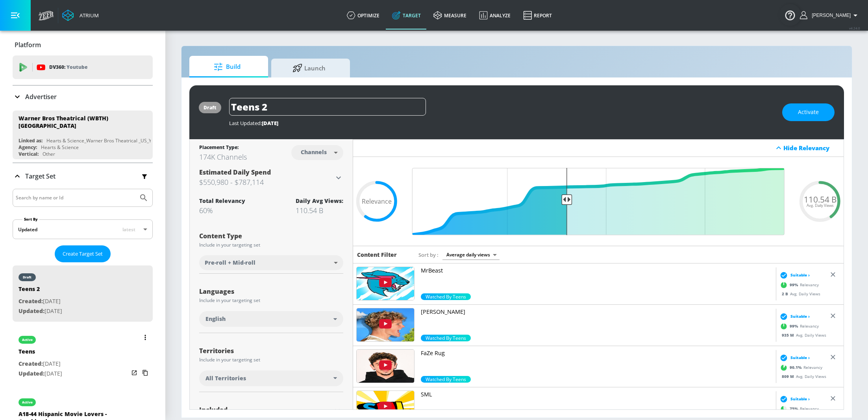
click at [62, 359] on p "Created: [DATE]" at bounding box center [40, 364] width 44 height 10
type input "Teens"
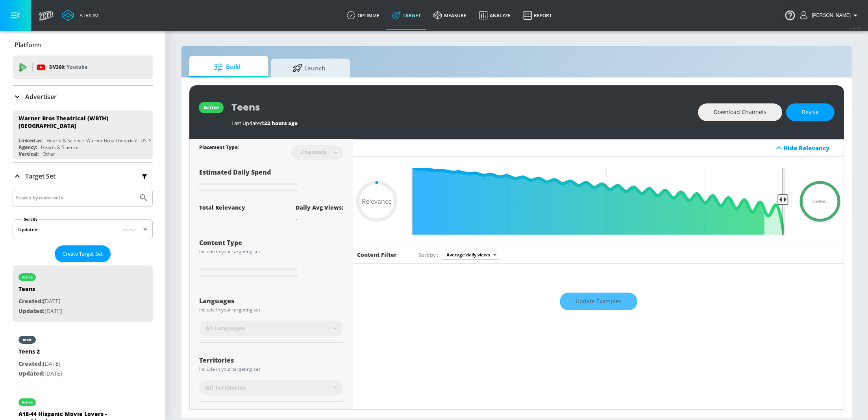
type input "0.6"
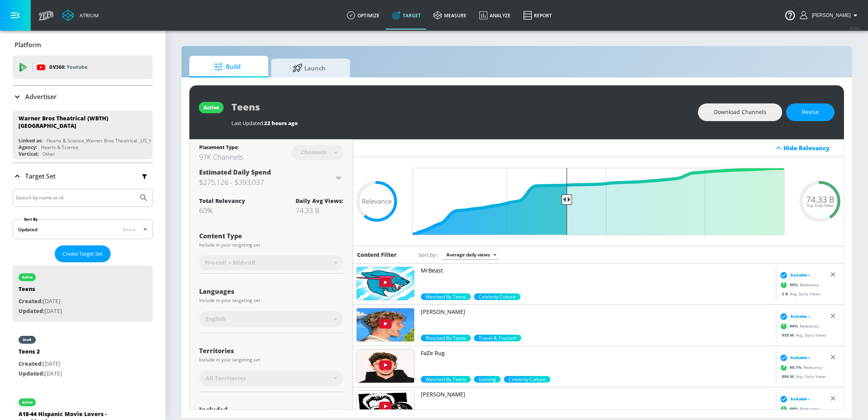
scroll to position [70, 0]
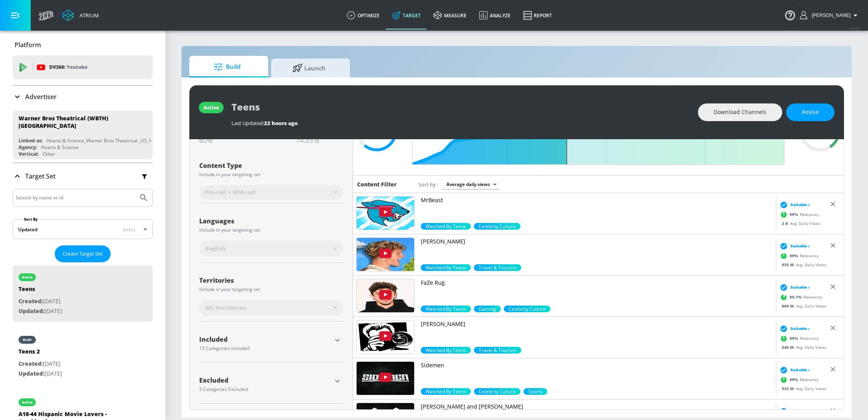
click at [28, 99] on p "Advertiser" at bounding box center [40, 96] width 31 height 9
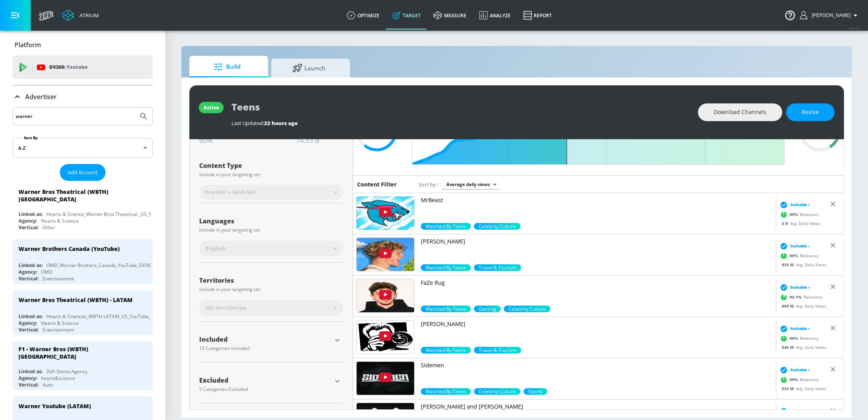
click at [65, 119] on input "warner" at bounding box center [75, 116] width 119 height 10
click at [65, 118] on input "warner" at bounding box center [75, 116] width 119 height 10
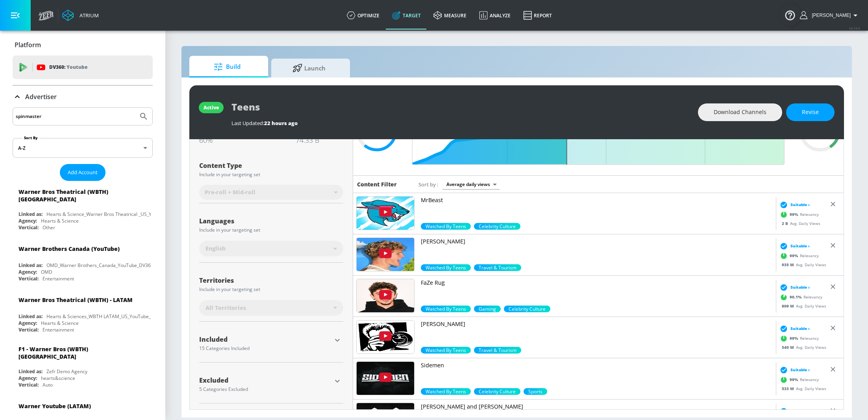
type input "spinmaster"
click at [135, 108] on button "Submit Search" at bounding box center [143, 116] width 17 height 17
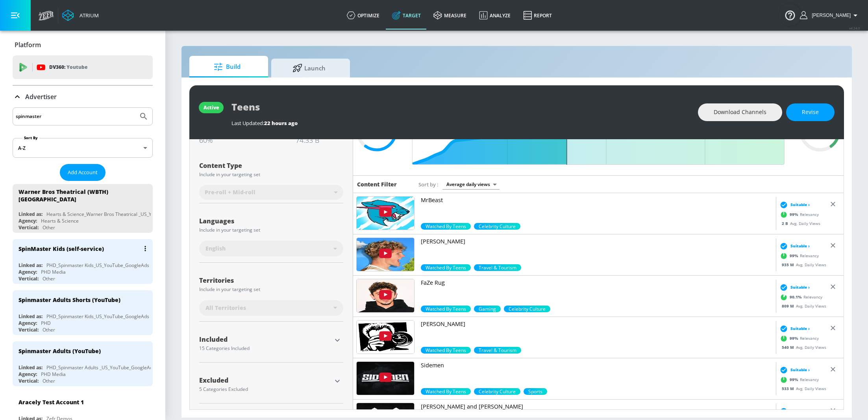
click at [85, 269] on div "Agency: PHD Media" at bounding box center [84, 272] width 132 height 7
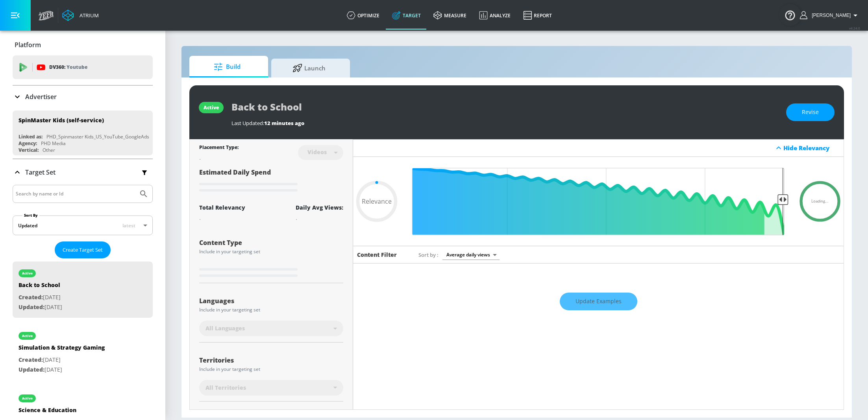
type input "0.4"
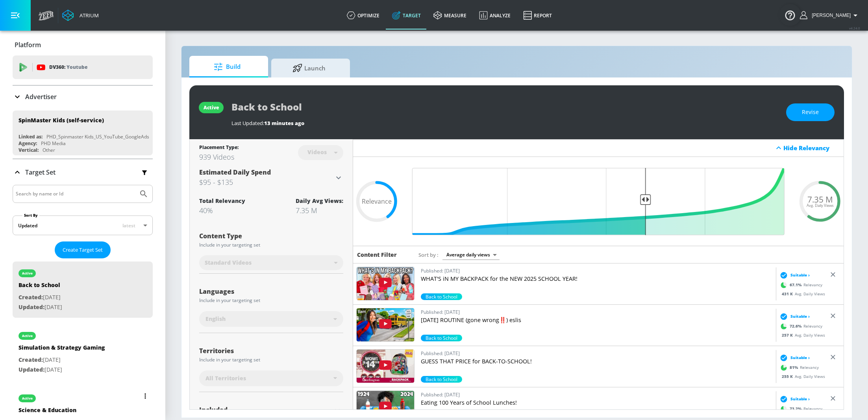
click at [88, 405] on div "active Science & Education Created: [DATE] Updated: [DATE]" at bounding box center [83, 415] width 140 height 56
type input "Science & Education"
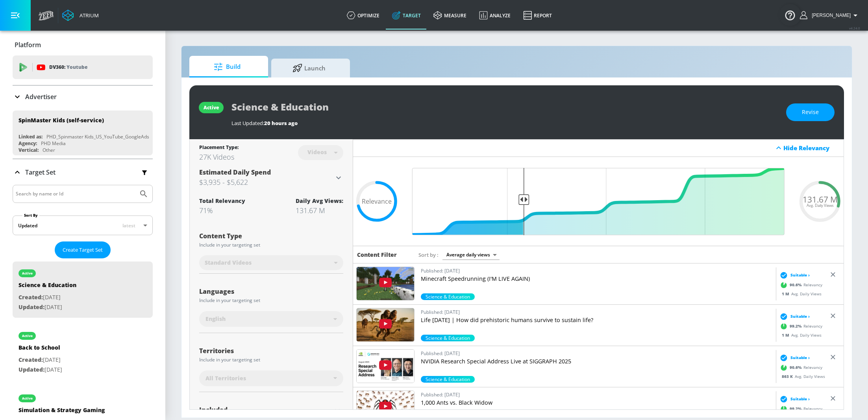
click at [804, 122] on div "active Science & Education Last Updated: 20 hours ago Revise" at bounding box center [516, 112] width 654 height 54
click at [813, 114] on span "Revise" at bounding box center [810, 112] width 17 height 10
drag, startPoint x: 525, startPoint y: 199, endPoint x: 518, endPoint y: 198, distance: 6.3
type input "0.72"
click at [518, 198] on input "Final Threshold" at bounding box center [598, 201] width 380 height 67
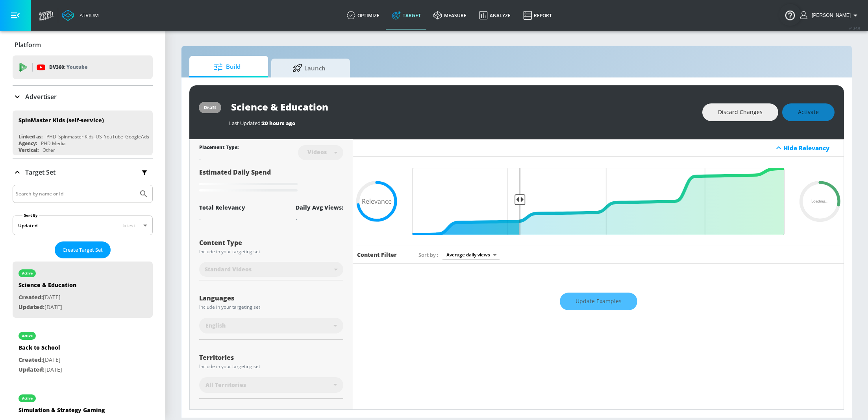
click at [599, 301] on div "Update Examples" at bounding box center [598, 302] width 490 height 28
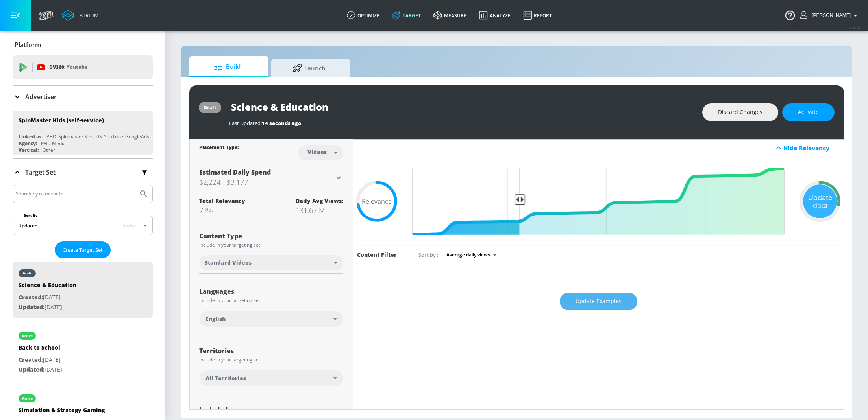
click at [609, 297] on span "Update Examples" at bounding box center [598, 302] width 46 height 10
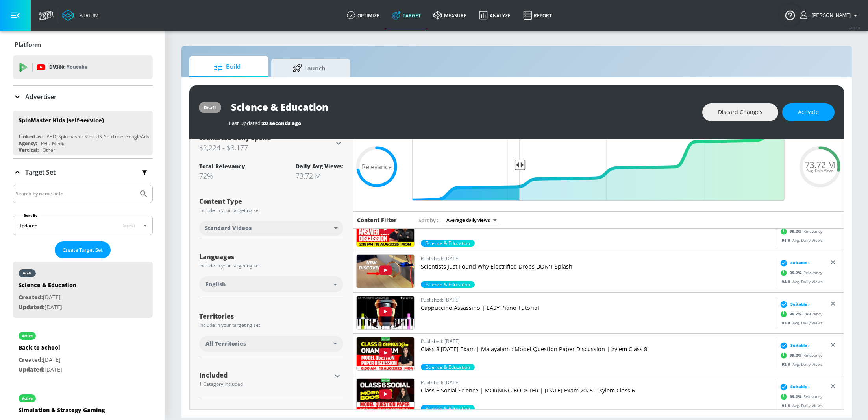
scroll to position [70, 0]
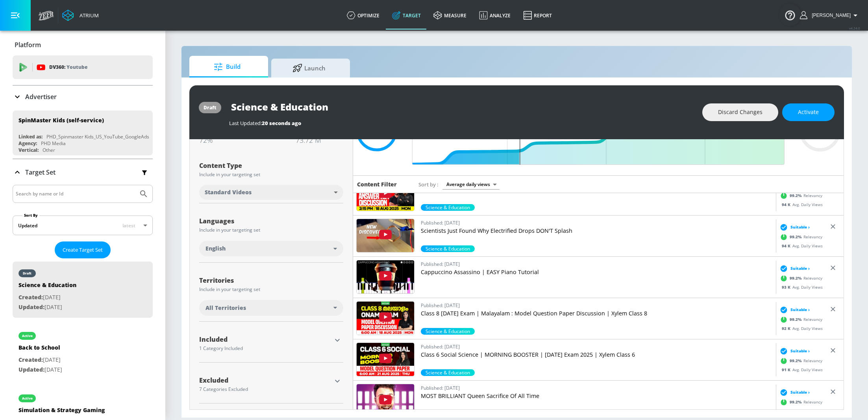
click at [338, 340] on icon "button" at bounding box center [337, 340] width 9 height 9
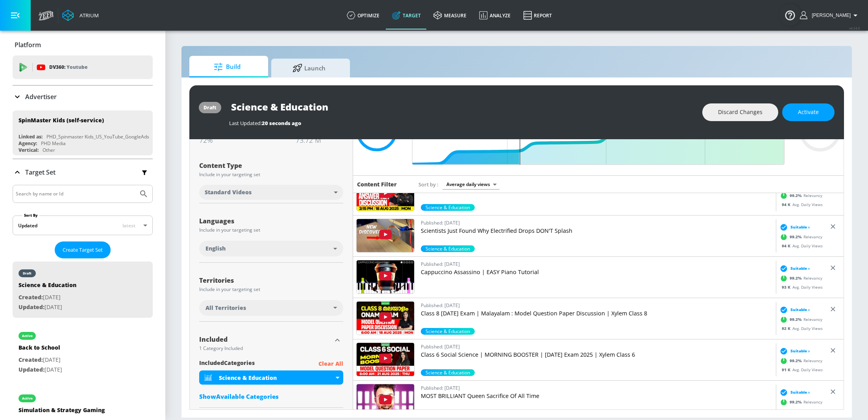
scroll to position [116, 0]
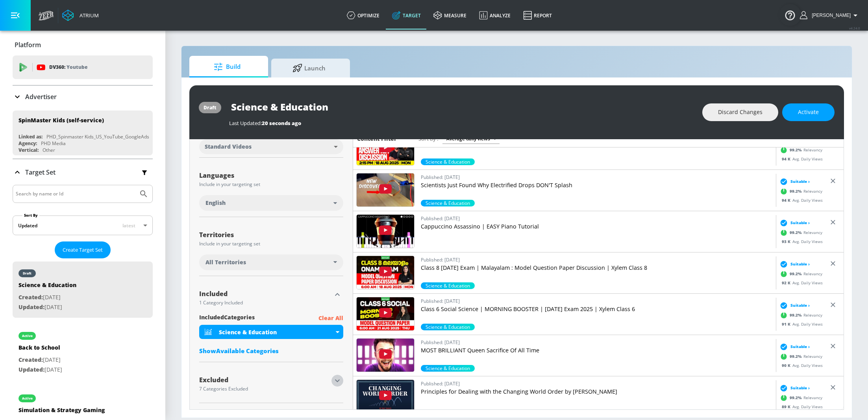
click at [338, 377] on icon "button" at bounding box center [337, 380] width 9 height 9
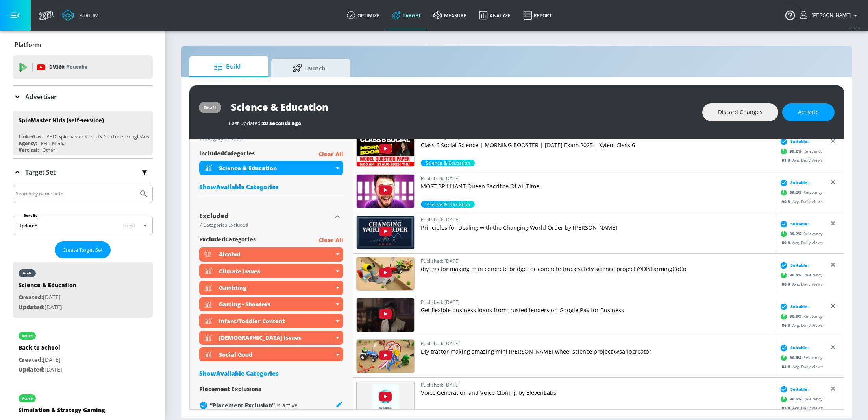
scroll to position [285, 0]
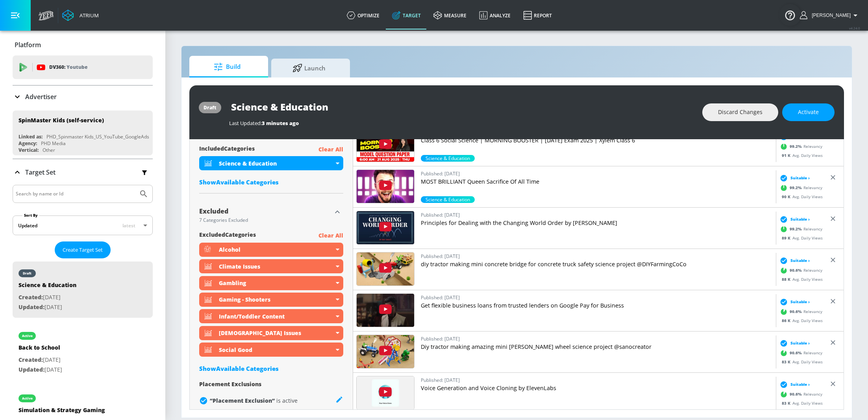
click at [253, 179] on div "Show Available Categories" at bounding box center [271, 182] width 144 height 8
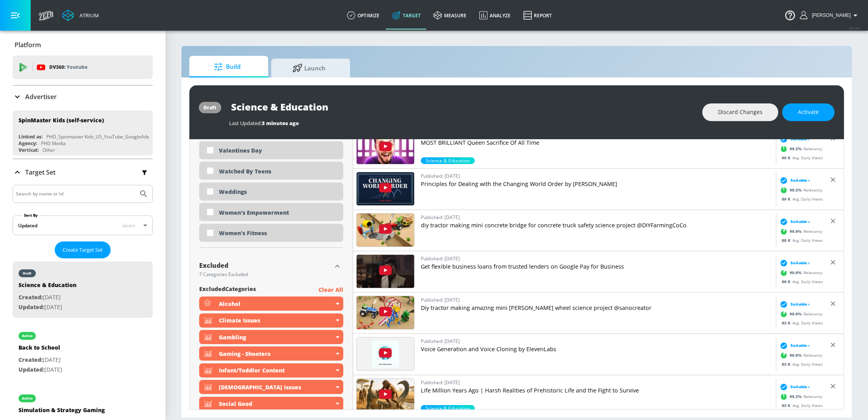
scroll to position [2396, 0]
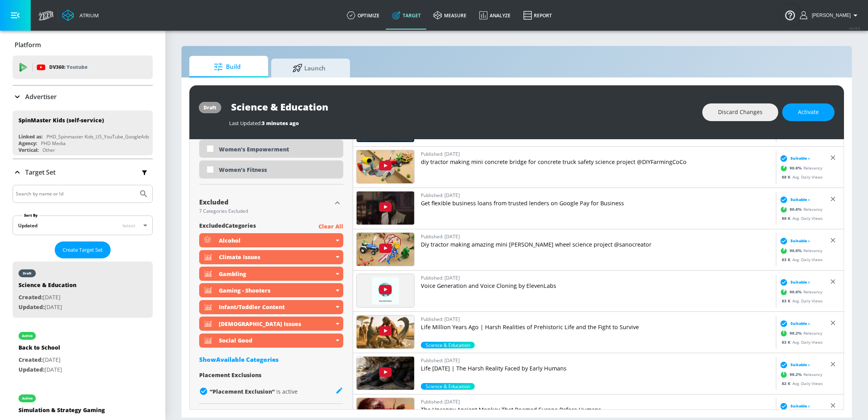
click at [236, 362] on div "Show Available Categories" at bounding box center [271, 360] width 144 height 8
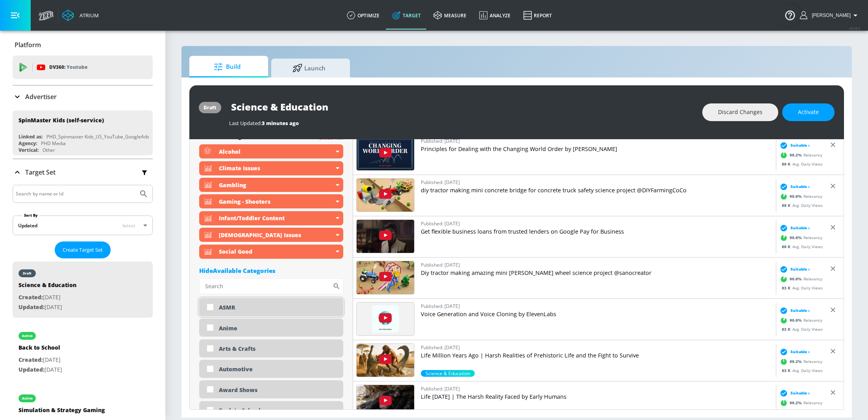
scroll to position [2492, 0]
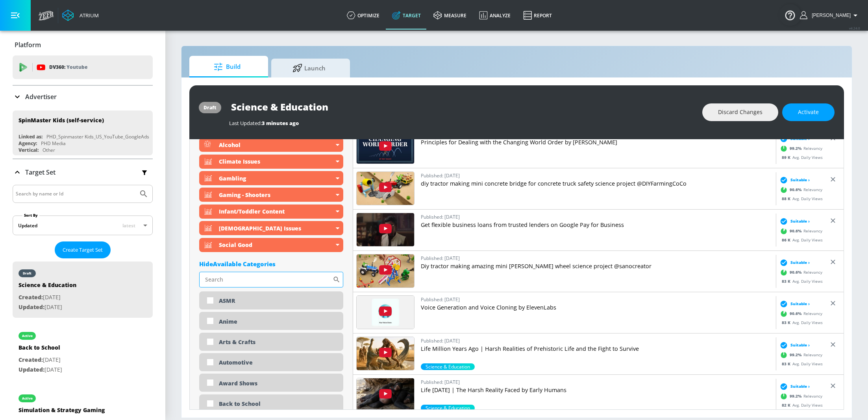
click at [246, 279] on input "Sort By" at bounding box center [265, 280] width 133 height 16
type input "global"
click at [211, 298] on input "checkbox" at bounding box center [210, 301] width 14 height 14
checkbox input "true"
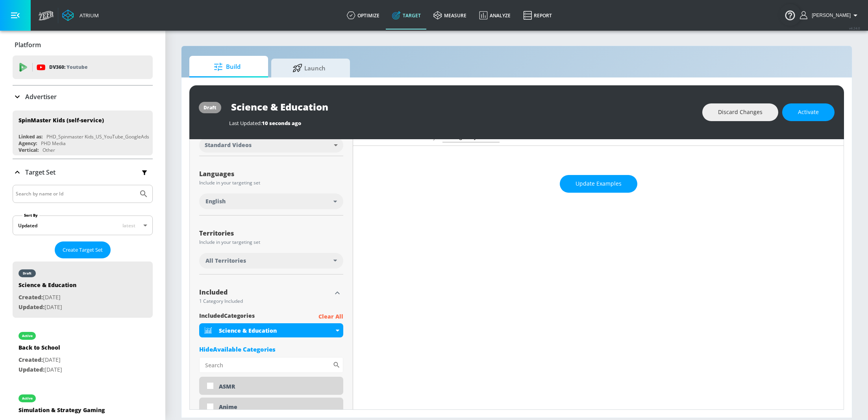
scroll to position [0, 0]
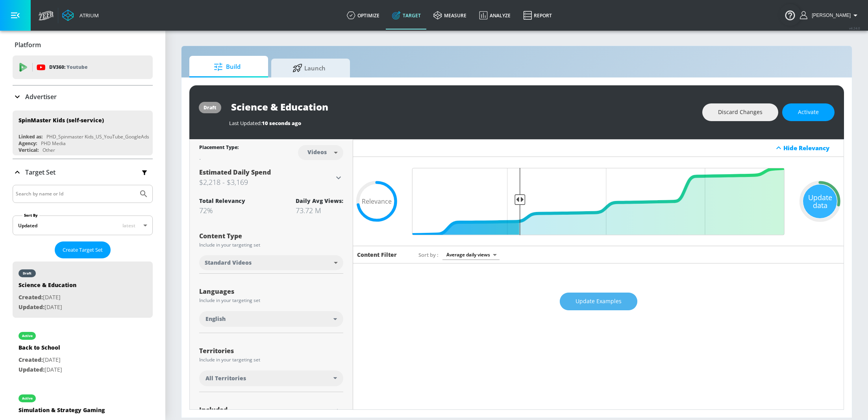
click at [595, 305] on span "Update Examples" at bounding box center [598, 302] width 46 height 10
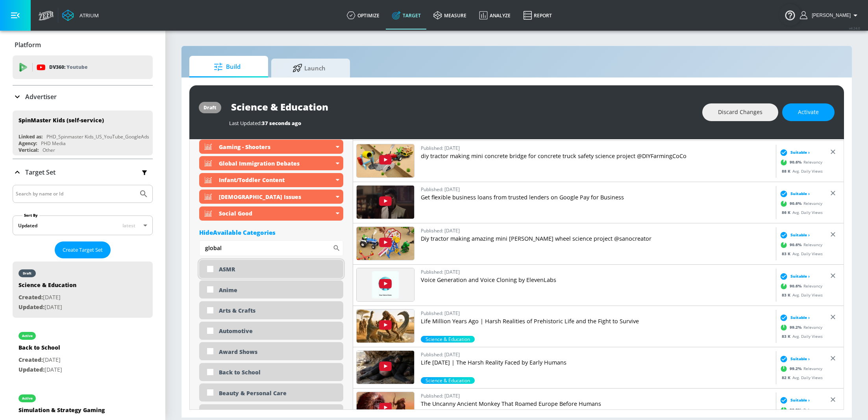
scroll to position [2523, 0]
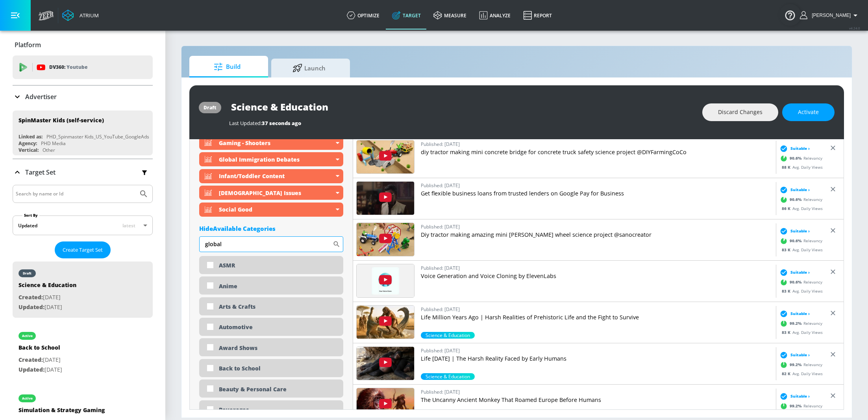
click at [230, 240] on input "global" at bounding box center [265, 245] width 133 height 16
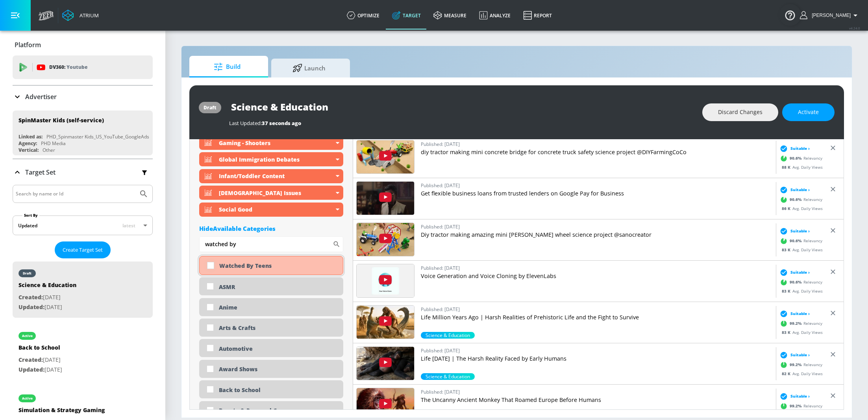
type input "watched by"
click at [213, 266] on input "checkbox" at bounding box center [210, 266] width 14 height 14
checkbox input "true"
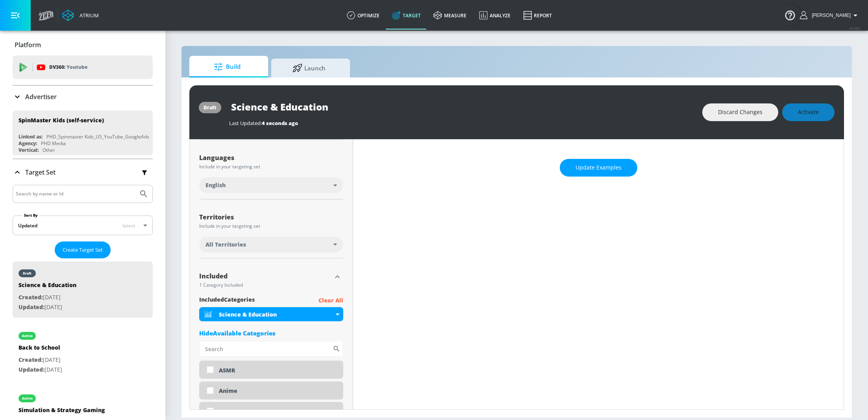
scroll to position [0, 0]
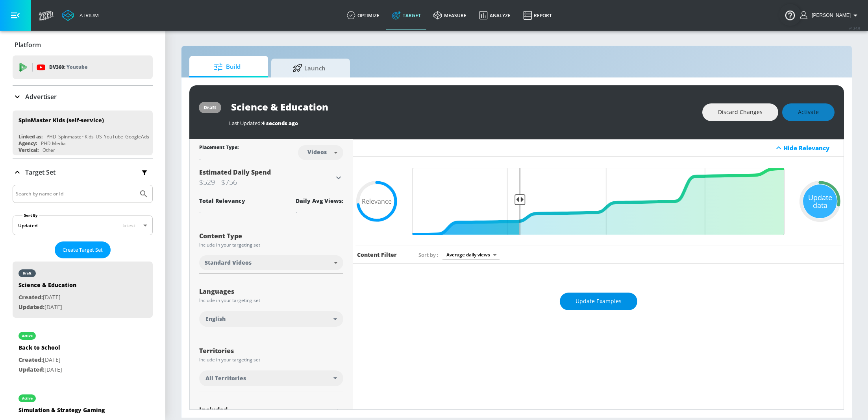
click at [595, 305] on span "Update Examples" at bounding box center [598, 302] width 46 height 10
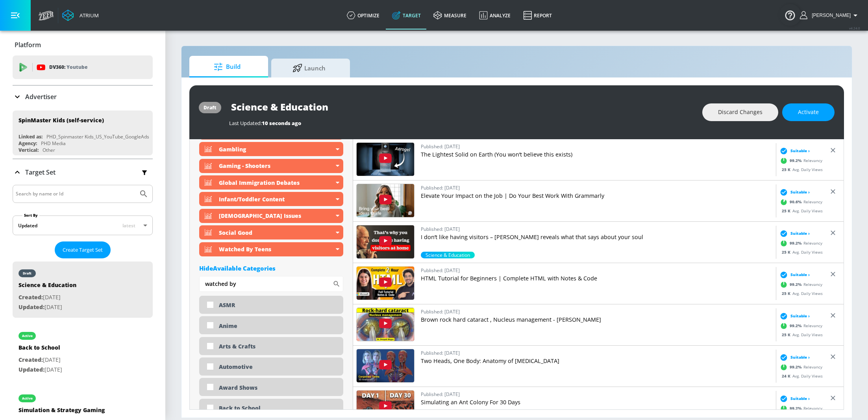
scroll to position [2416, 0]
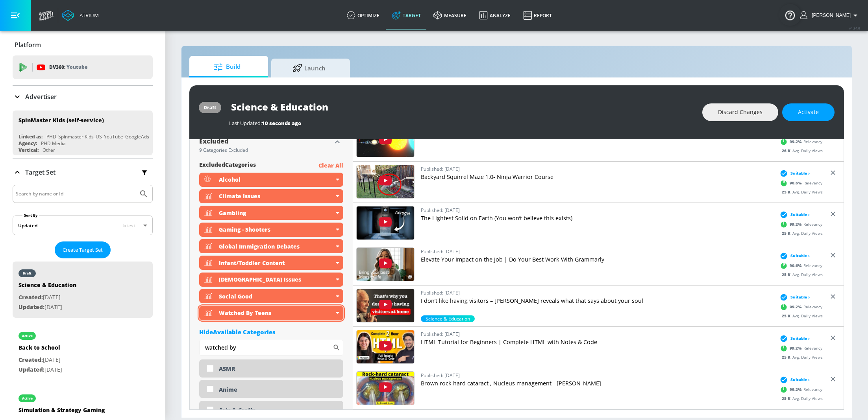
click at [338, 312] on icon at bounding box center [338, 313] width 4 height 2
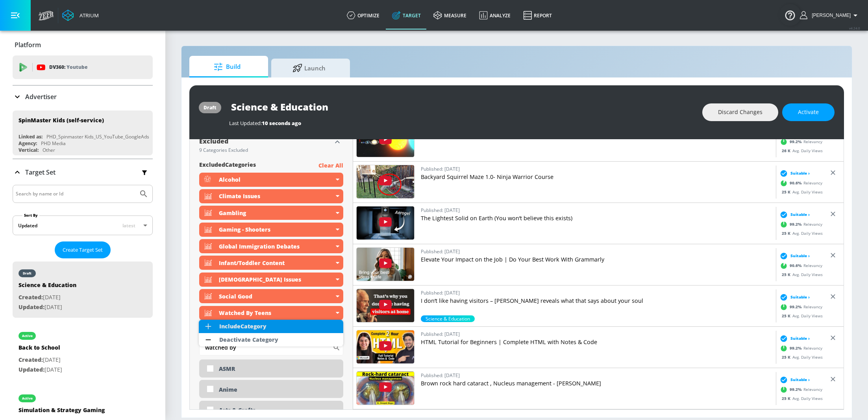
click at [274, 325] on li "Include Category" at bounding box center [271, 326] width 144 height 13
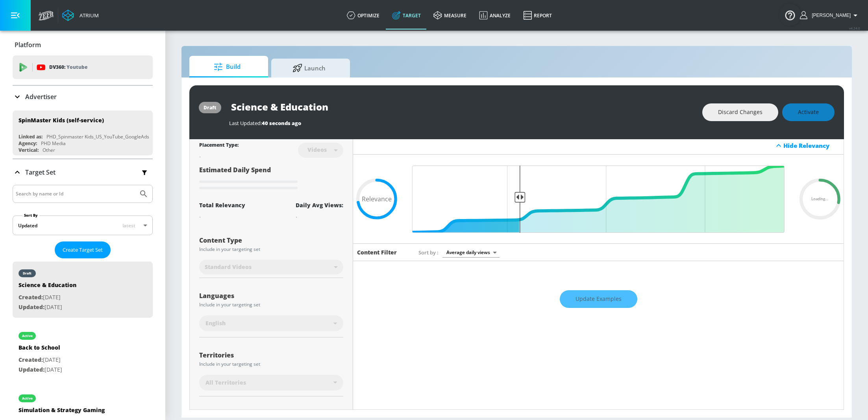
scroll to position [0, 0]
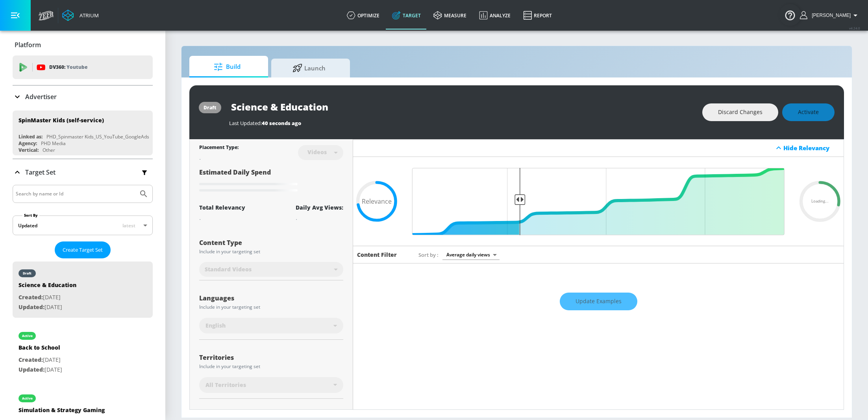
click at [592, 302] on div "Update Examples" at bounding box center [598, 302] width 490 height 28
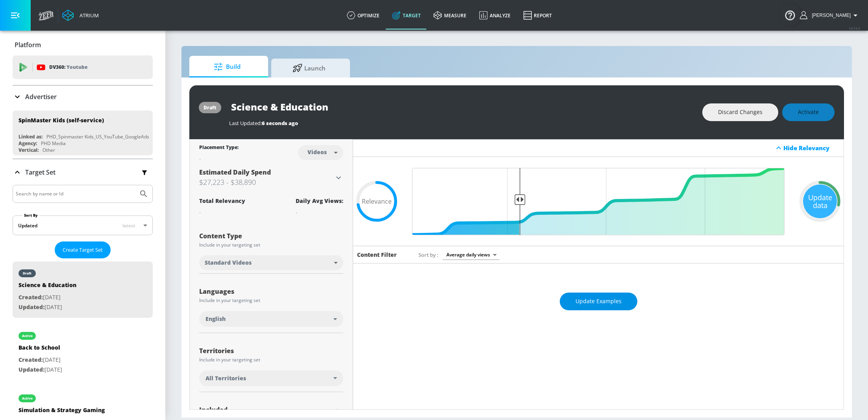
click at [594, 302] on span "Update Examples" at bounding box center [598, 302] width 46 height 10
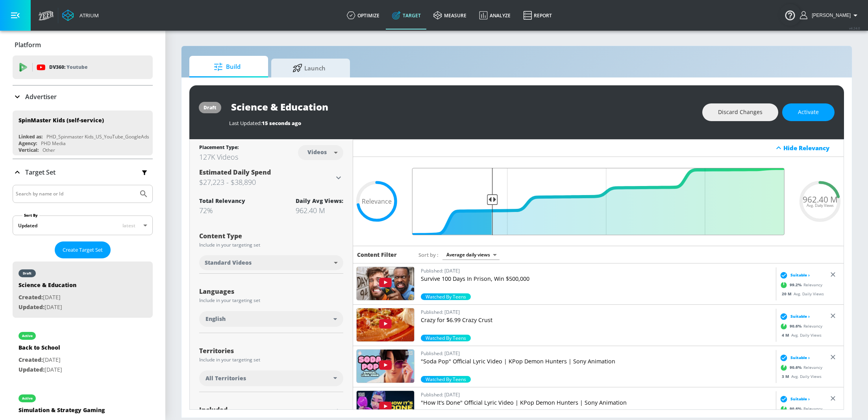
drag, startPoint x: 518, startPoint y: 197, endPoint x: 491, endPoint y: 197, distance: 27.2
click at [491, 197] on input "Final Threshold" at bounding box center [598, 201] width 380 height 67
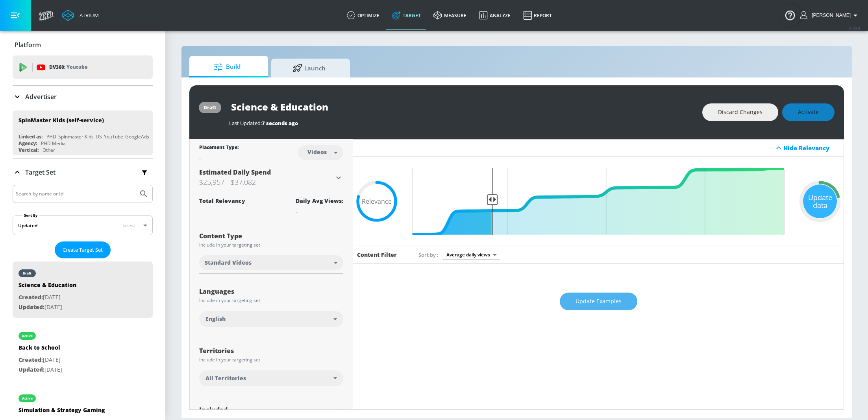
click at [596, 303] on span "Update Examples" at bounding box center [598, 302] width 46 height 10
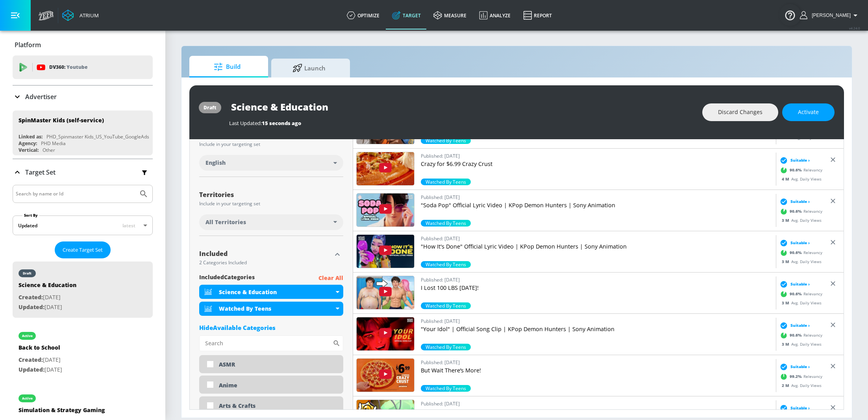
scroll to position [162, 0]
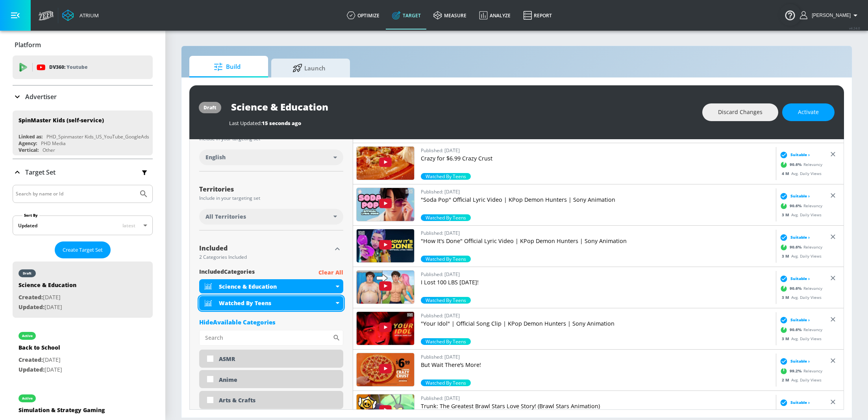
click at [336, 303] on icon at bounding box center [338, 303] width 4 height 2
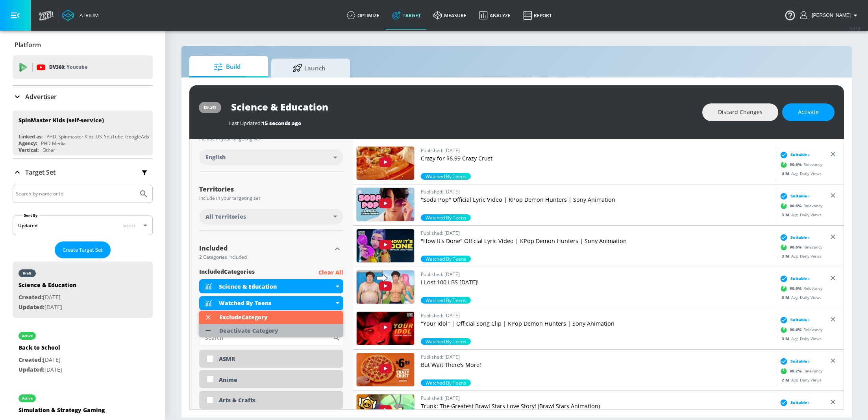
click at [244, 332] on div "Deactivate Category" at bounding box center [248, 331] width 59 height 6
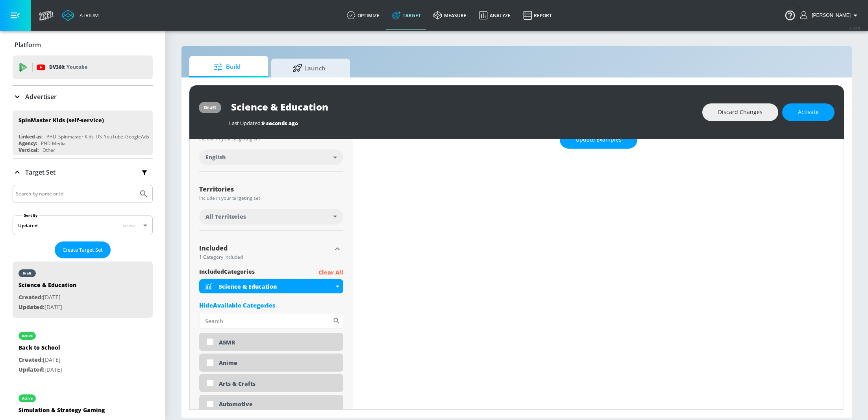
scroll to position [92, 0]
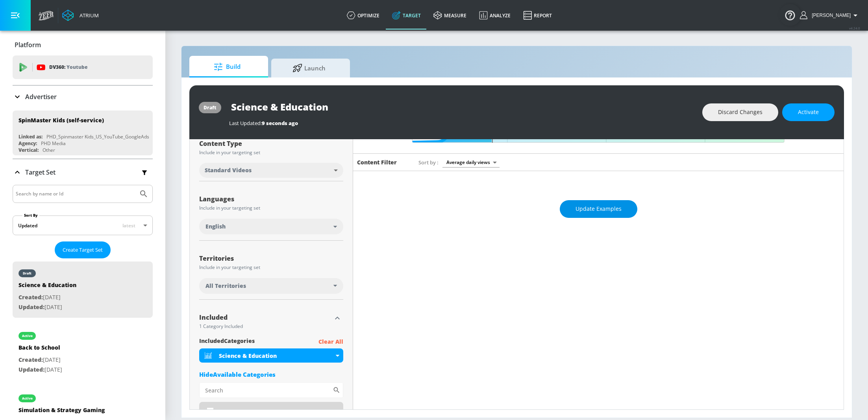
click at [578, 207] on span "Update Examples" at bounding box center [598, 209] width 46 height 10
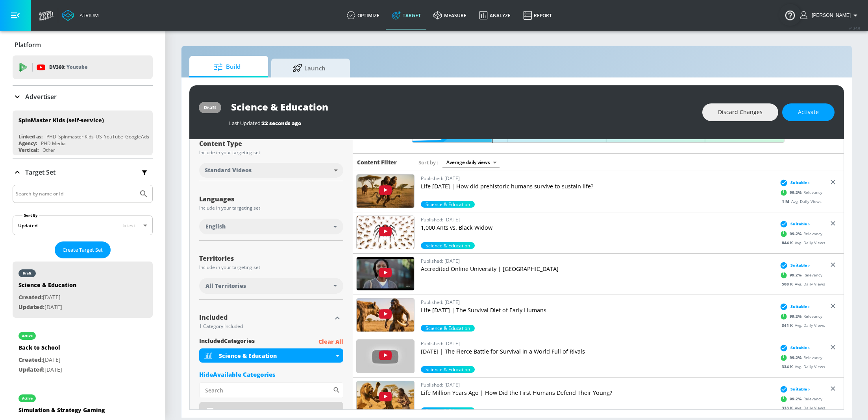
scroll to position [0, 0]
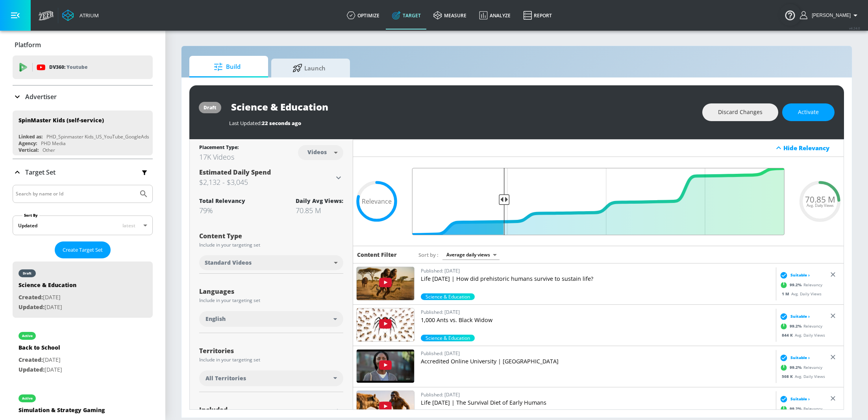
drag, startPoint x: 493, startPoint y: 200, endPoint x: 504, endPoint y: 199, distance: 11.4
click at [505, 200] on input "Final Threshold" at bounding box center [598, 201] width 380 height 67
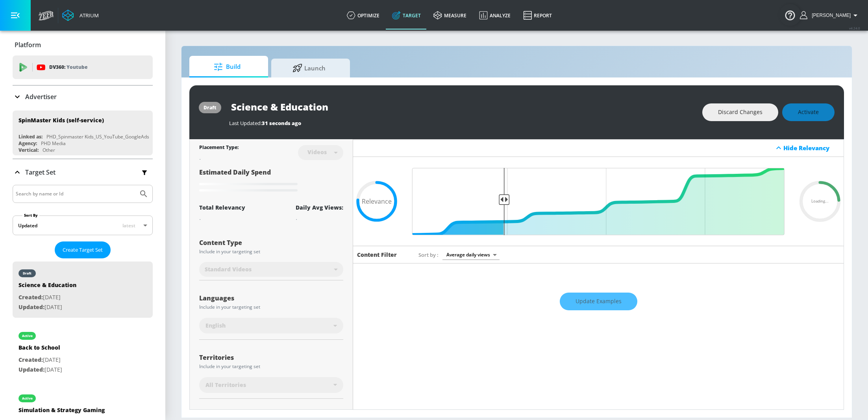
click at [610, 303] on div "Update Examples" at bounding box center [598, 302] width 490 height 28
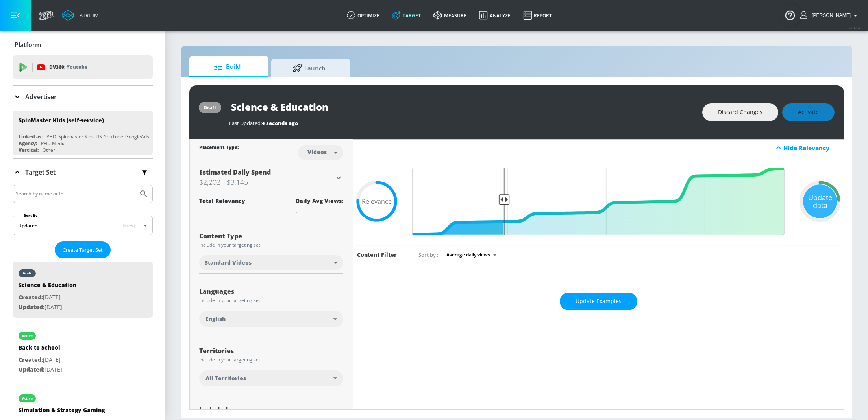
click at [610, 303] on span "Update Examples" at bounding box center [598, 302] width 46 height 10
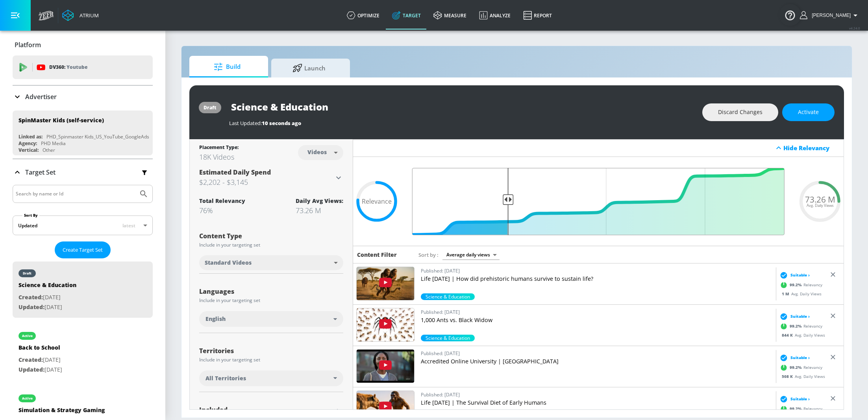
drag, startPoint x: 504, startPoint y: 200, endPoint x: 509, endPoint y: 201, distance: 4.9
click at [509, 201] on input "Final Threshold" at bounding box center [598, 201] width 380 height 67
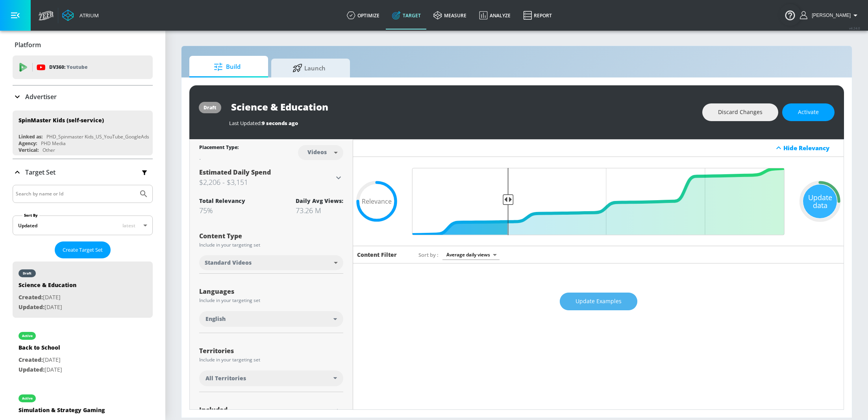
click at [612, 299] on span "Update Examples" at bounding box center [598, 302] width 46 height 10
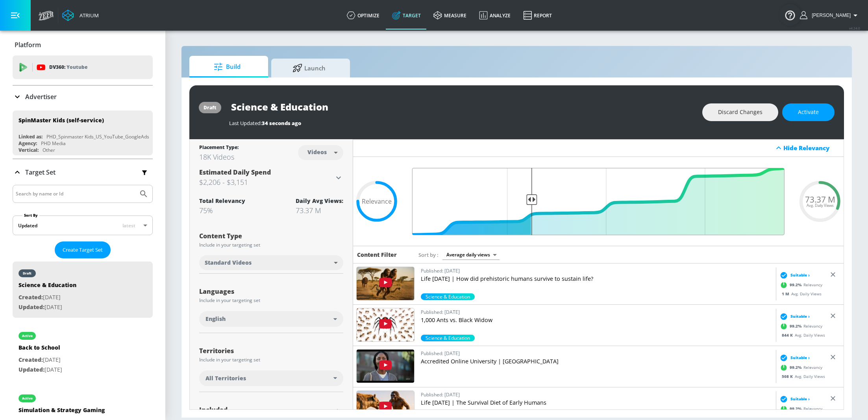
drag, startPoint x: 507, startPoint y: 195, endPoint x: 530, endPoint y: 199, distance: 23.5
type input "0.69"
click at [531, 199] on input "Final Threshold" at bounding box center [598, 201] width 380 height 67
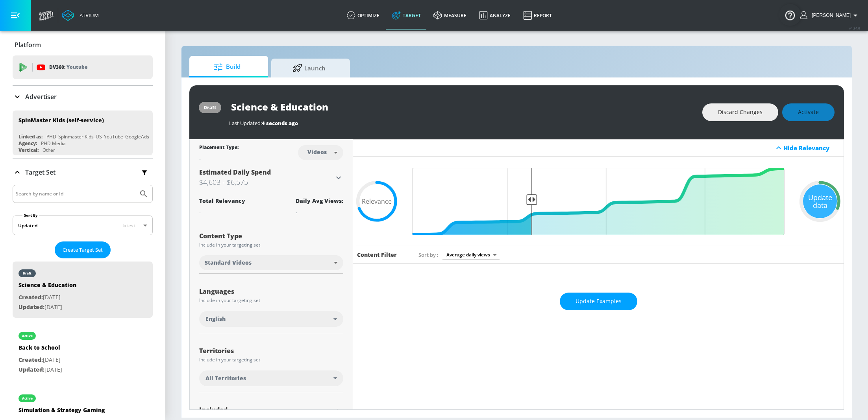
click at [592, 302] on span "Update Examples" at bounding box center [598, 302] width 46 height 10
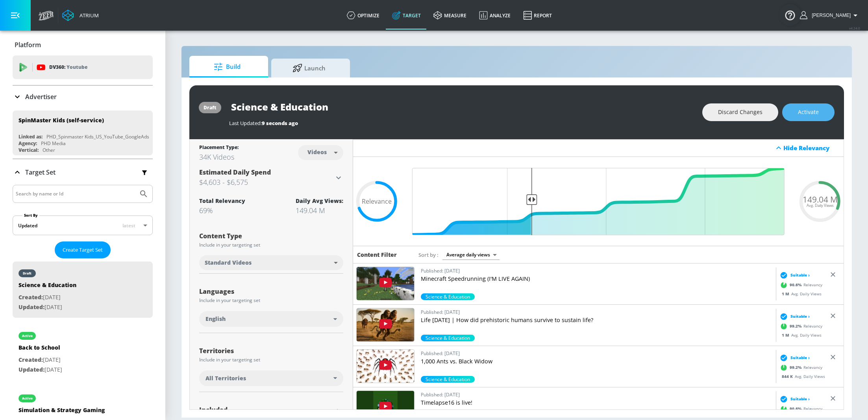
click at [809, 113] on span "Activate" at bounding box center [808, 112] width 21 height 10
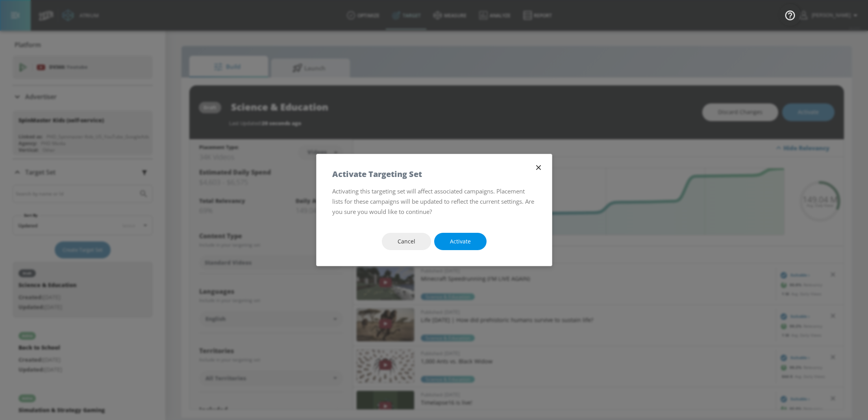
click at [462, 248] on button "Activate" at bounding box center [460, 242] width 52 height 18
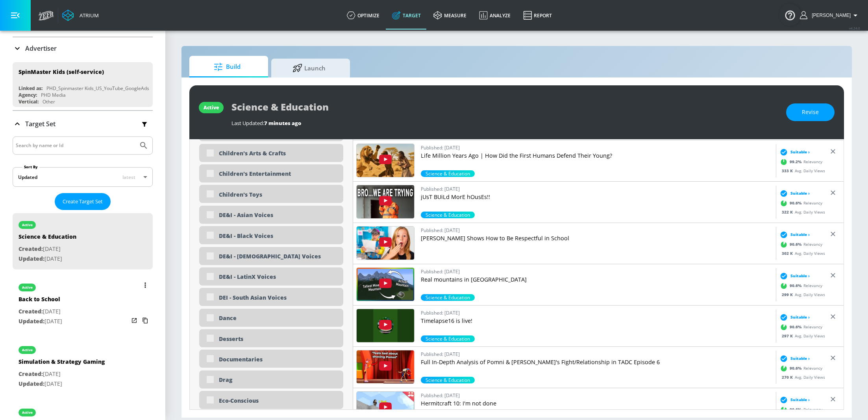
scroll to position [59, 0]
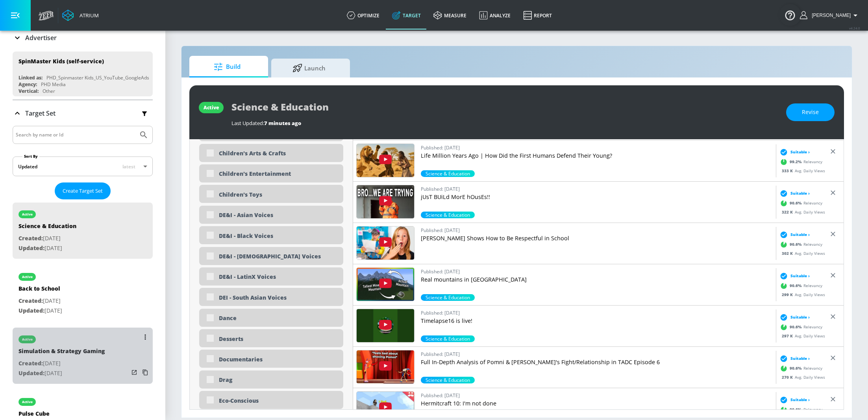
click at [70, 360] on p "Created: [DATE]" at bounding box center [61, 364] width 86 height 10
type input "Simulation & Strategy Gaming"
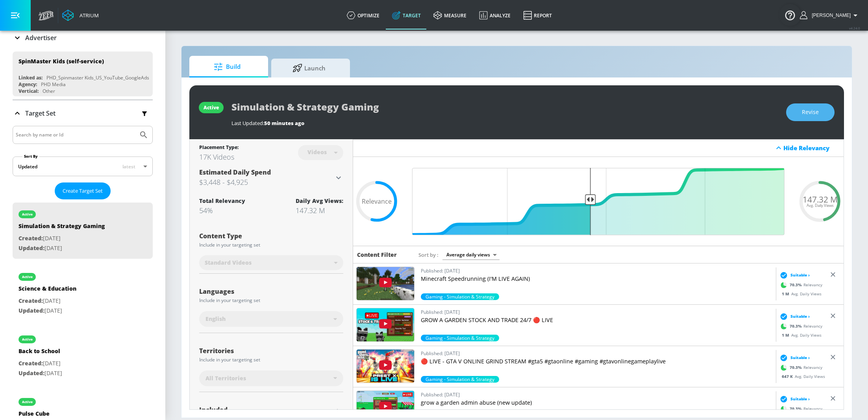
click at [816, 114] on span "Revise" at bounding box center [810, 112] width 17 height 10
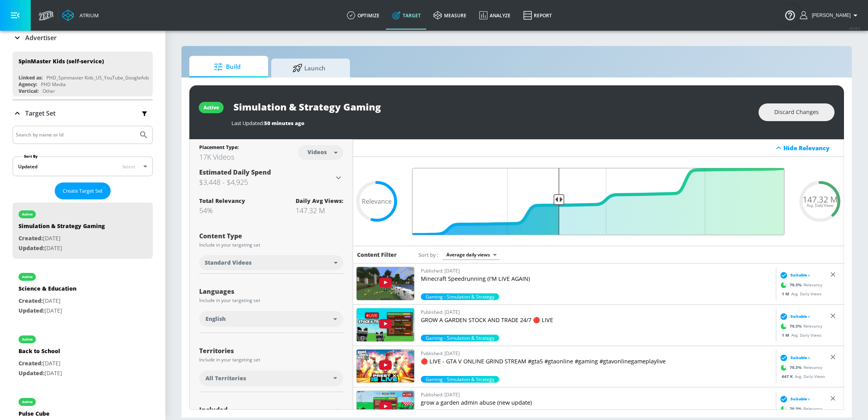
drag, startPoint x: 590, startPoint y: 200, endPoint x: 560, endPoint y: 200, distance: 29.9
click at [560, 200] on input "Final Threshold" at bounding box center [598, 201] width 380 height 67
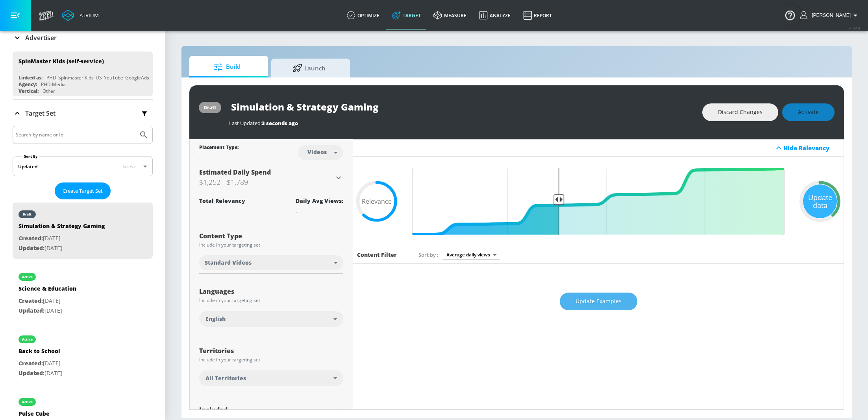
click at [609, 295] on button "Update Examples" at bounding box center [599, 302] width 78 height 18
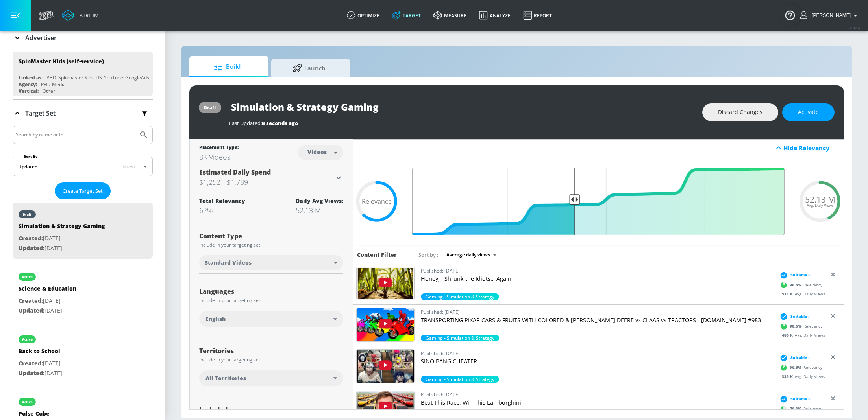
drag, startPoint x: 560, startPoint y: 199, endPoint x: 573, endPoint y: 201, distance: 12.7
click at [573, 201] on input "Final Threshold" at bounding box center [598, 201] width 380 height 67
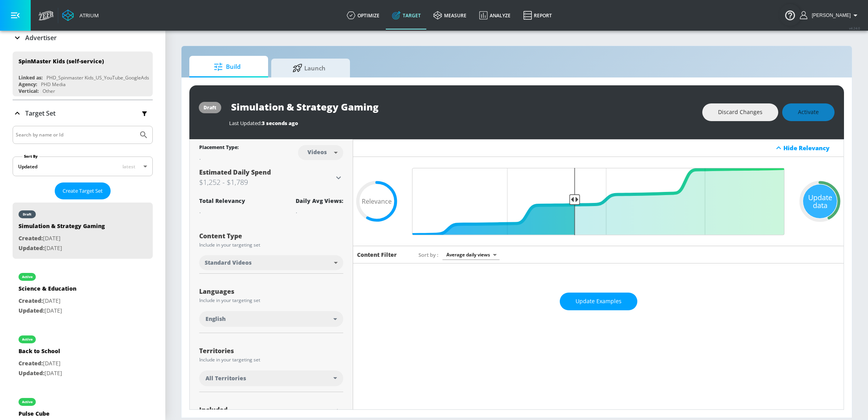
click at [598, 306] on span "Update Examples" at bounding box center [598, 302] width 46 height 10
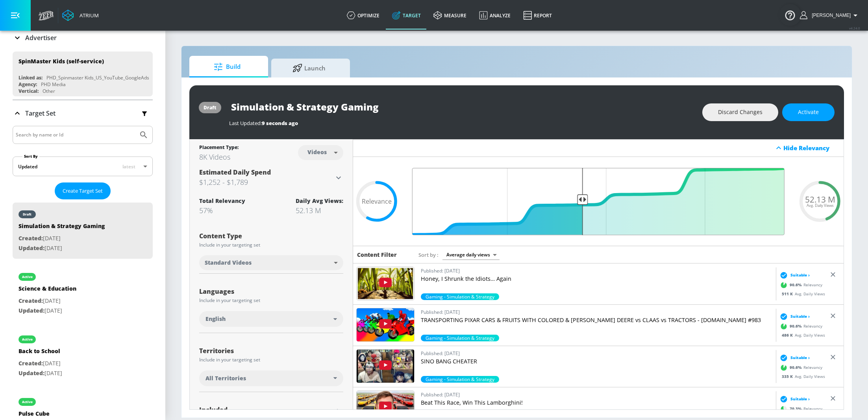
drag, startPoint x: 575, startPoint y: 198, endPoint x: 583, endPoint y: 198, distance: 7.9
click at [584, 198] on input "Final Threshold" at bounding box center [598, 201] width 380 height 67
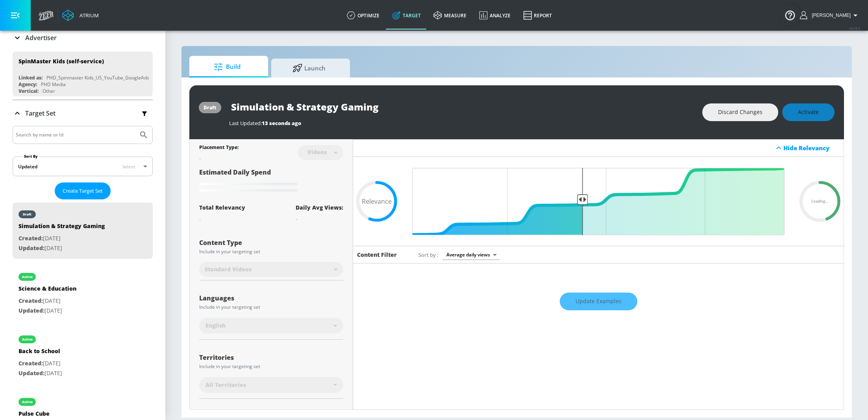
click at [591, 298] on div "Update Examples" at bounding box center [598, 302] width 490 height 28
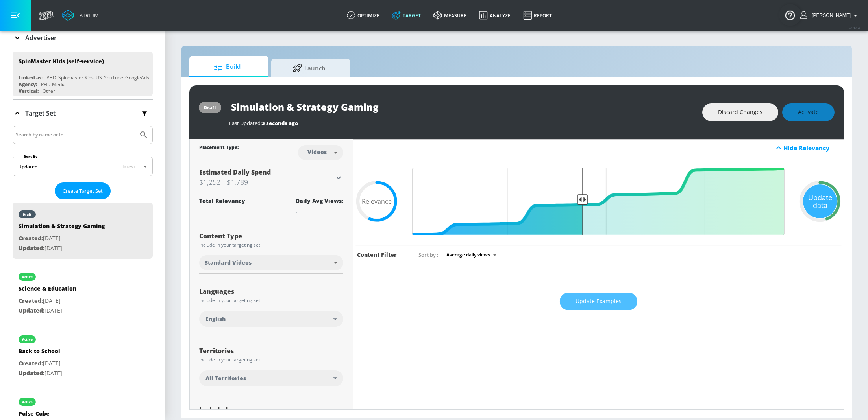
click at [591, 298] on span "Update Examples" at bounding box center [598, 302] width 46 height 10
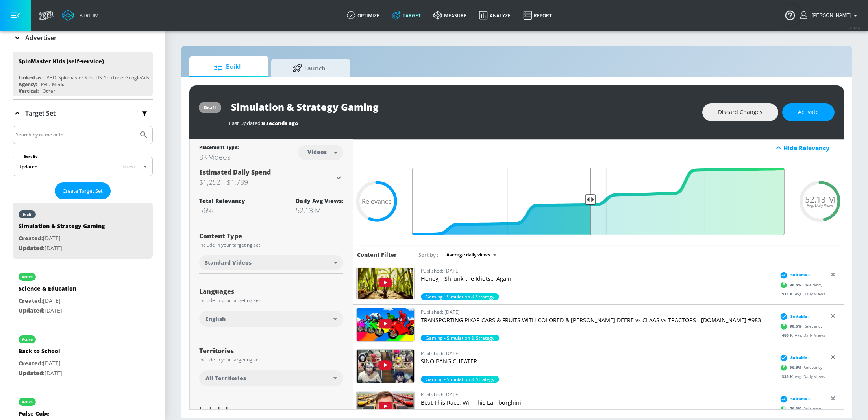
drag, startPoint x: 582, startPoint y: 200, endPoint x: 589, endPoint y: 200, distance: 7.1
click at [589, 200] on input "Final Threshold" at bounding box center [598, 201] width 380 height 67
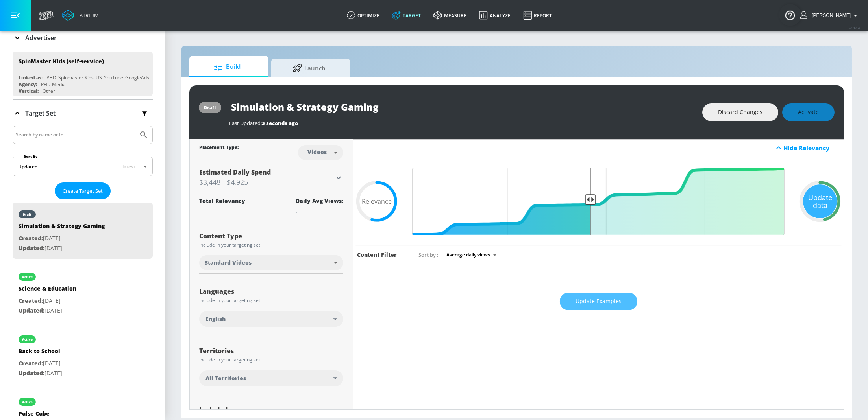
click at [603, 304] on span "Update Examples" at bounding box center [598, 302] width 46 height 10
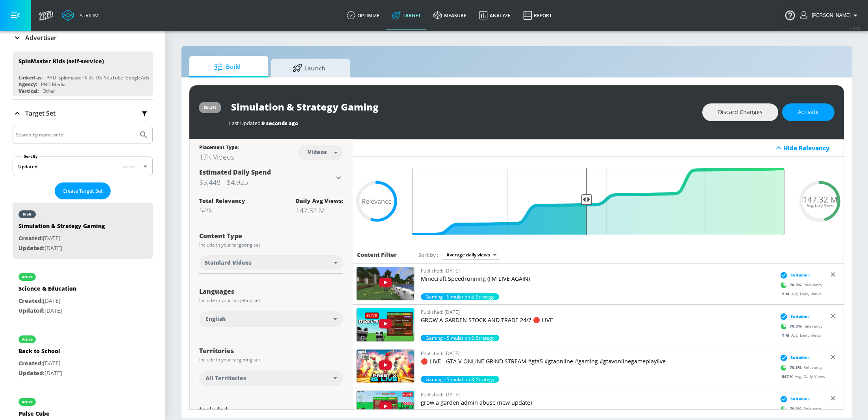
click at [588, 200] on input "Final Threshold" at bounding box center [598, 201] width 380 height 67
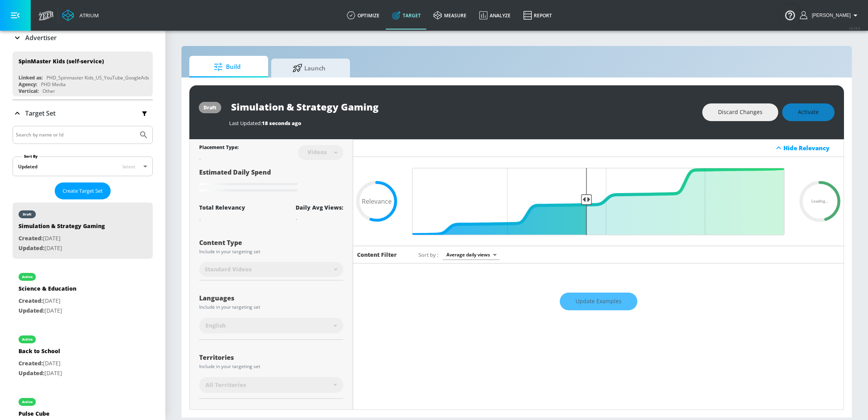
click at [595, 308] on div "Update Examples" at bounding box center [598, 302] width 490 height 28
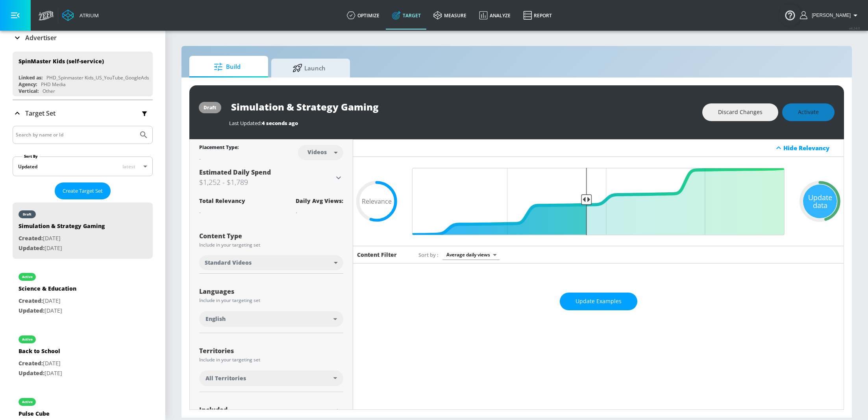
click at [593, 303] on span "Update Examples" at bounding box center [598, 302] width 46 height 10
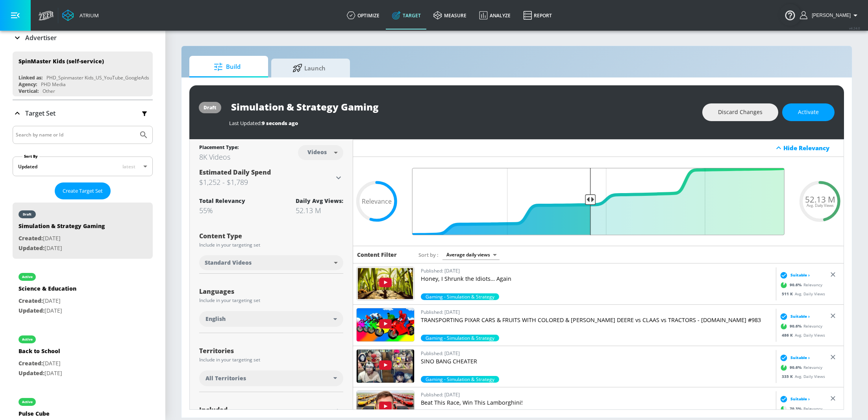
type input "0.54"
click at [589, 199] on input "Final Threshold" at bounding box center [598, 201] width 380 height 67
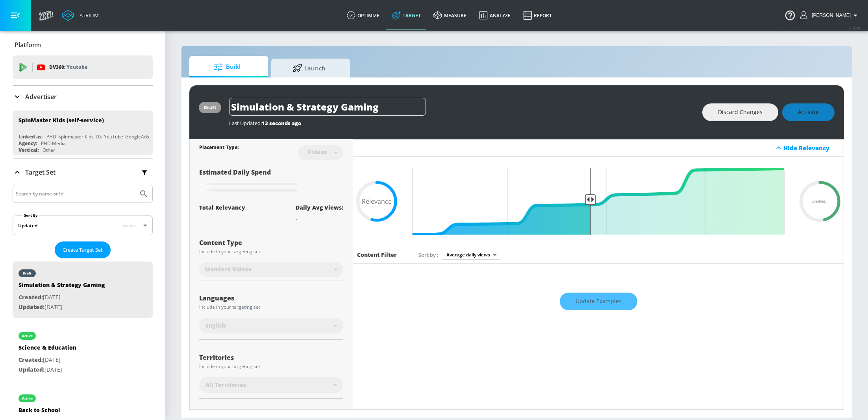
scroll to position [59, 0]
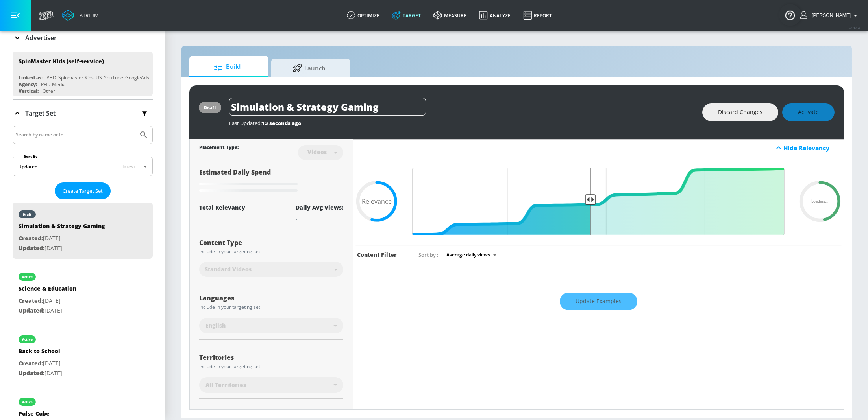
click at [594, 307] on div "Update Examples" at bounding box center [598, 302] width 490 height 28
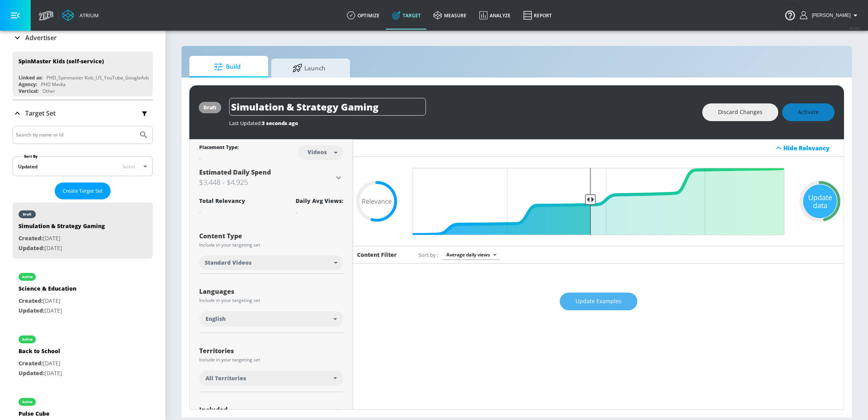
click at [608, 303] on span "Update Examples" at bounding box center [598, 302] width 46 height 10
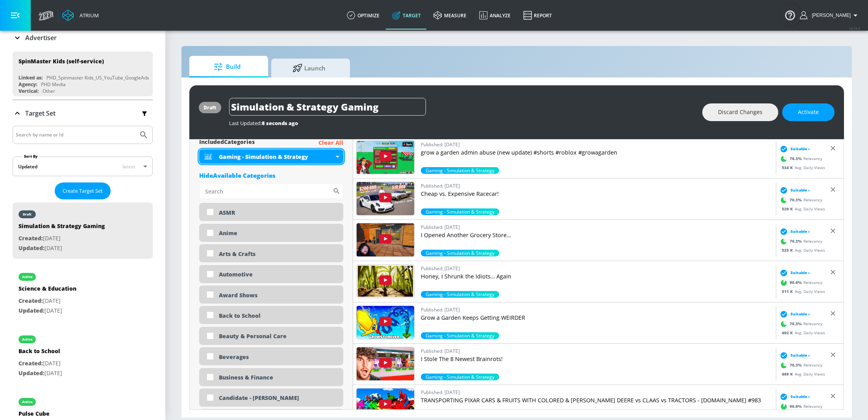
scroll to position [293, 0]
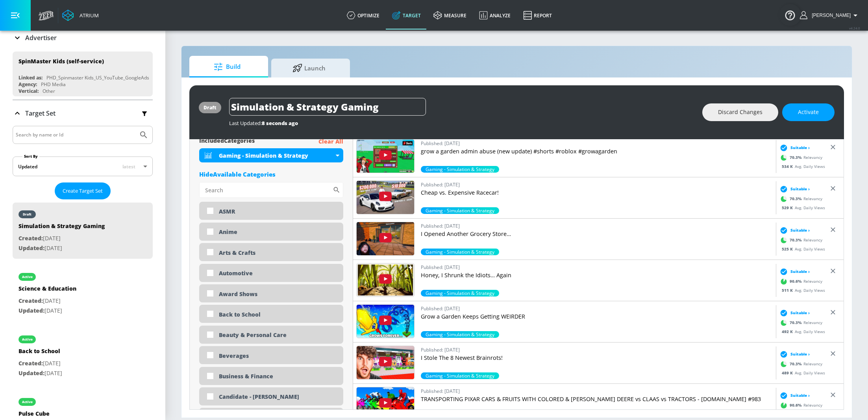
click at [255, 185] on input "Sort By" at bounding box center [265, 190] width 133 height 16
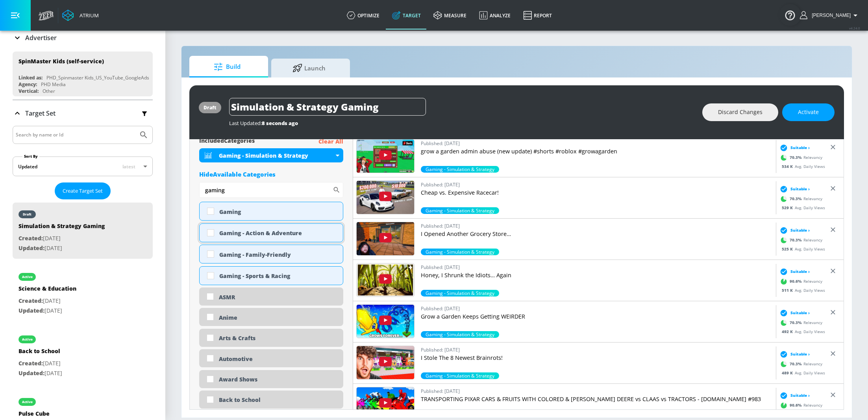
type input "gaming"
click at [251, 235] on div "Gaming - Action & Adventure" at bounding box center [278, 232] width 118 height 7
checkbox input "true"
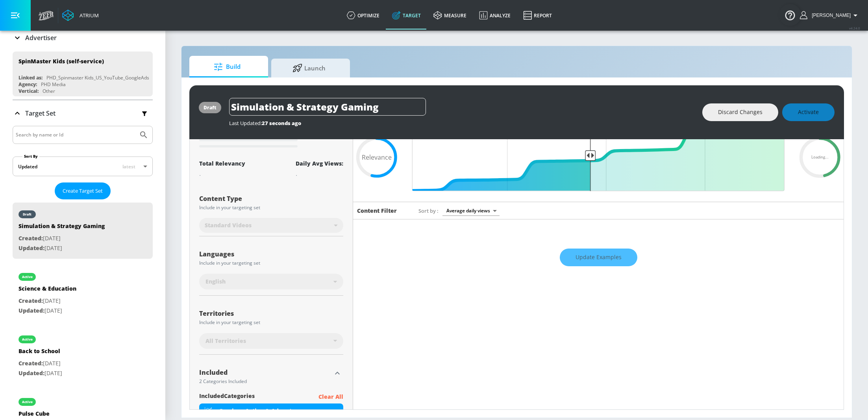
scroll to position [0, 0]
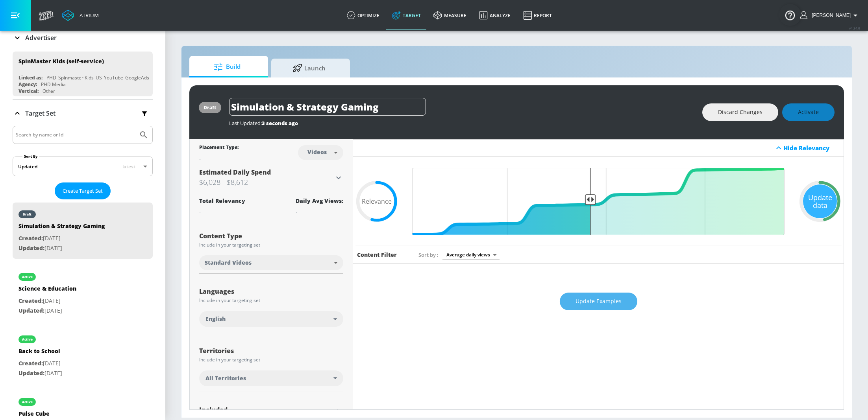
click at [602, 304] on span "Update Examples" at bounding box center [598, 302] width 46 height 10
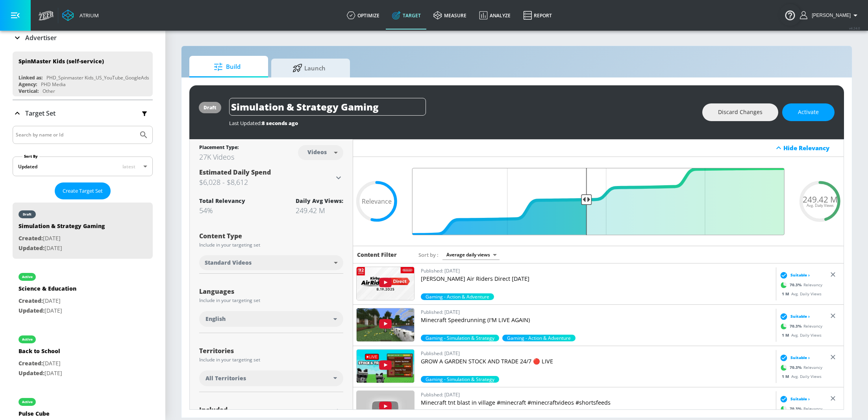
drag, startPoint x: 590, startPoint y: 198, endPoint x: 585, endPoint y: 198, distance: 5.2
click at [585, 198] on input "Final Threshold" at bounding box center [598, 201] width 380 height 67
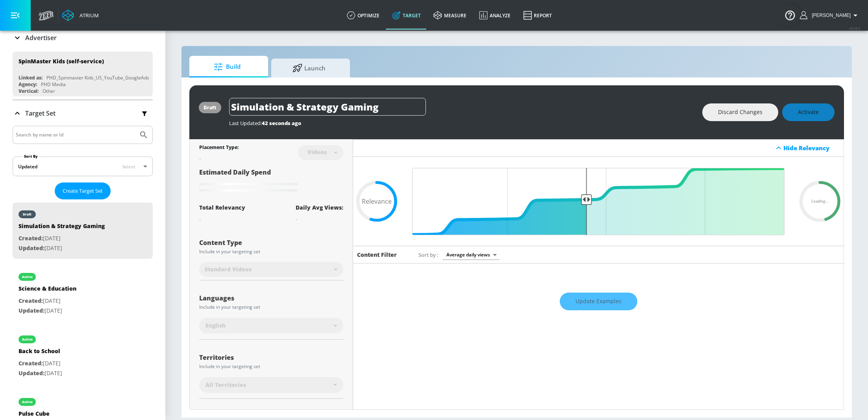
click at [602, 299] on div "Update Examples" at bounding box center [598, 302] width 490 height 28
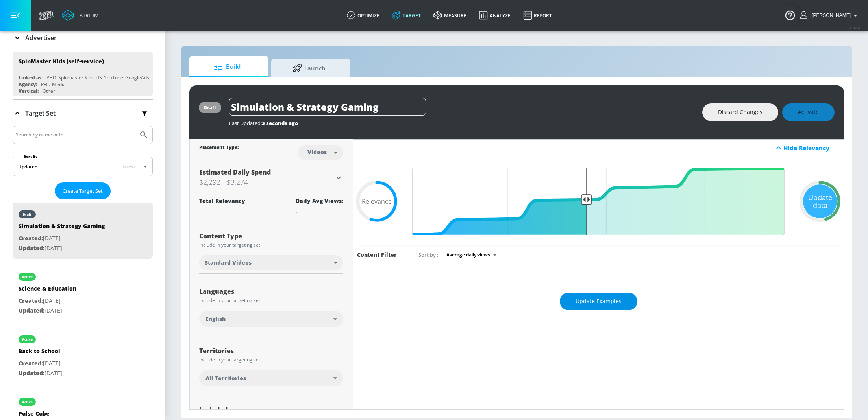
click at [609, 301] on span "Update Examples" at bounding box center [598, 302] width 46 height 10
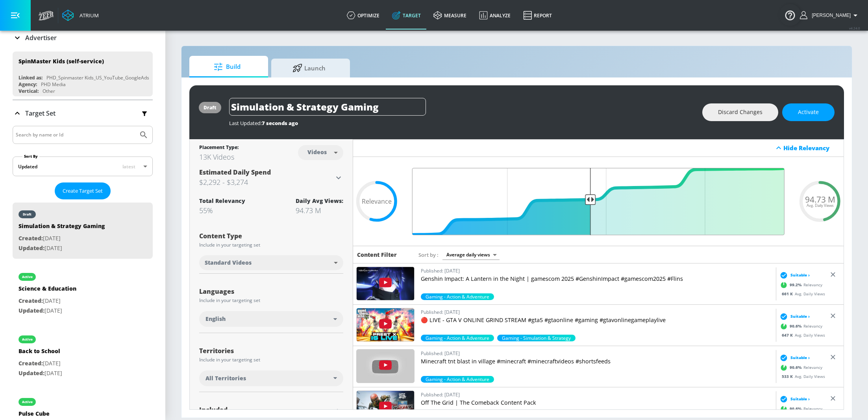
drag, startPoint x: 586, startPoint y: 200, endPoint x: 590, endPoint y: 200, distance: 4.0
type input "0.54"
click at [590, 200] on input "Final Threshold" at bounding box center [598, 201] width 380 height 67
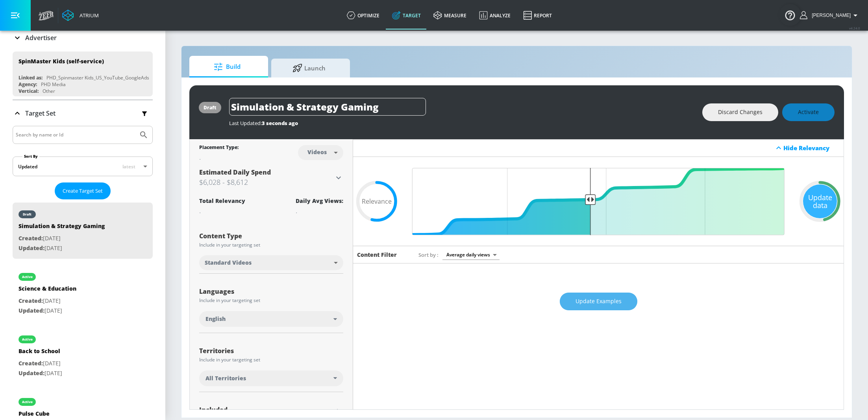
click at [603, 301] on span "Update Examples" at bounding box center [598, 302] width 46 height 10
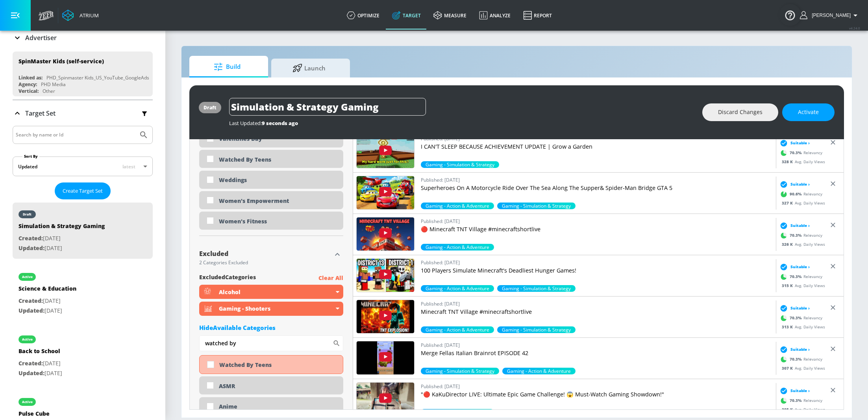
scroll to position [2450, 0]
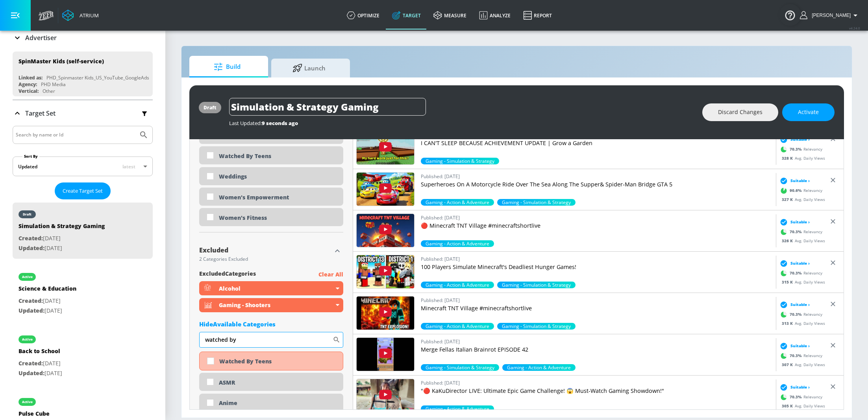
click at [244, 336] on input "watched by" at bounding box center [265, 340] width 133 height 16
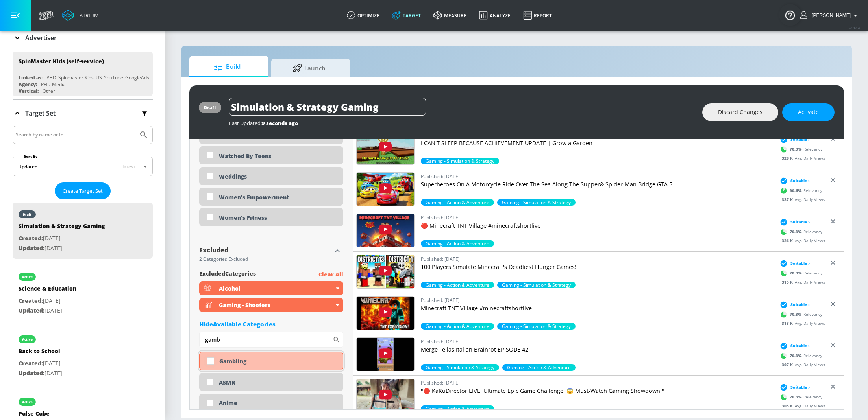
type input "gamb"
click at [210, 362] on input "checkbox" at bounding box center [210, 361] width 14 height 14
checkbox input "true"
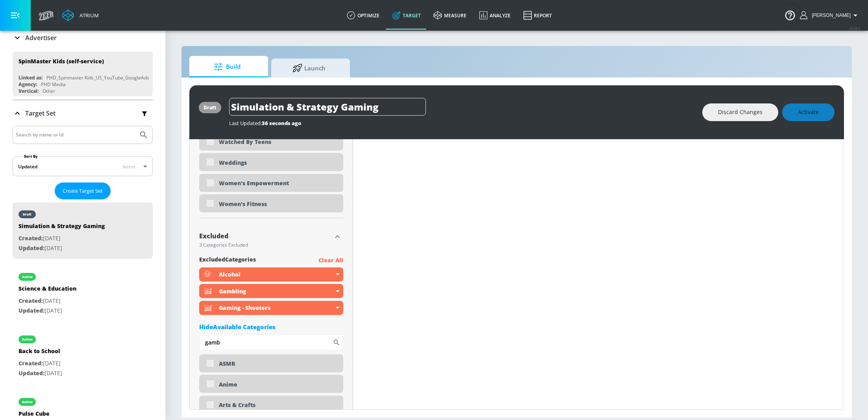
scroll to position [2456, 0]
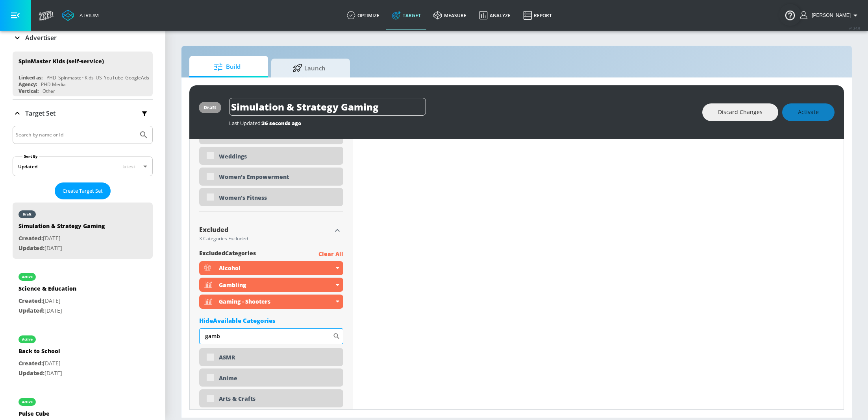
click at [257, 334] on input "gamb" at bounding box center [265, 337] width 133 height 16
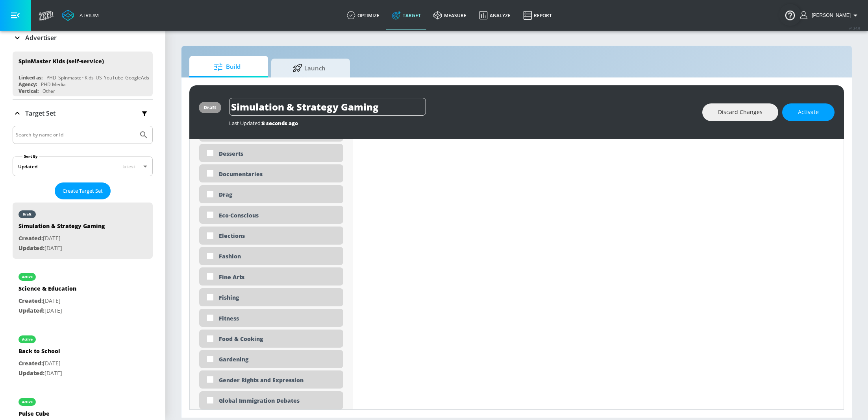
scroll to position [0, 0]
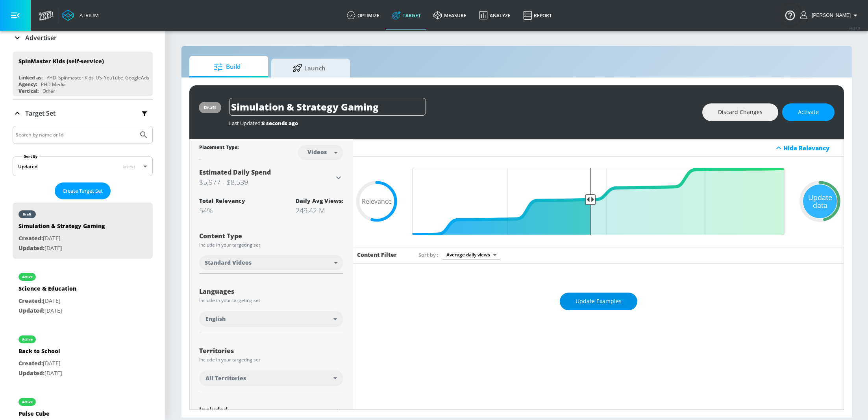
click at [607, 301] on span "Update Examples" at bounding box center [598, 302] width 46 height 10
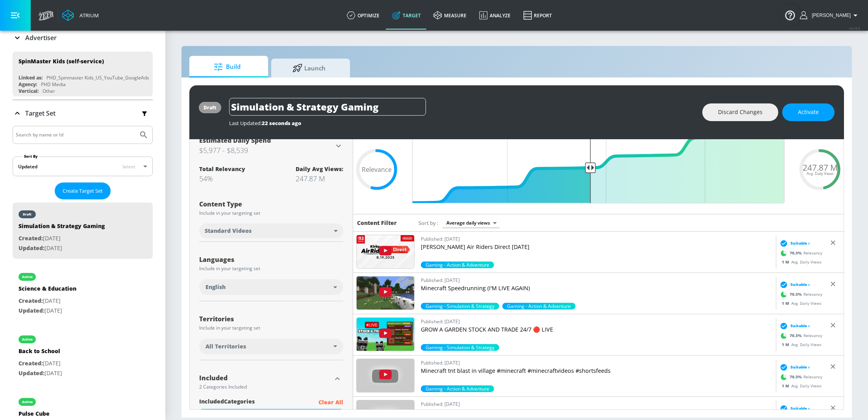
scroll to position [18, 0]
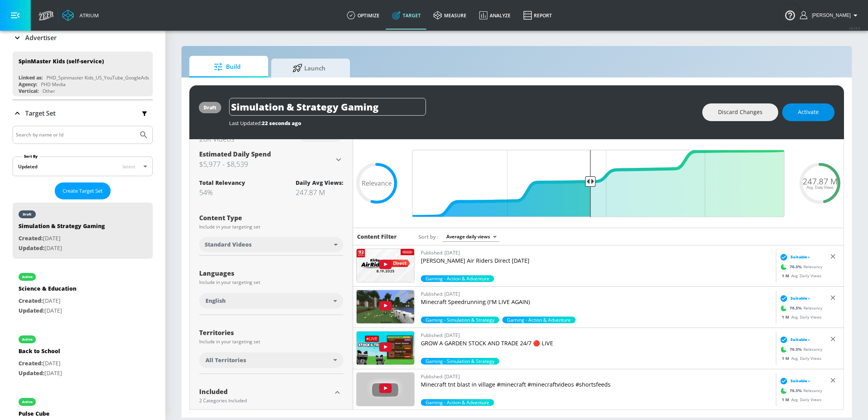
click at [811, 110] on span "Activate" at bounding box center [808, 112] width 21 height 10
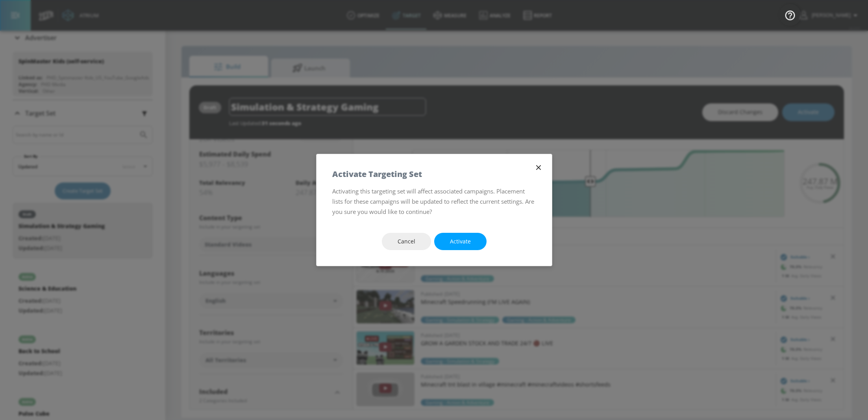
click at [463, 252] on div "Cancel Activate" at bounding box center [433, 241] width 235 height 49
click at [463, 245] on span "Activate" at bounding box center [460, 242] width 21 height 10
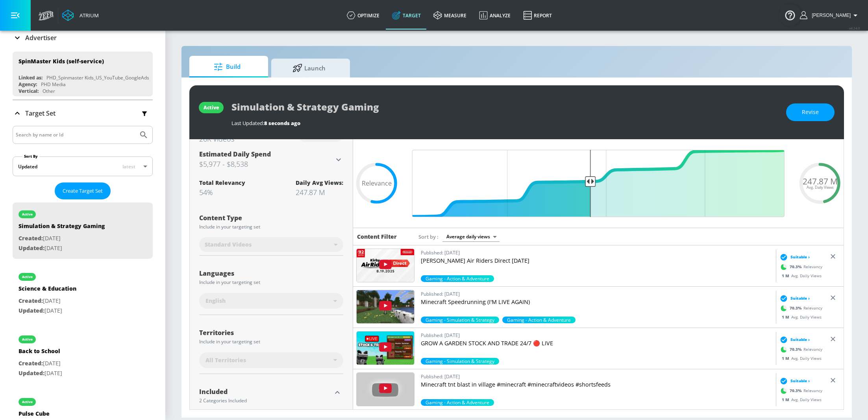
scroll to position [0, 0]
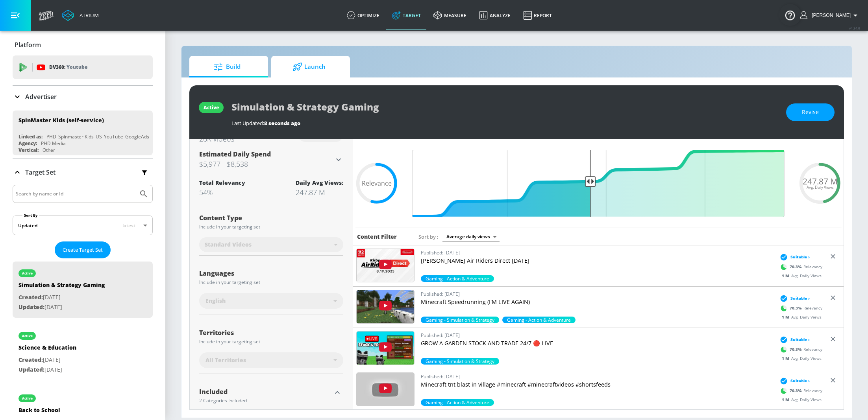
click at [307, 71] on span "Launch" at bounding box center [309, 66] width 60 height 19
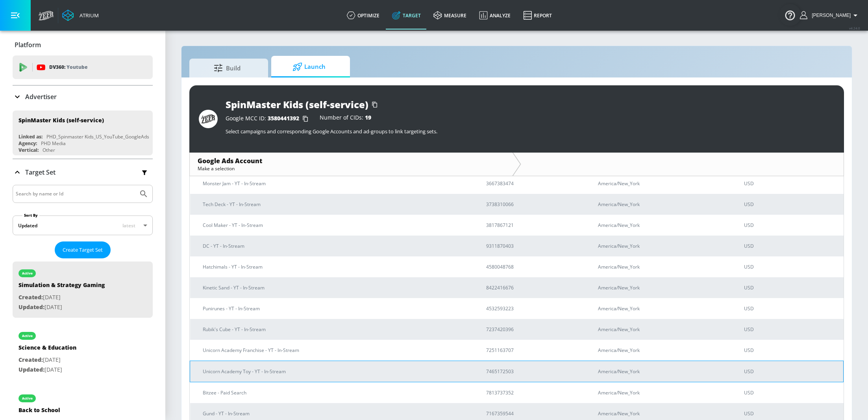
scroll to position [188, 0]
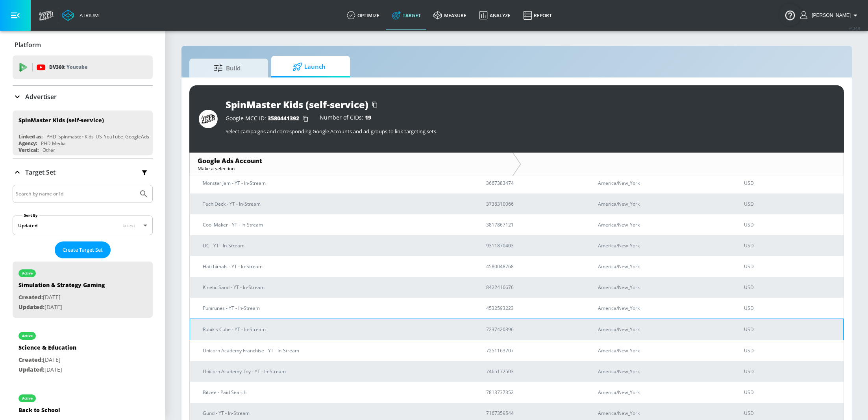
click at [272, 328] on p "Rubik's Cube - YT - In-Stream" at bounding box center [335, 329] width 264 height 8
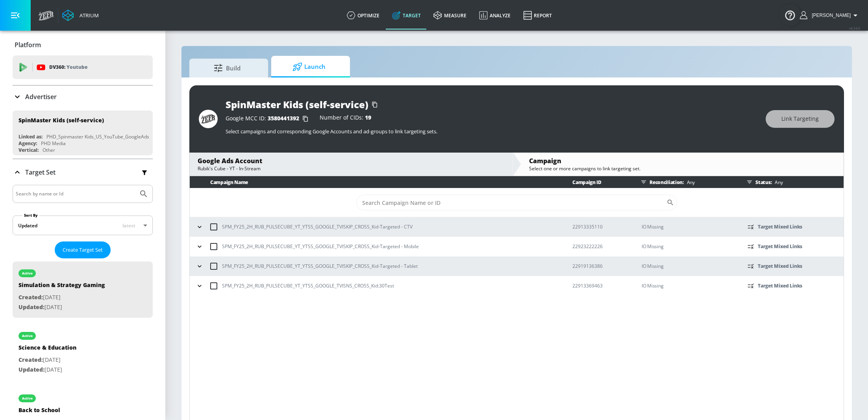
click at [198, 230] on icon "button" at bounding box center [200, 227] width 8 height 8
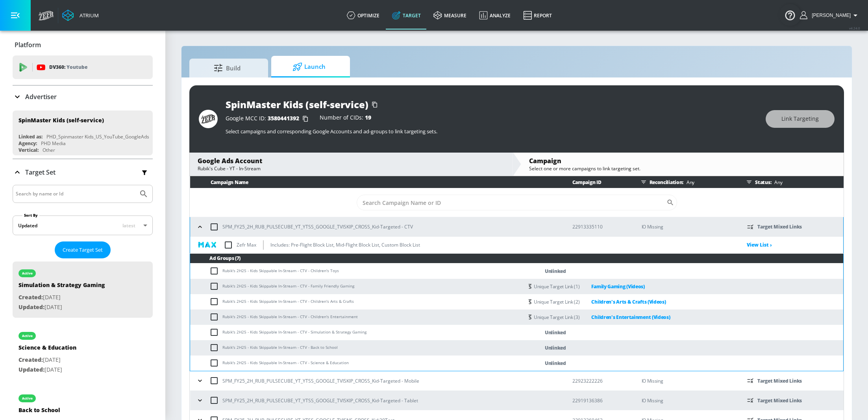
click at [200, 380] on icon "button" at bounding box center [200, 381] width 8 height 8
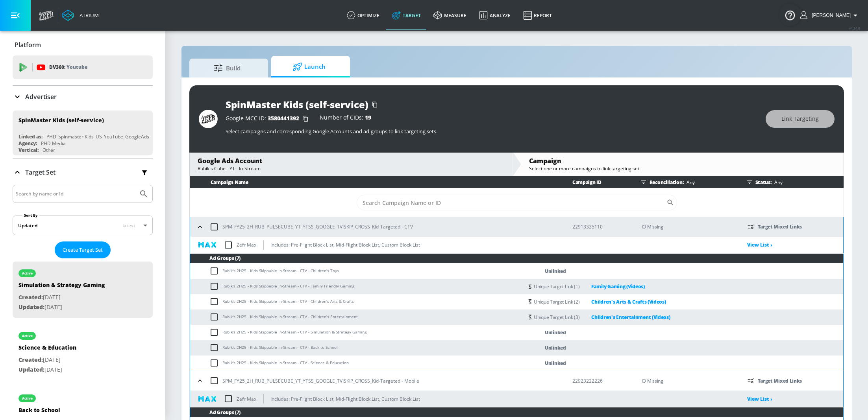
scroll to position [141, 0]
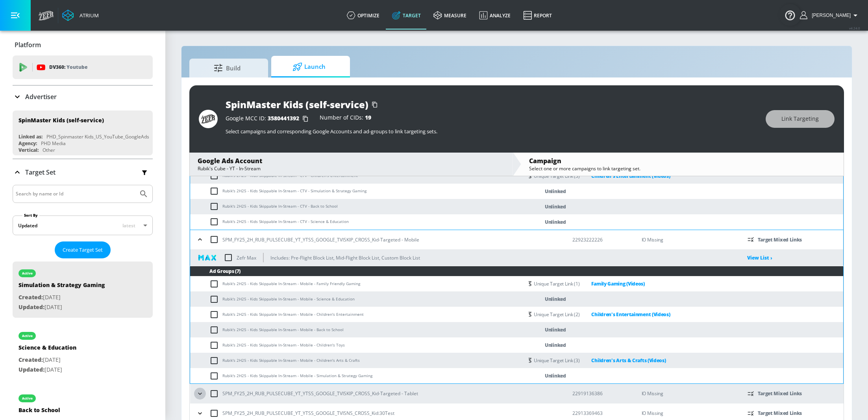
click at [198, 395] on icon "button" at bounding box center [200, 394] width 8 height 8
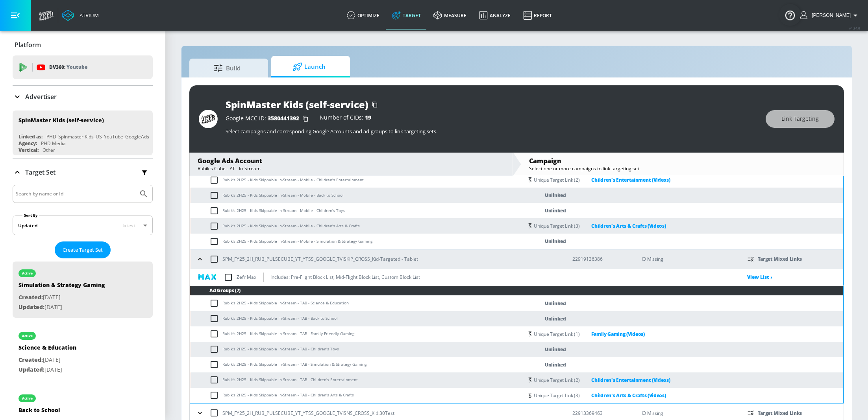
click at [200, 412] on icon "button" at bounding box center [200, 413] width 8 height 8
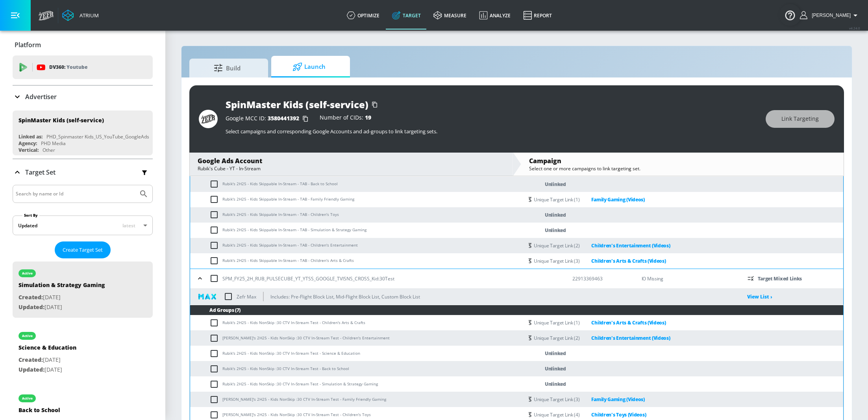
click at [213, 385] on input "checkbox" at bounding box center [215, 384] width 13 height 9
checkbox input "true"
click at [212, 232] on input "checkbox" at bounding box center [215, 229] width 13 height 9
checkbox input "true"
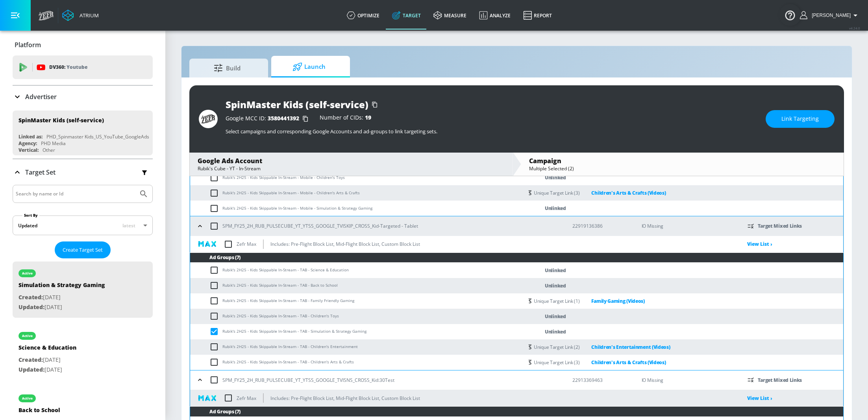
scroll to position [304, 0]
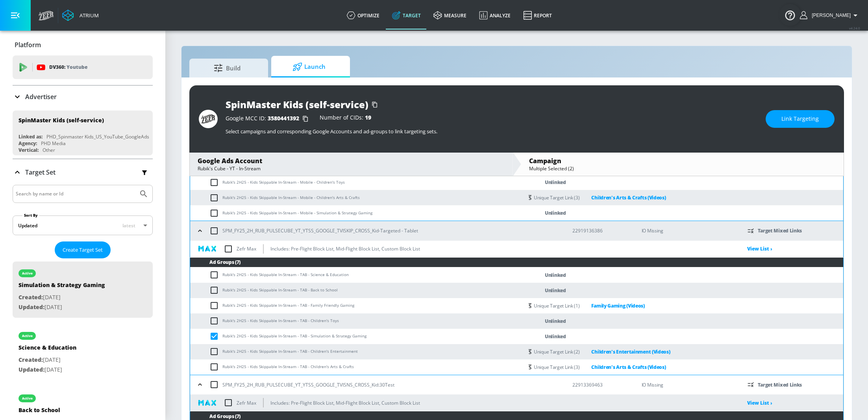
click at [213, 209] on input "checkbox" at bounding box center [215, 213] width 13 height 9
checkbox input "true"
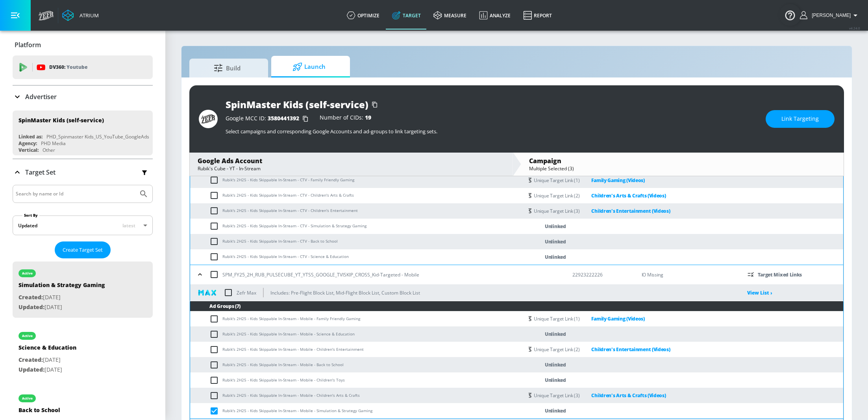
scroll to position [105, 0]
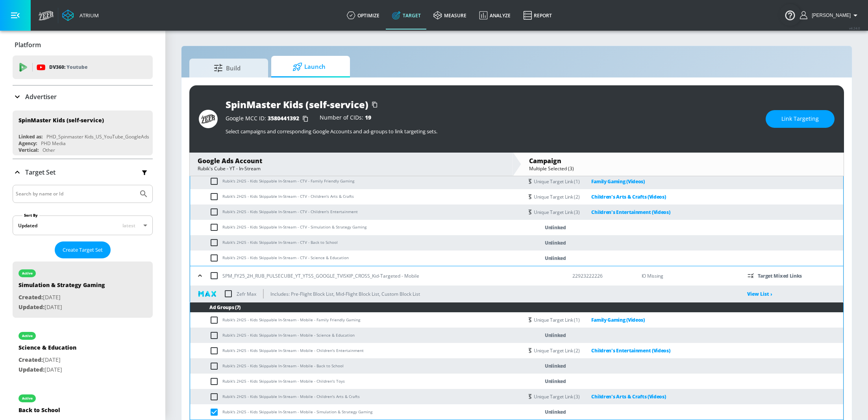
click at [214, 226] on input "checkbox" at bounding box center [215, 227] width 13 height 9
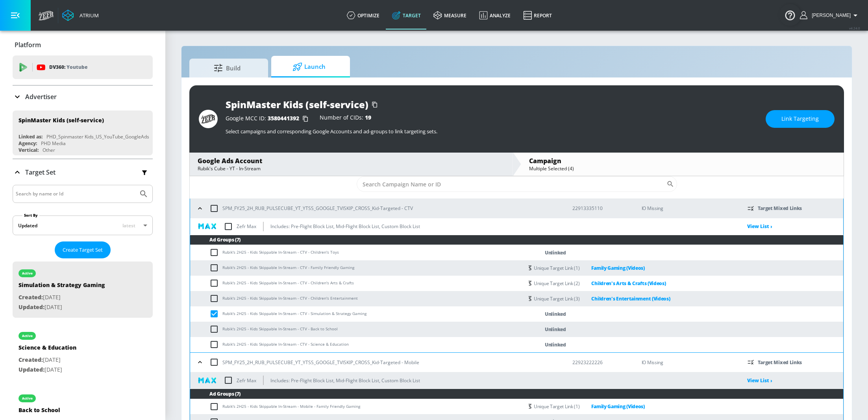
scroll to position [16, 0]
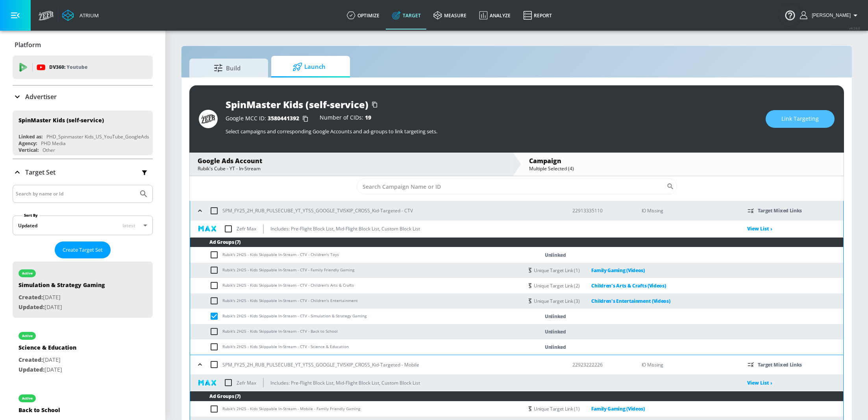
click at [794, 120] on span "Link Targeting" at bounding box center [799, 119] width 37 height 10
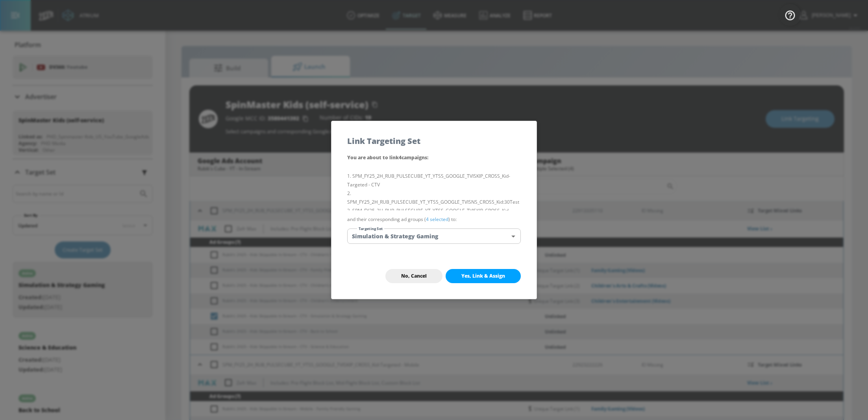
click at [470, 235] on body "Atrium optimize Target measure Analyze Report optimize Target measure Analyze R…" at bounding box center [434, 216] width 868 height 432
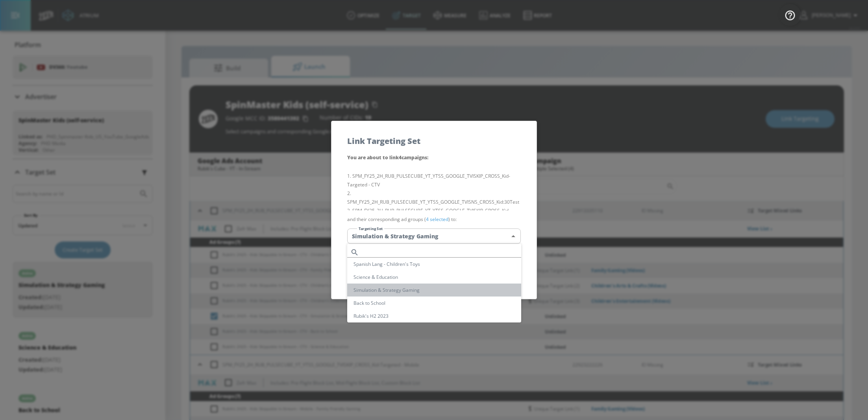
click at [434, 291] on li "Simulation & Strategy Gaming" at bounding box center [434, 290] width 174 height 13
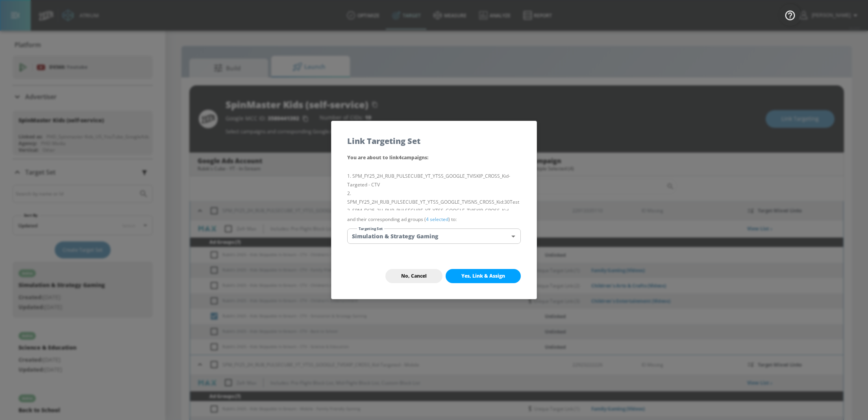
click at [482, 276] on span "Yes, Link & Assign" at bounding box center [483, 276] width 44 height 6
checkbox input "false"
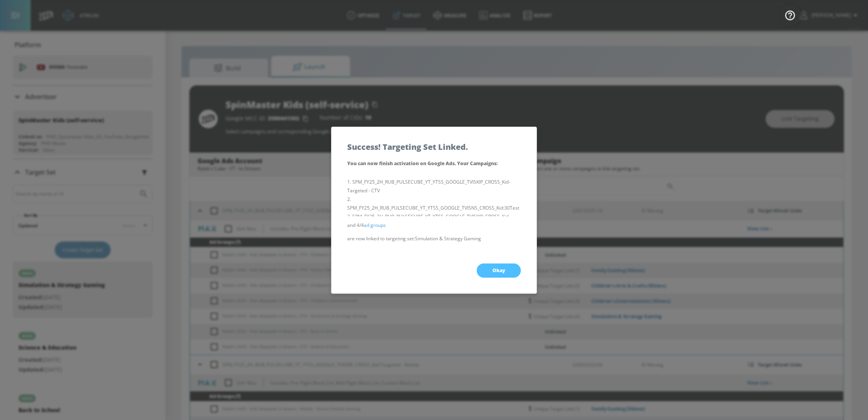
click at [499, 273] on span "Okay" at bounding box center [498, 271] width 13 height 6
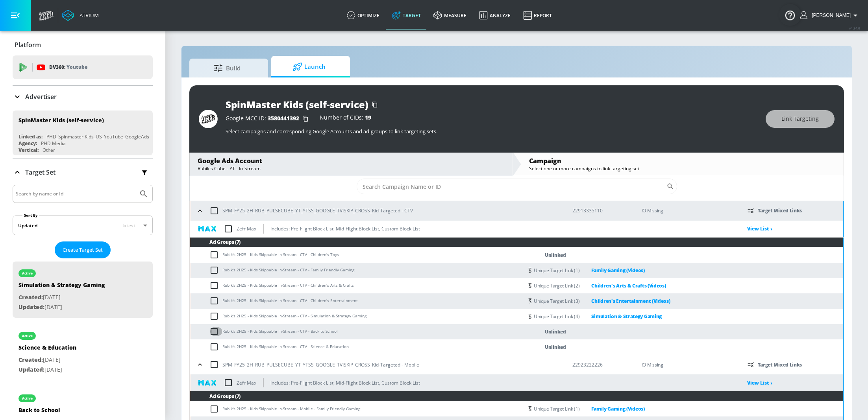
click at [214, 334] on input "checkbox" at bounding box center [215, 331] width 13 height 9
checkbox input "true"
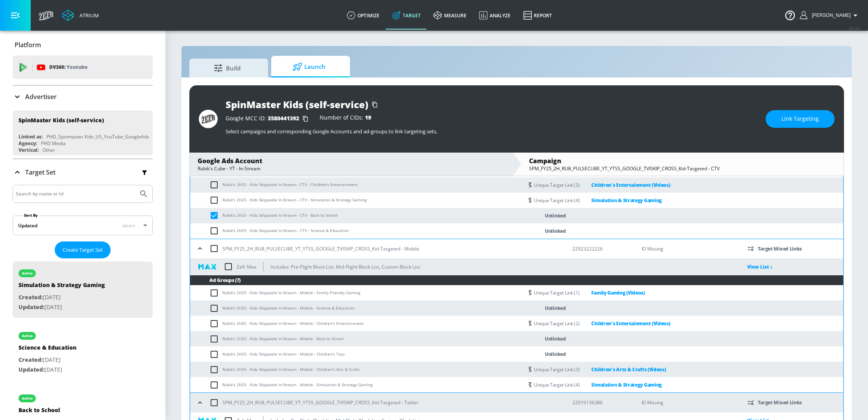
scroll to position [144, 0]
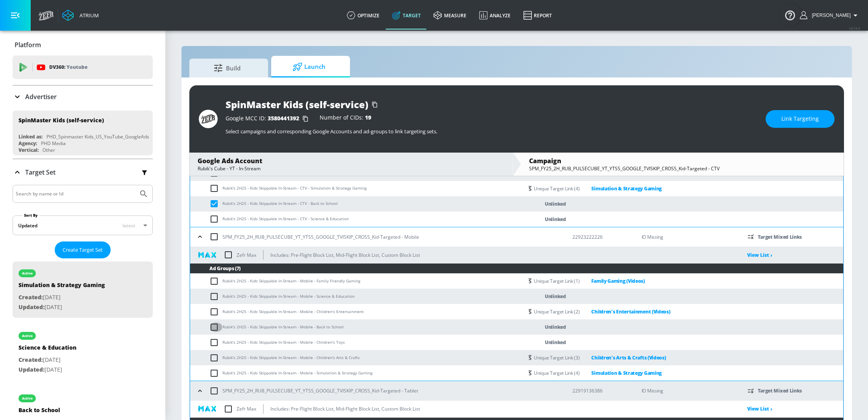
click at [215, 327] on input "checkbox" at bounding box center [215, 327] width 13 height 9
checkbox input "true"
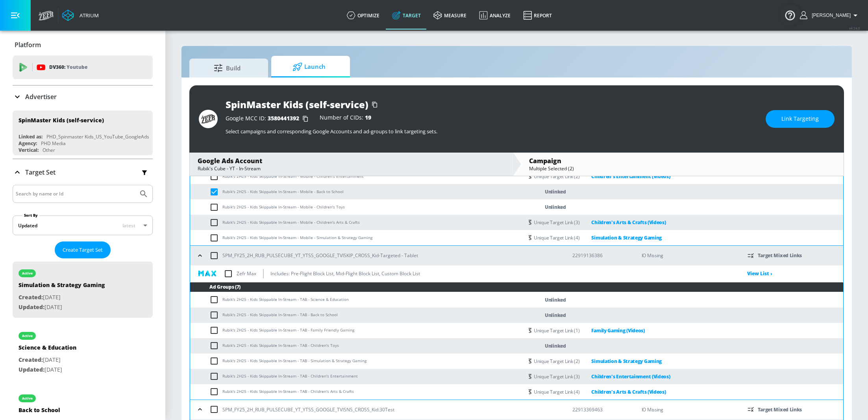
scroll to position [282, 0]
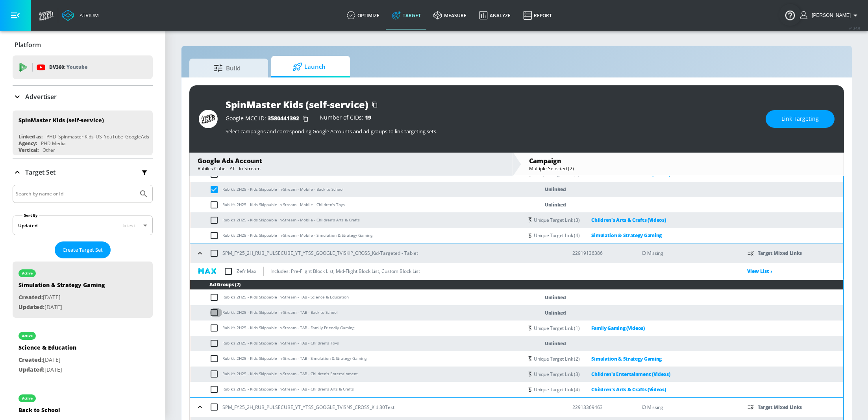
click at [215, 314] on input "checkbox" at bounding box center [215, 312] width 13 height 9
checkbox input "true"
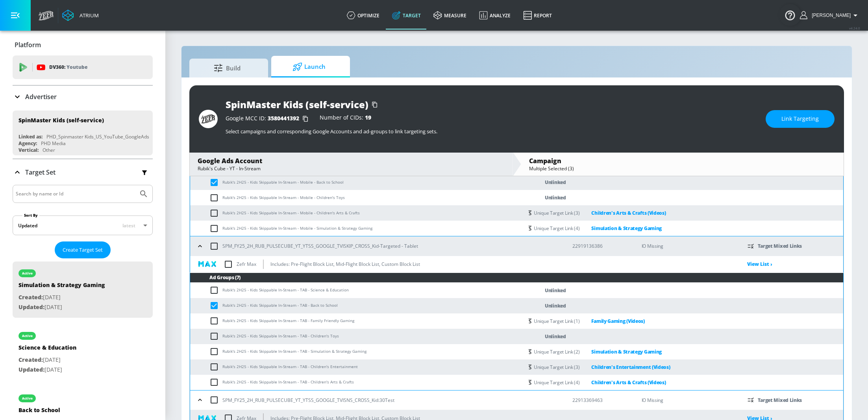
scroll to position [410, 0]
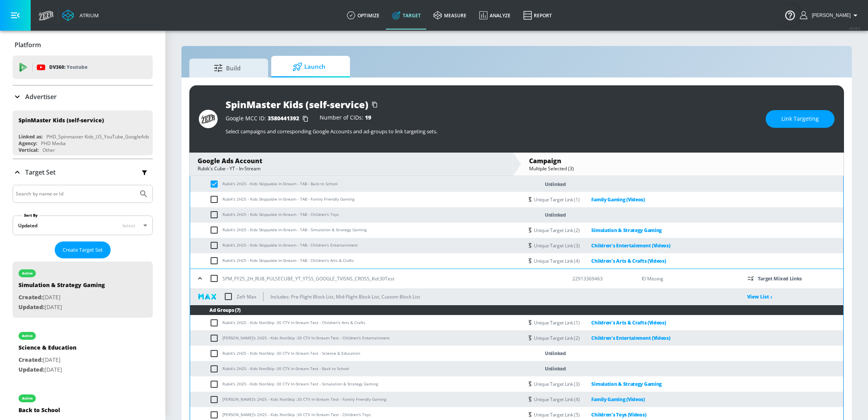
click at [213, 368] on input "checkbox" at bounding box center [215, 368] width 13 height 9
checkbox input "true"
click at [795, 122] on span "Link Targeting" at bounding box center [799, 119] width 37 height 10
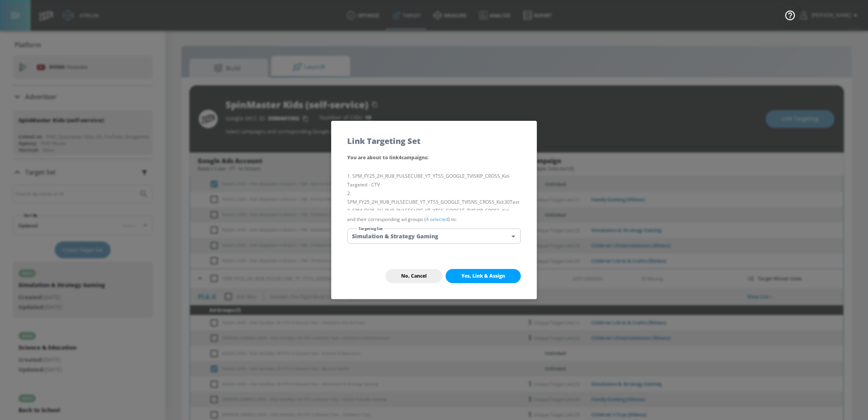
click at [427, 236] on body "Atrium optimize Target measure Analyze Report optimize Target measure Analyze R…" at bounding box center [434, 216] width 868 height 432
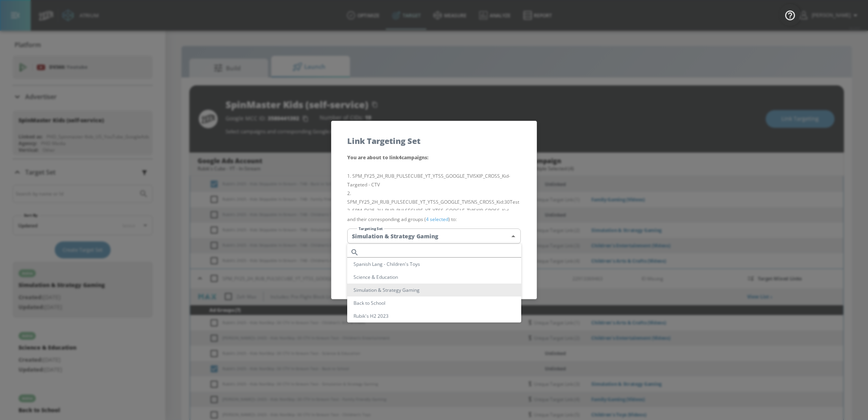
click at [404, 302] on li "Back to School" at bounding box center [434, 303] width 174 height 13
type input "774ad728-27e4-4f30-beca-6e549e1fbfe5"
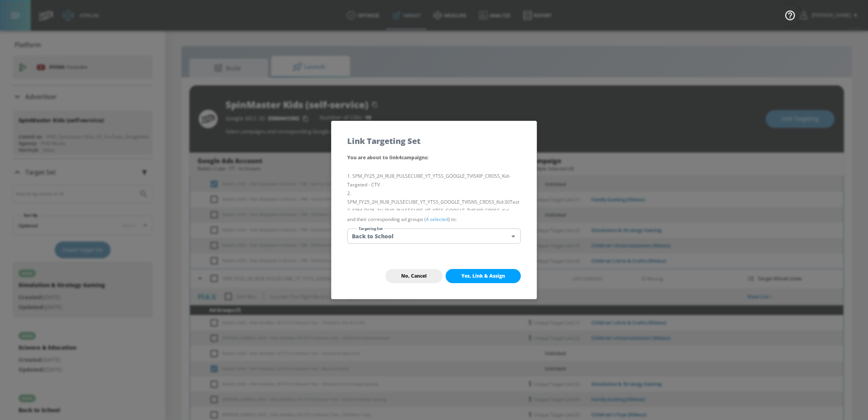
click at [489, 276] on span "Yes, Link & Assign" at bounding box center [483, 276] width 44 height 6
checkbox input "false"
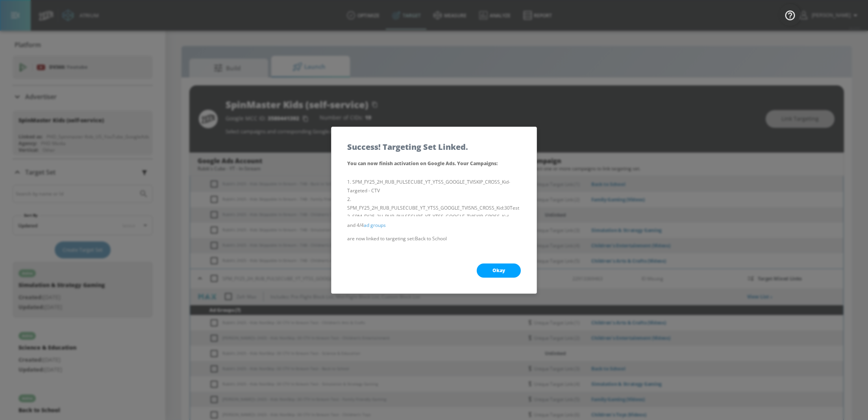
click at [504, 276] on button "Okay" at bounding box center [499, 271] width 44 height 14
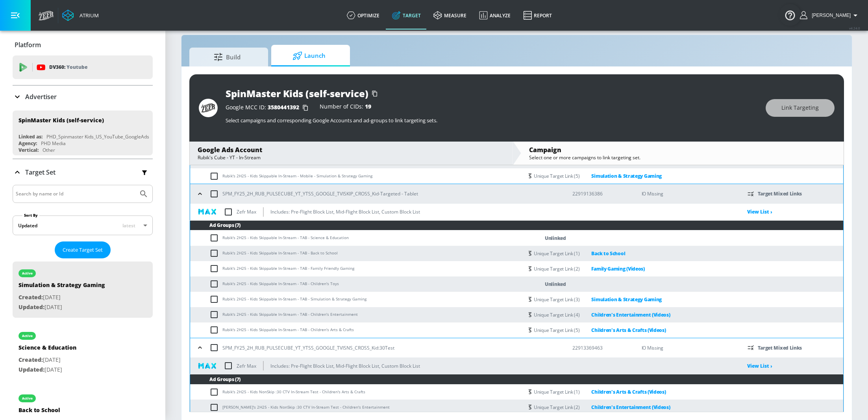
scroll to position [322, 0]
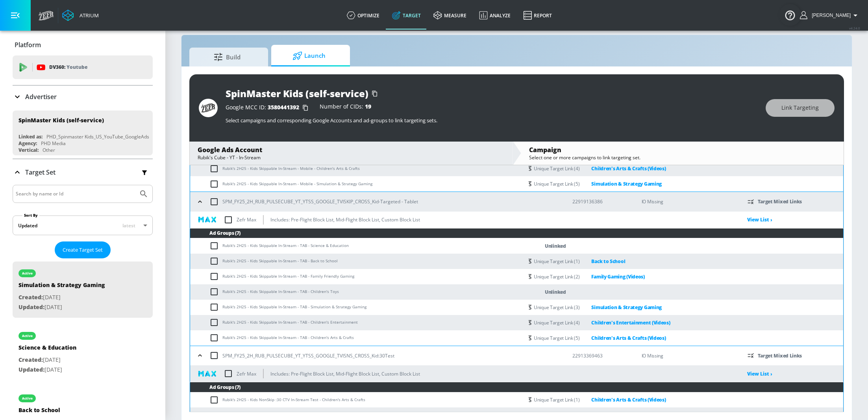
click at [213, 291] on input "checkbox" at bounding box center [215, 291] width 13 height 9
checkbox input "true"
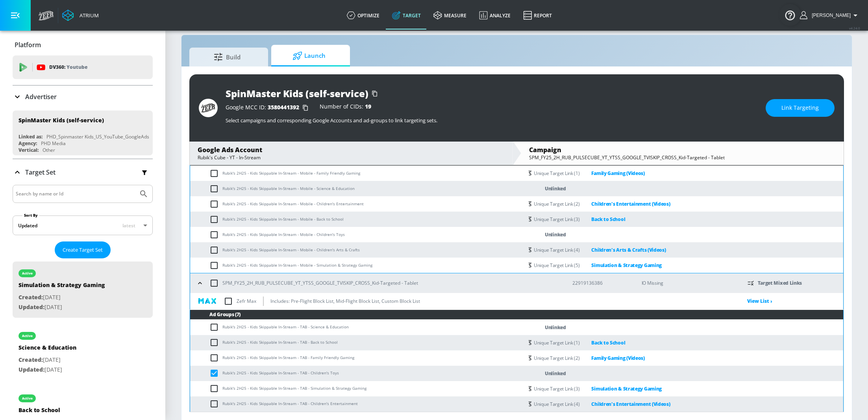
scroll to position [240, 0]
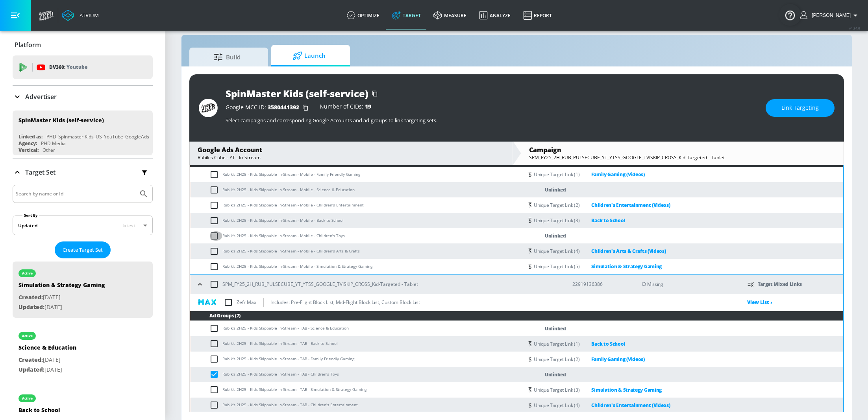
click at [216, 236] on input "checkbox" at bounding box center [215, 235] width 13 height 9
checkbox input "true"
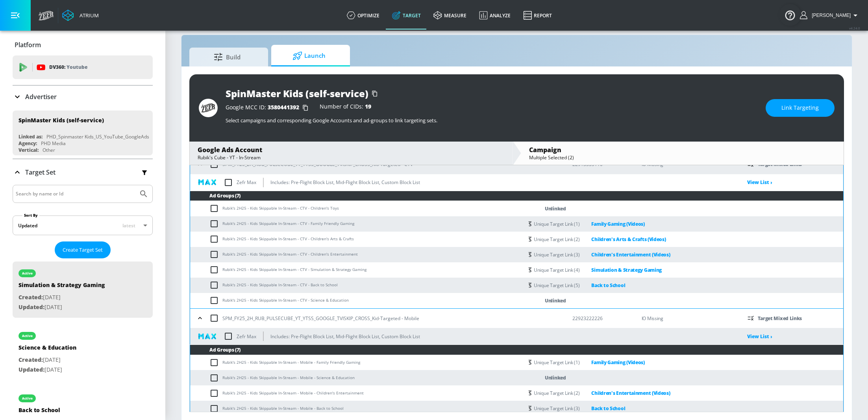
scroll to position [52, 0]
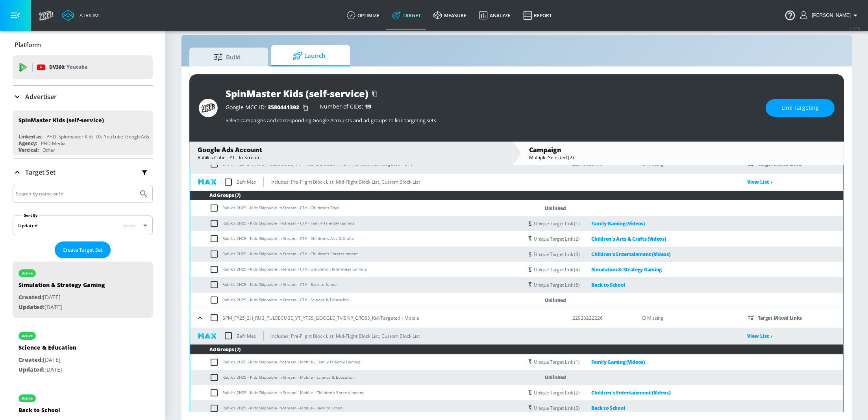
click at [214, 207] on input "checkbox" at bounding box center [215, 207] width 13 height 9
checkbox input "true"
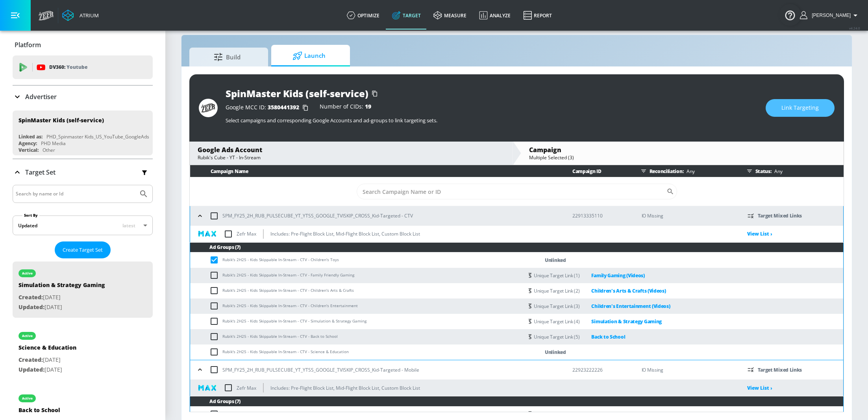
click at [797, 104] on span "Link Targeting" at bounding box center [799, 108] width 37 height 10
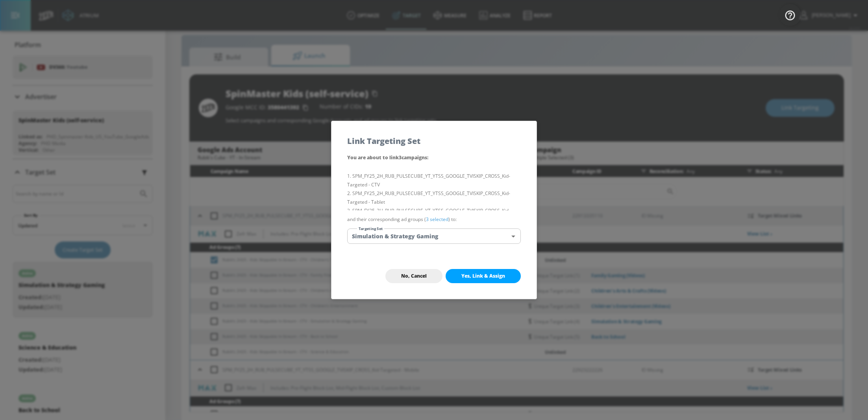
click at [487, 235] on body "Atrium optimize Target measure Analyze Report optimize Target measure Analyze R…" at bounding box center [434, 205] width 868 height 432
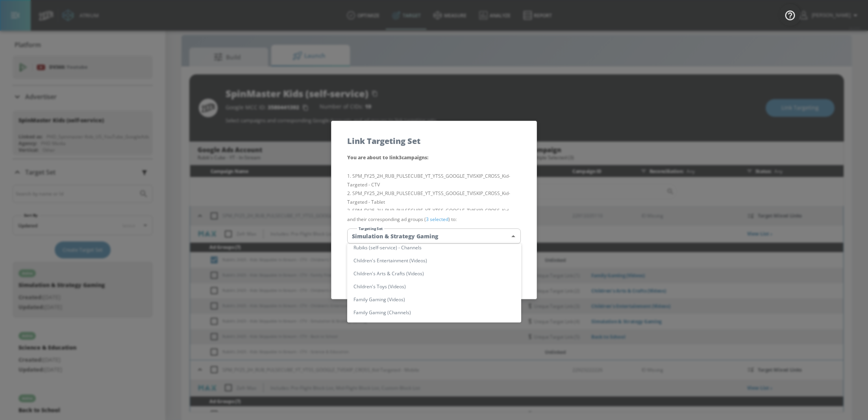
scroll to position [214, 0]
click at [432, 283] on li "Children's Toys (Videos)" at bounding box center [434, 284] width 174 height 13
type input "07384ddf-6083-4030-b837-35577c8ebd84"
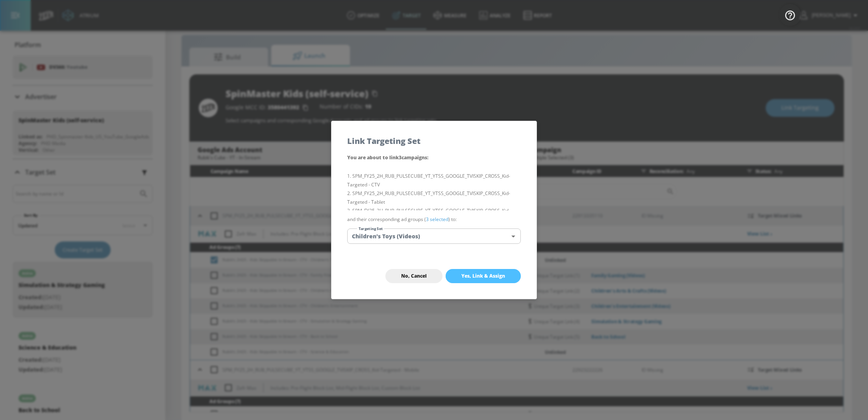
click at [489, 277] on span "Yes, Link & Assign" at bounding box center [483, 276] width 44 height 6
checkbox input "false"
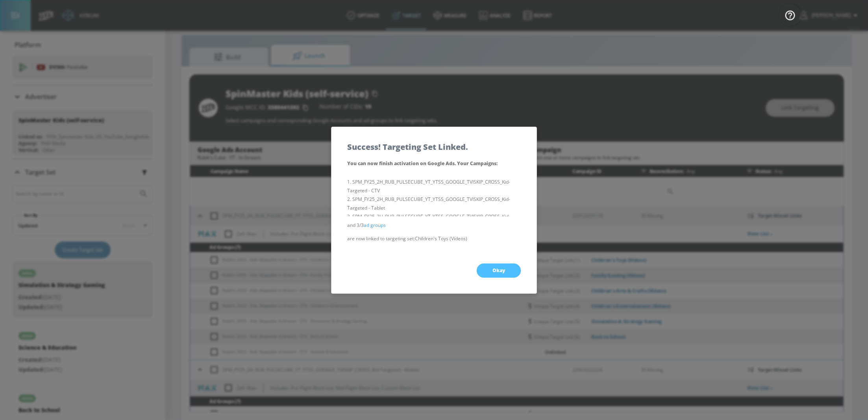
click at [506, 271] on button "Okay" at bounding box center [499, 271] width 44 height 14
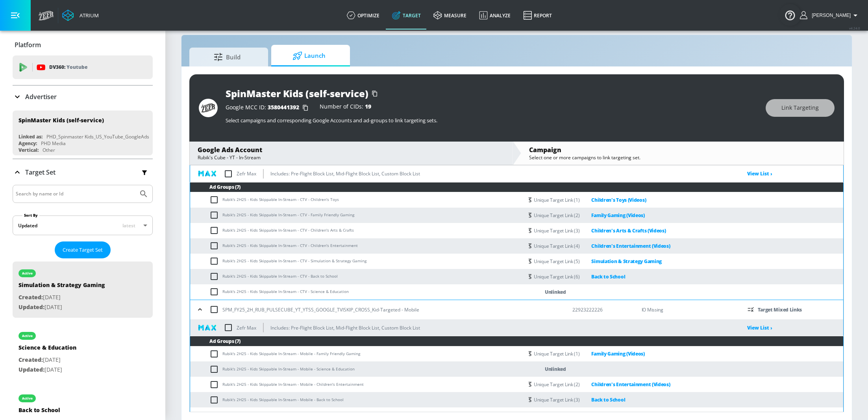
scroll to position [63, 0]
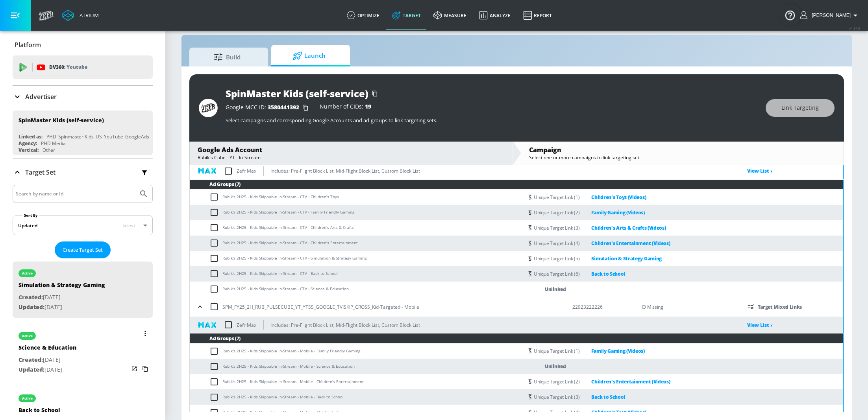
click at [87, 347] on div "active Science & Education Created: Aug. 20, 2025 Updated: Aug. 21, 2025" at bounding box center [83, 352] width 140 height 56
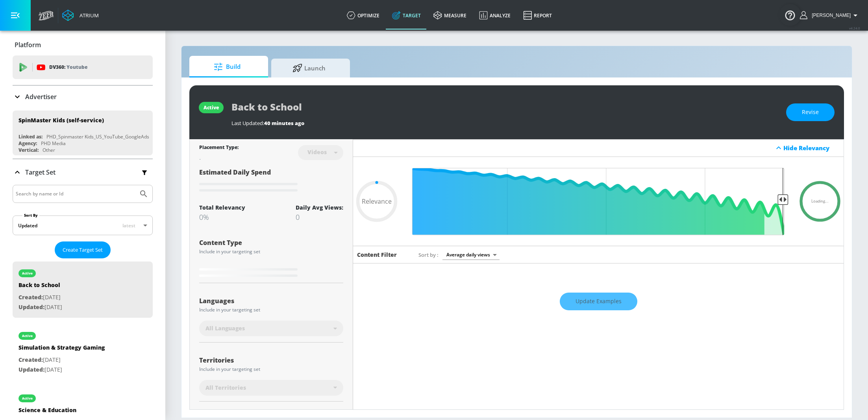
type input "0.4"
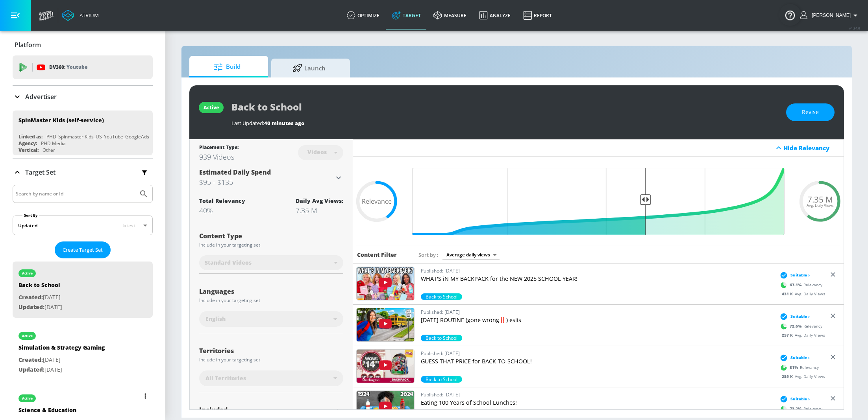
click at [46, 407] on div "Science & Education" at bounding box center [47, 412] width 58 height 11
type input "Science & Education"
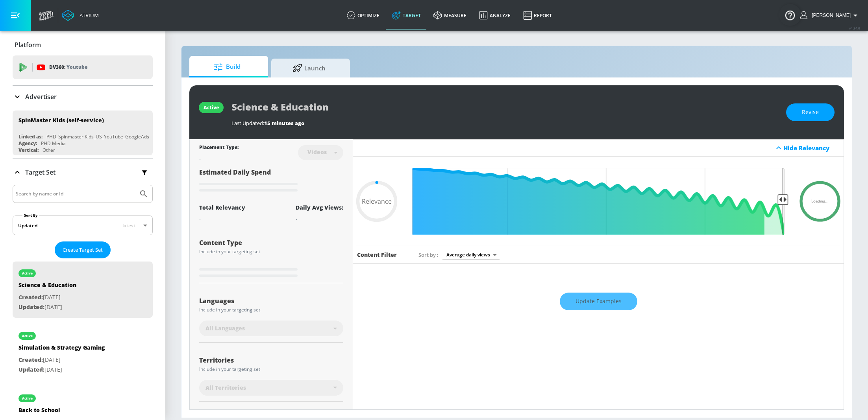
type input "0.69"
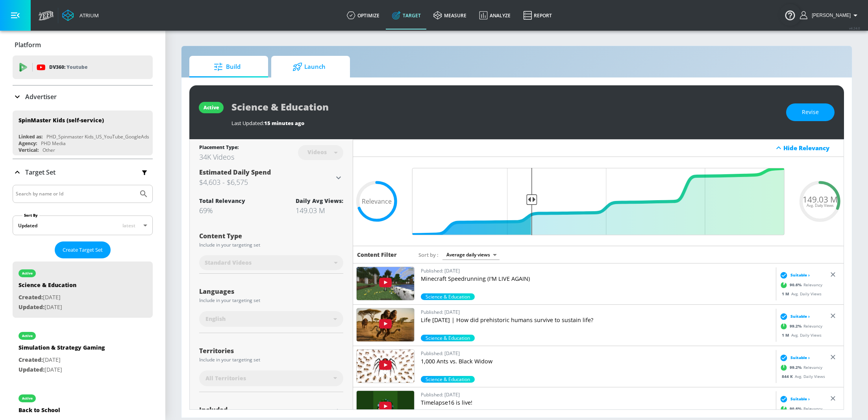
click at [322, 74] on span "Launch" at bounding box center [309, 66] width 60 height 19
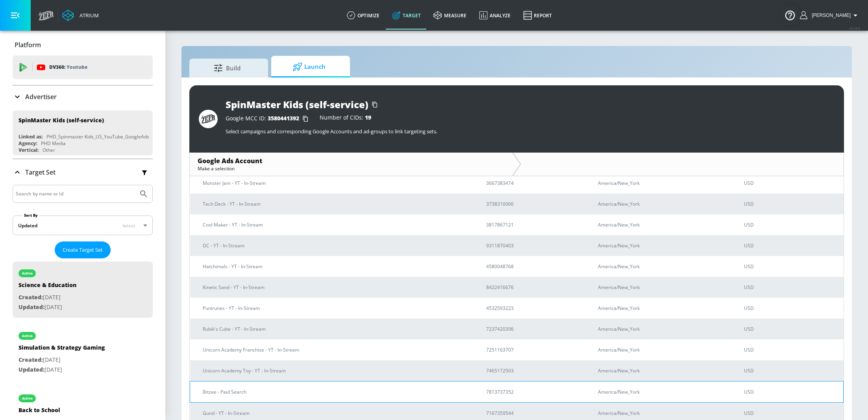
scroll to position [188, 0]
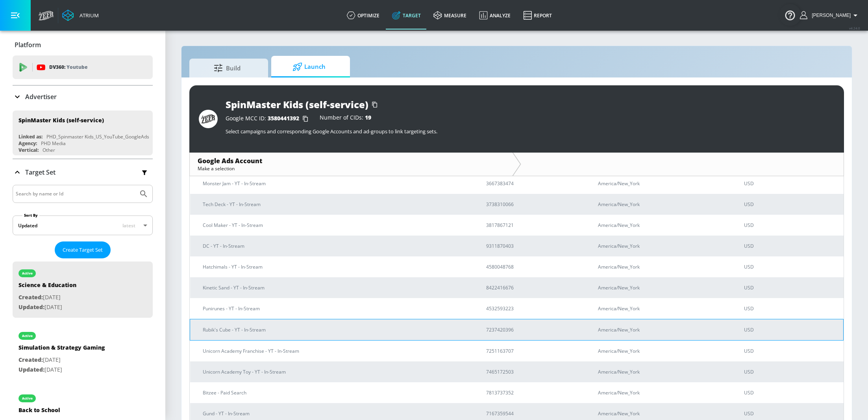
click at [244, 329] on p "Rubik's Cube - YT - In-Stream" at bounding box center [335, 330] width 264 height 8
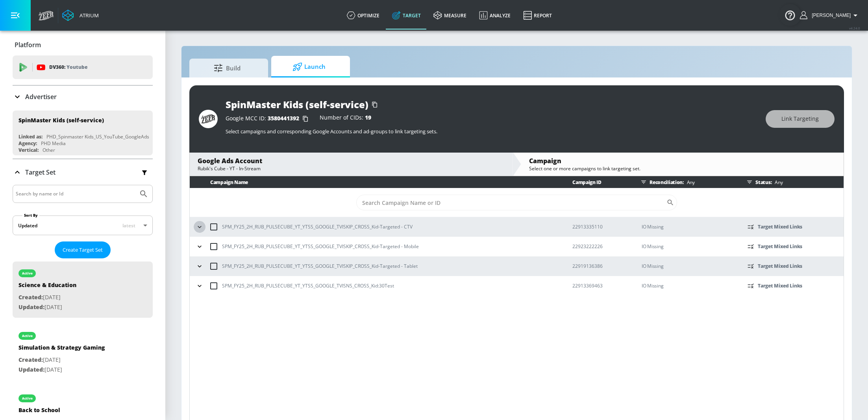
click at [199, 227] on icon "button" at bounding box center [200, 227] width 8 height 8
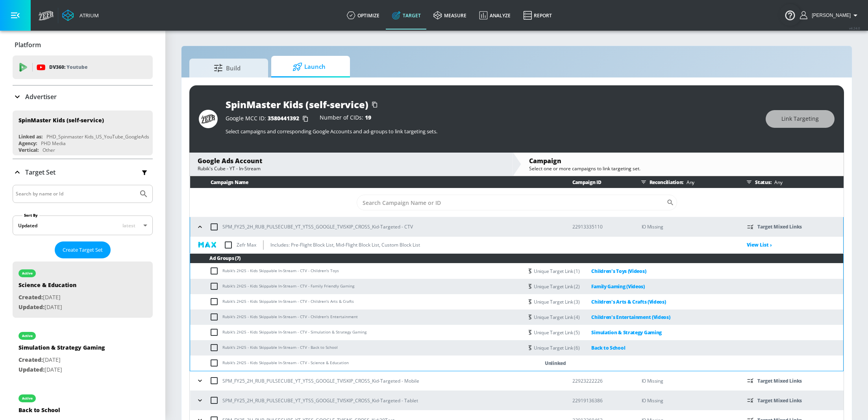
click at [202, 381] on icon "button" at bounding box center [200, 381] width 8 height 8
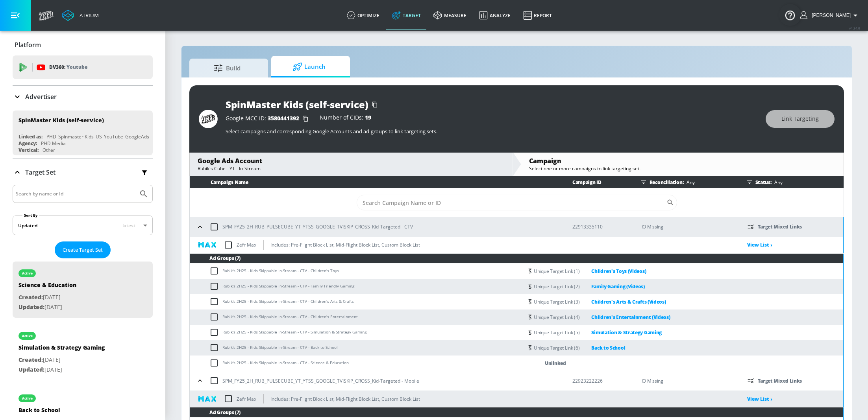
scroll to position [141, 0]
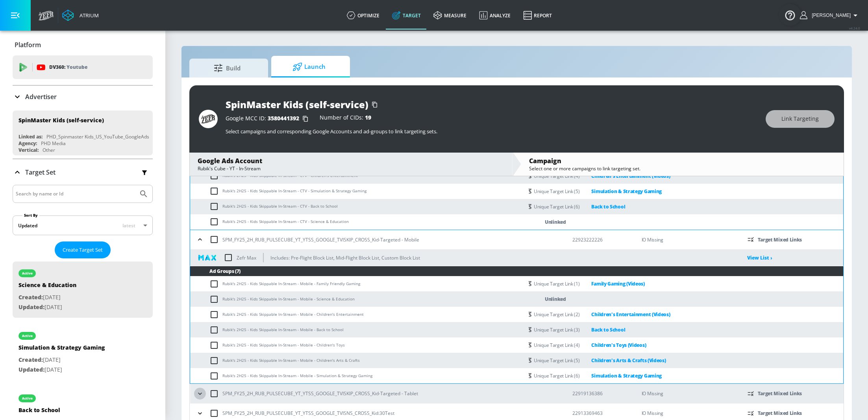
click at [202, 395] on icon "button" at bounding box center [200, 394] width 8 height 8
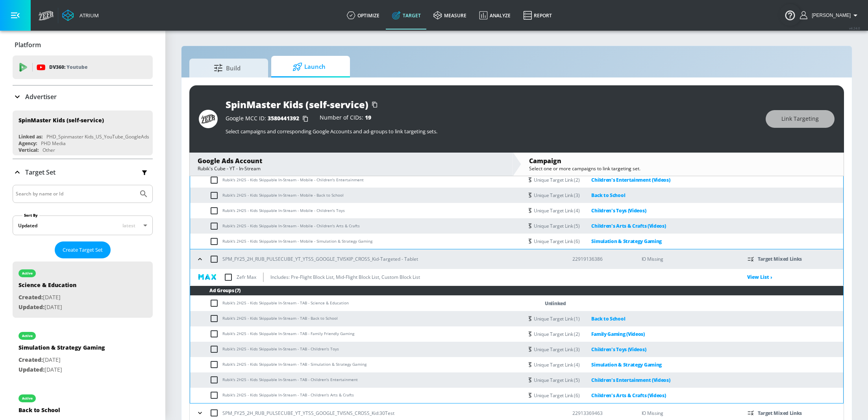
click at [200, 418] on button "button" at bounding box center [200, 413] width 12 height 12
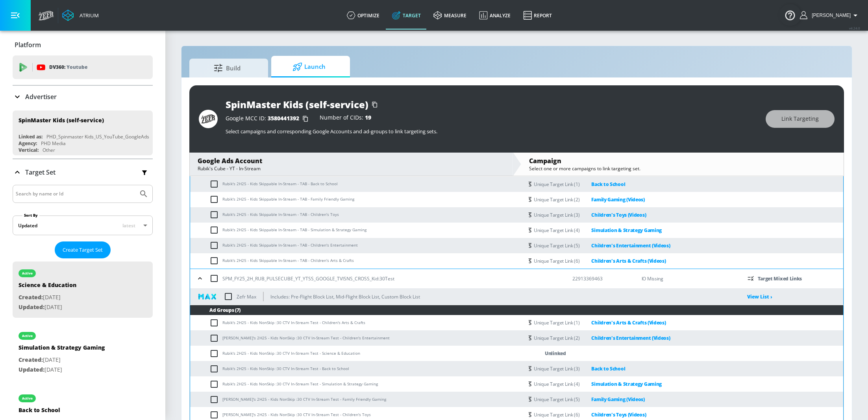
click at [214, 354] on input "checkbox" at bounding box center [215, 353] width 13 height 9
checkbox input "true"
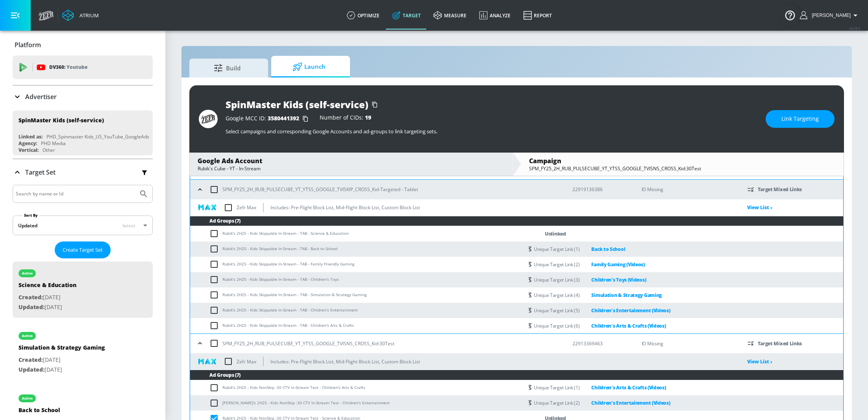
scroll to position [341, 0]
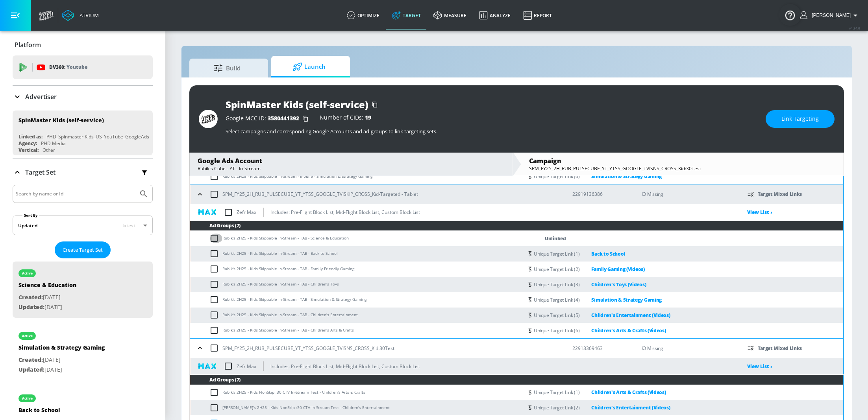
click at [218, 237] on input "checkbox" at bounding box center [215, 238] width 13 height 9
checkbox input "true"
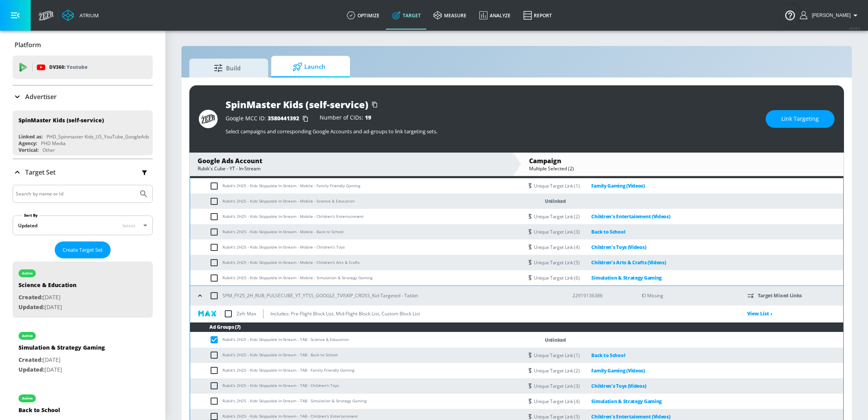
scroll to position [237, 0]
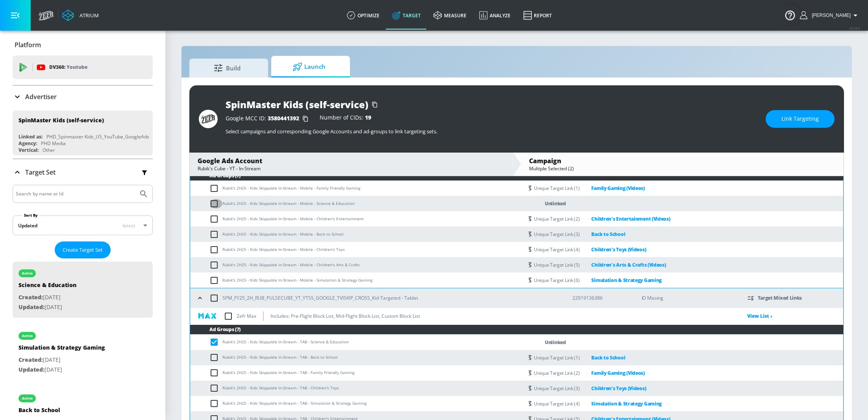
click at [214, 204] on input "checkbox" at bounding box center [215, 203] width 13 height 9
checkbox input "true"
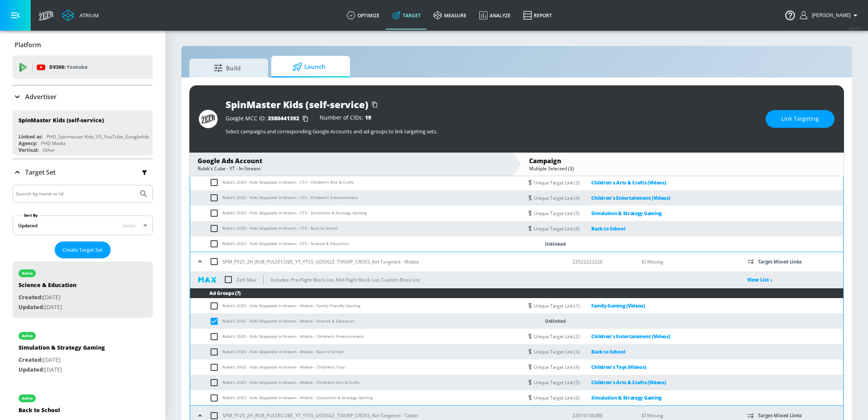
scroll to position [115, 0]
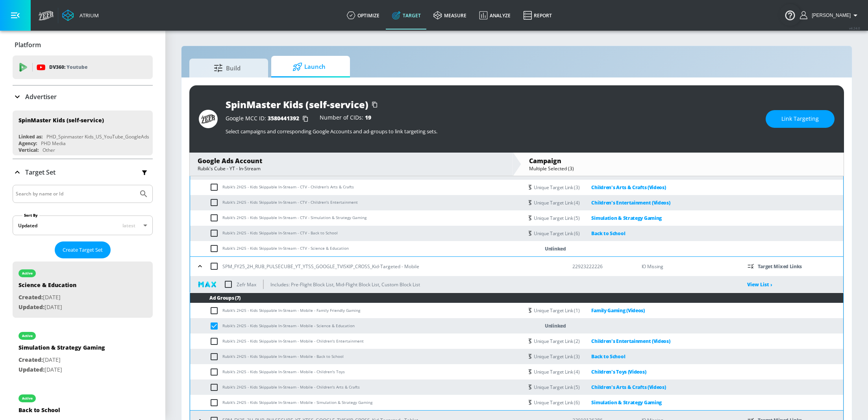
click at [213, 249] on input "checkbox" at bounding box center [215, 248] width 13 height 9
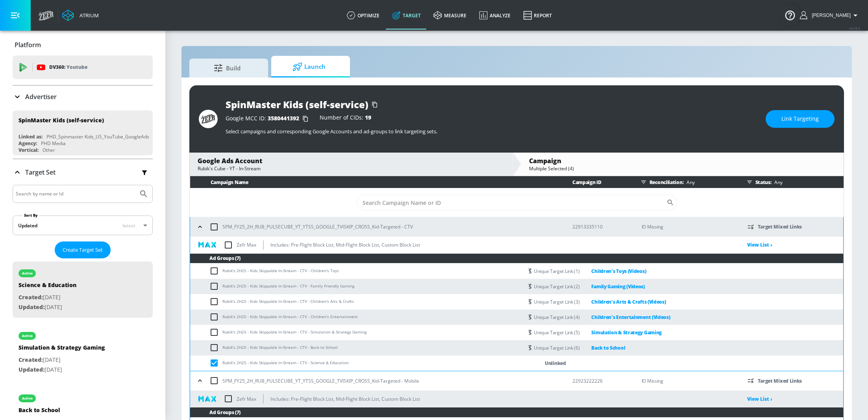
click at [803, 116] on span "Link Targeting" at bounding box center [799, 119] width 37 height 10
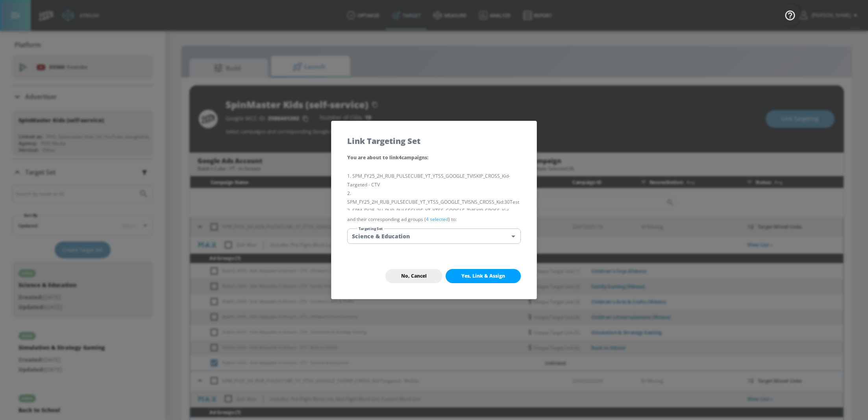
click at [492, 275] on span "Yes, Link & Assign" at bounding box center [483, 276] width 44 height 6
checkbox input "false"
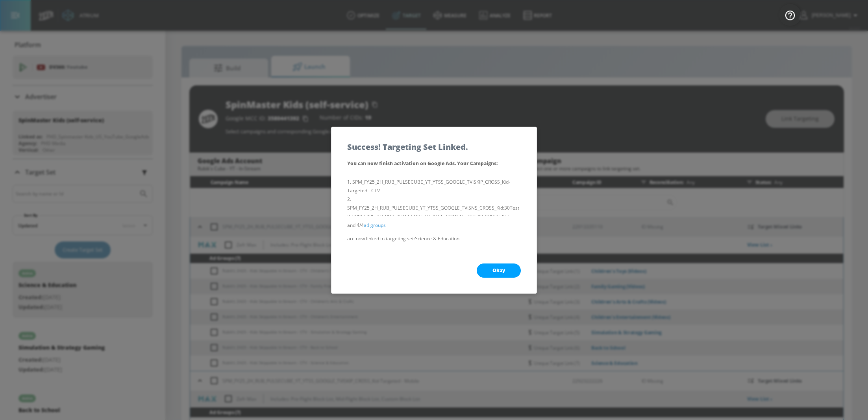
click at [492, 275] on button "Okay" at bounding box center [499, 271] width 44 height 14
